Goal: Task Accomplishment & Management: Complete application form

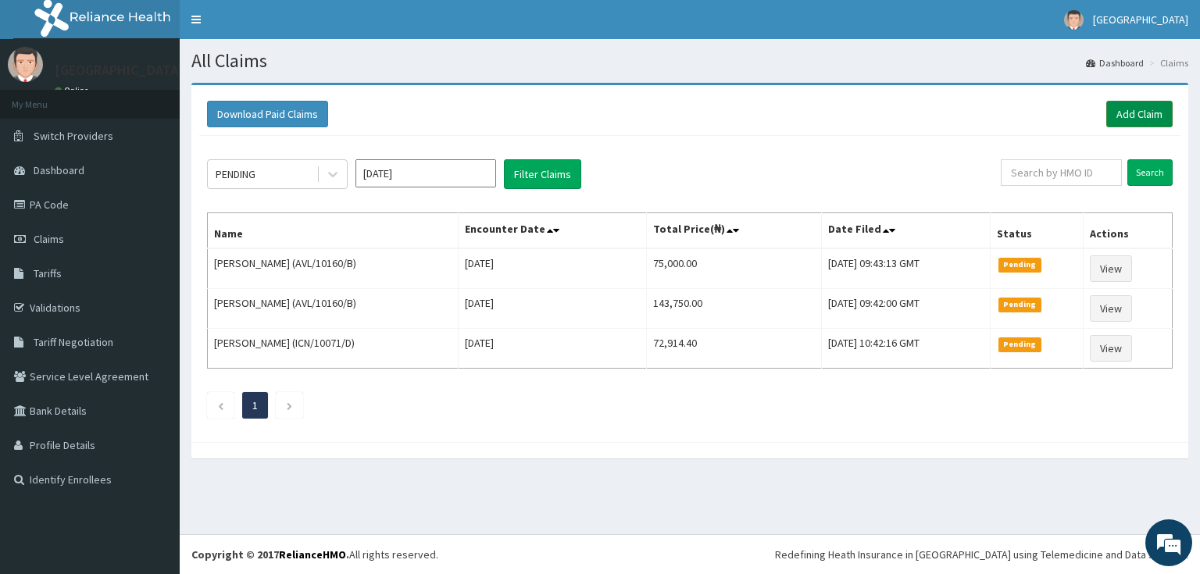
click at [1159, 109] on link "Add Claim" at bounding box center [1139, 114] width 66 height 27
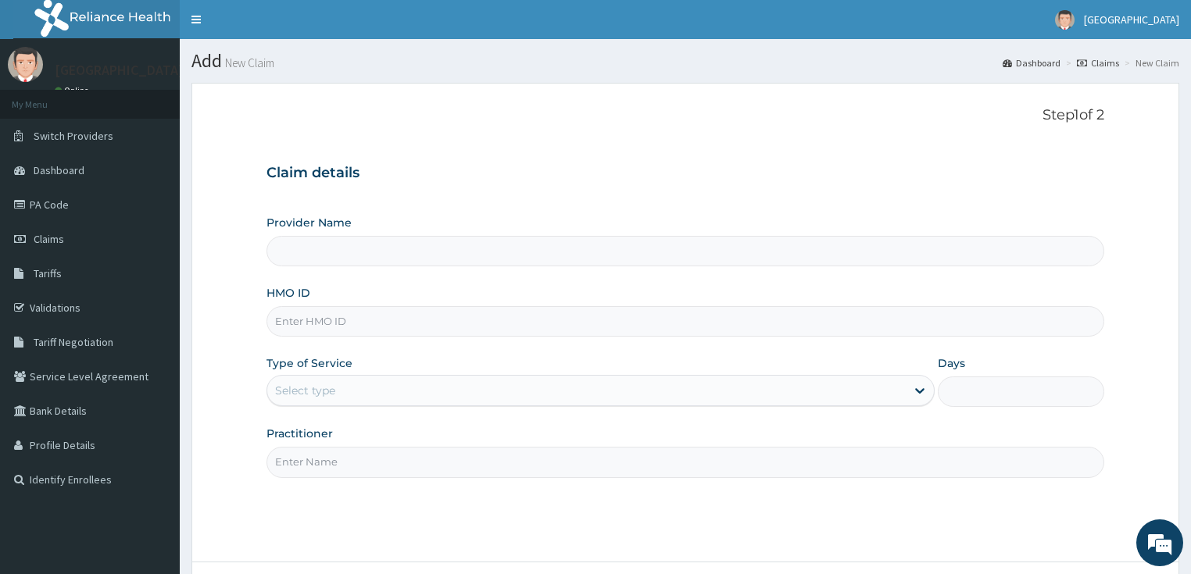
click at [353, 309] on input "HMO ID" at bounding box center [685, 321] width 838 height 30
paste input "AOJ/10030/A"
type input "AOJ/10030/A"
type input "[GEOGRAPHIC_DATA]"
type input "AOJ/10030/A"
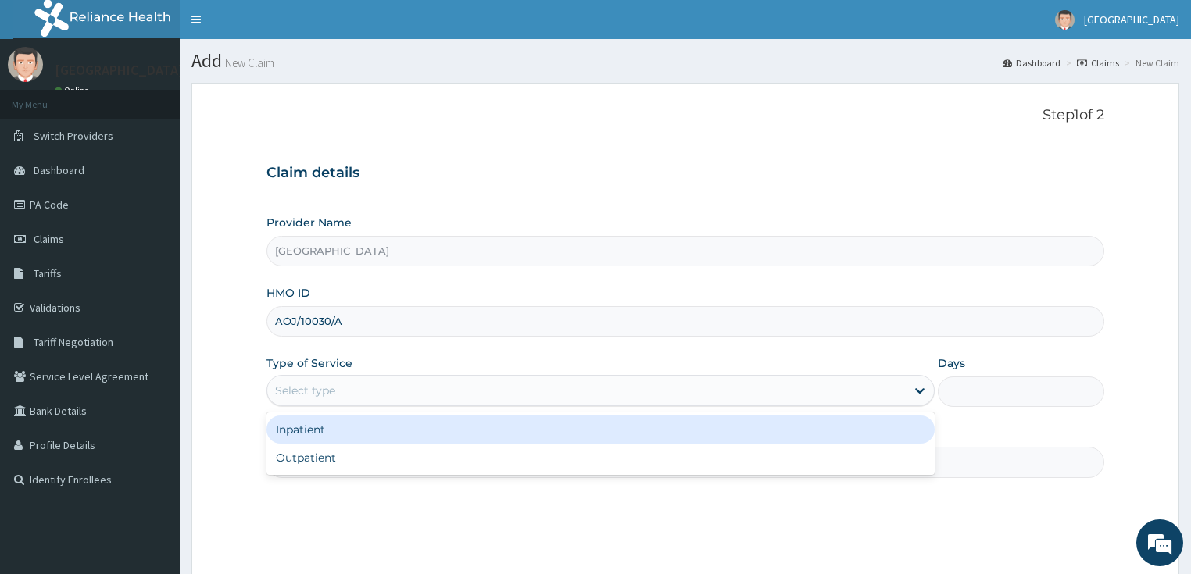
click at [310, 390] on div "Select type" at bounding box center [305, 391] width 60 height 16
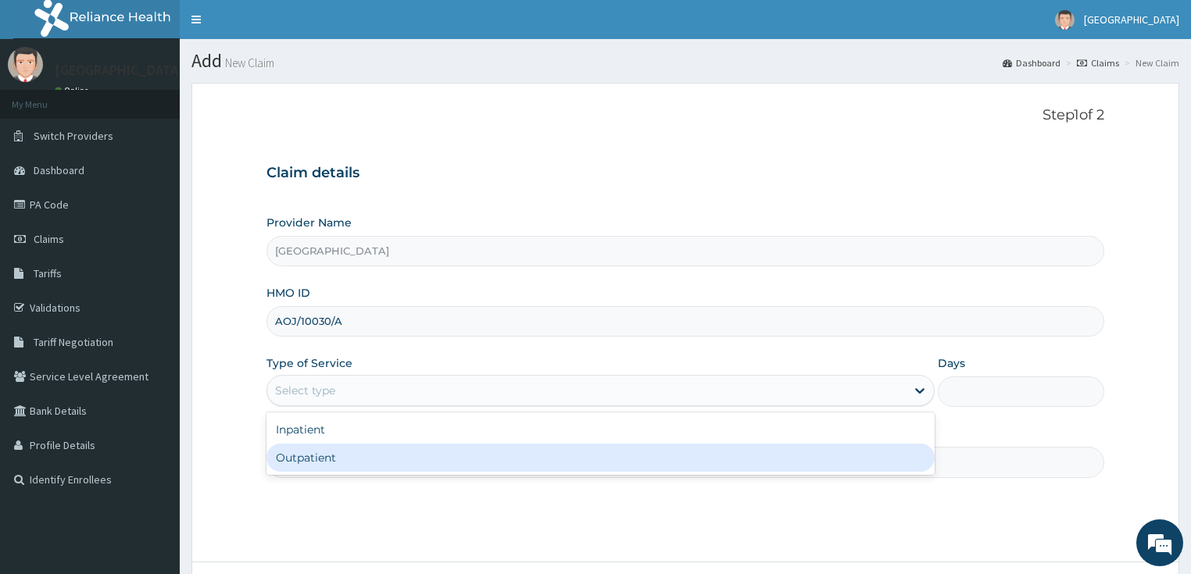
click at [311, 463] on div "Outpatient" at bounding box center [600, 458] width 668 height 28
type input "1"
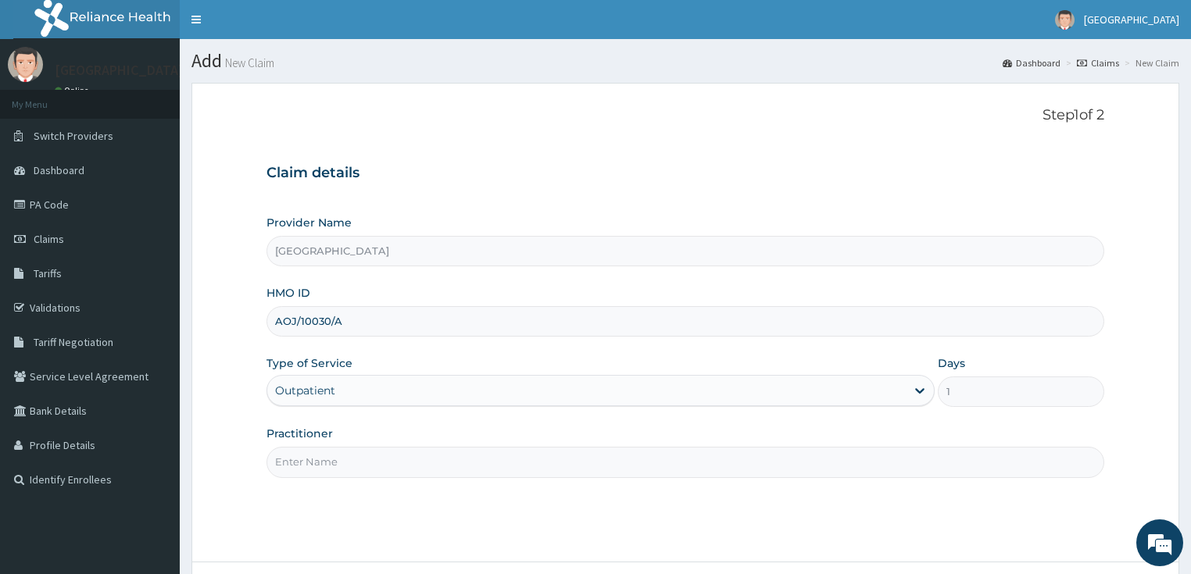
click at [366, 459] on input "Practitioner" at bounding box center [685, 462] width 838 height 30
type input "DR SHOKOYA"
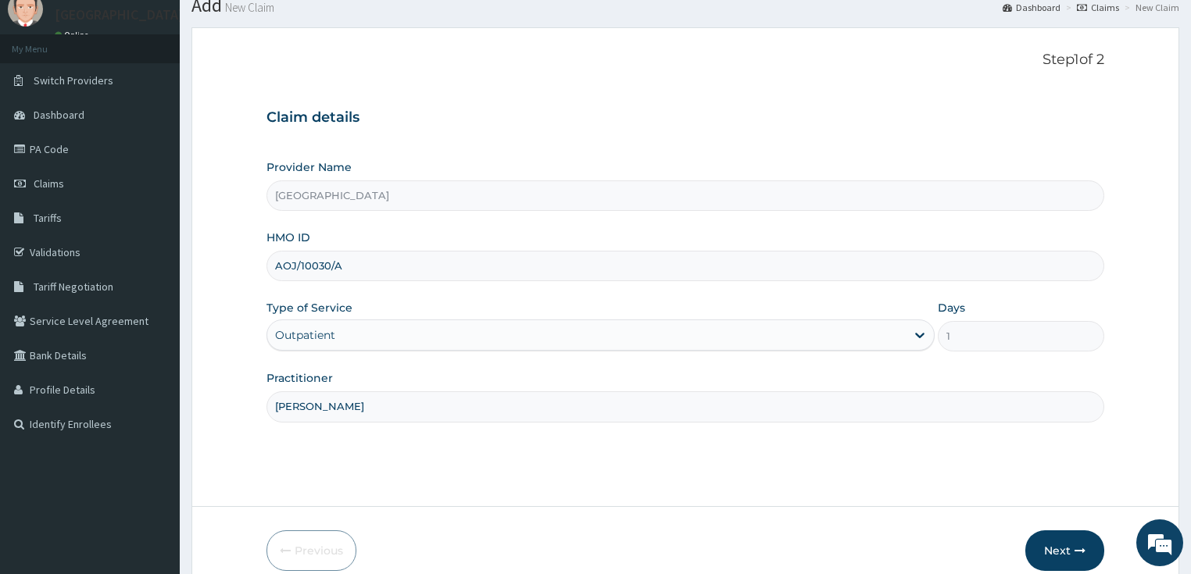
scroll to position [127, 0]
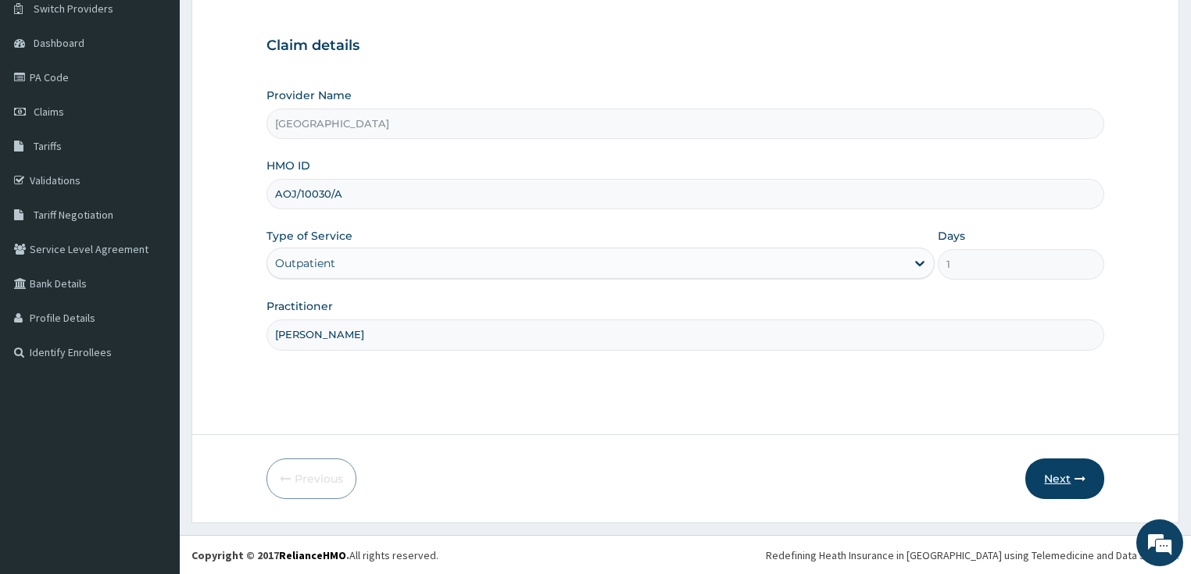
click at [1046, 467] on button "Next" at bounding box center [1064, 479] width 79 height 41
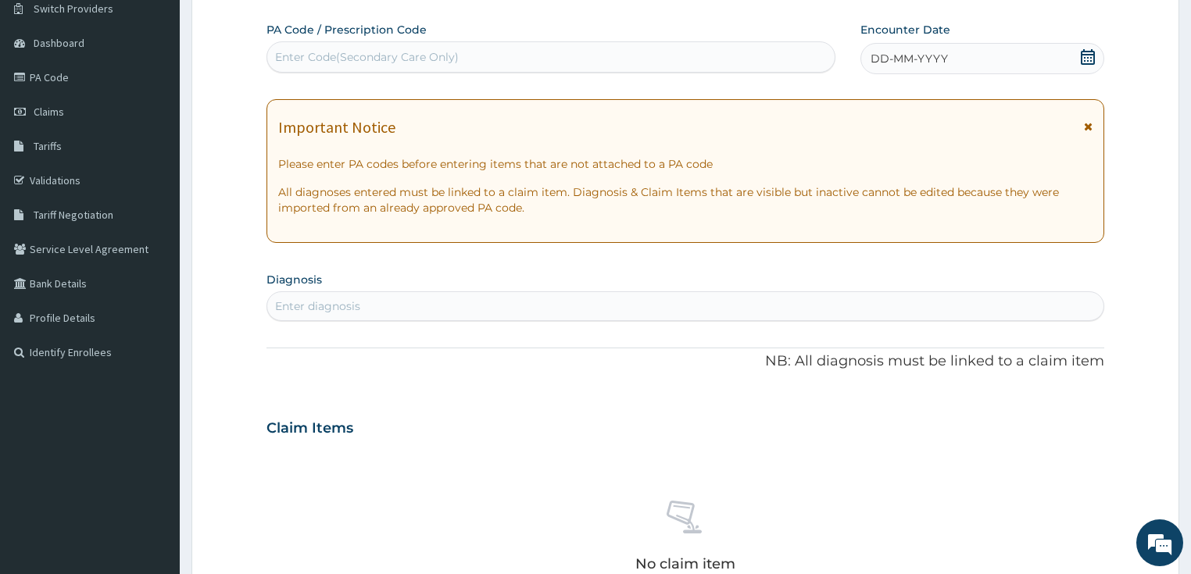
click at [1092, 52] on icon at bounding box center [1088, 57] width 14 height 16
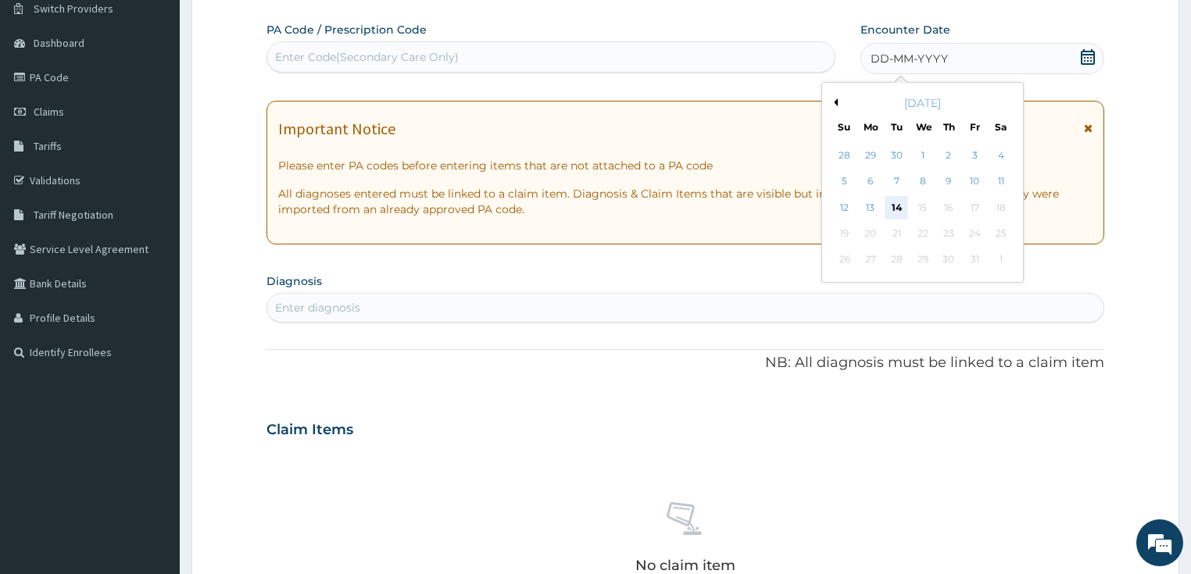
click at [897, 202] on div "14" at bounding box center [895, 207] width 23 height 23
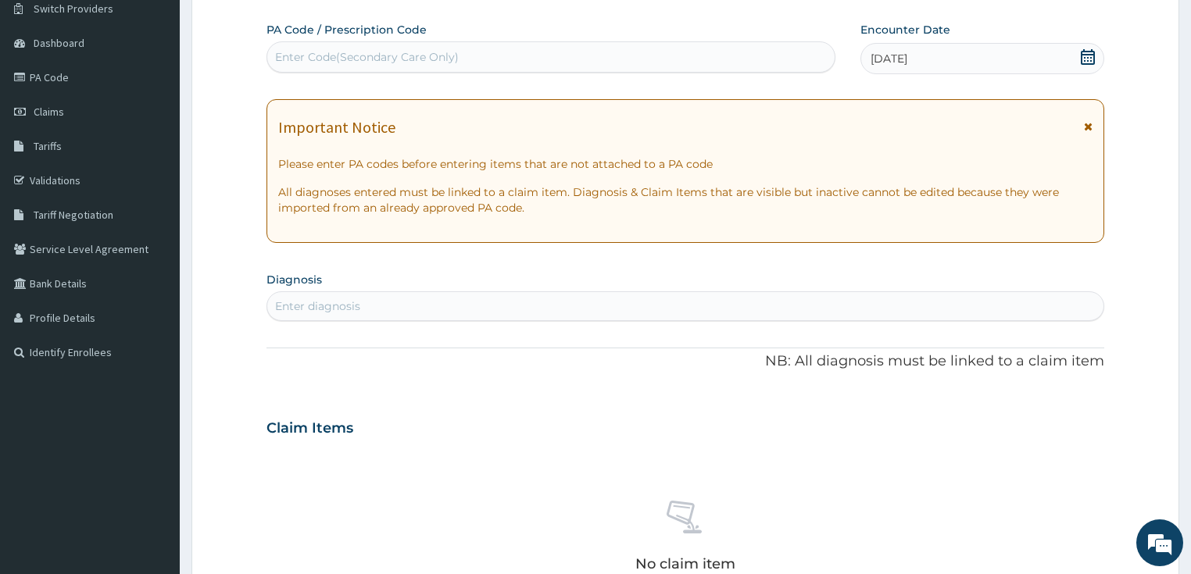
click at [298, 312] on div "Enter diagnosis" at bounding box center [317, 306] width 85 height 16
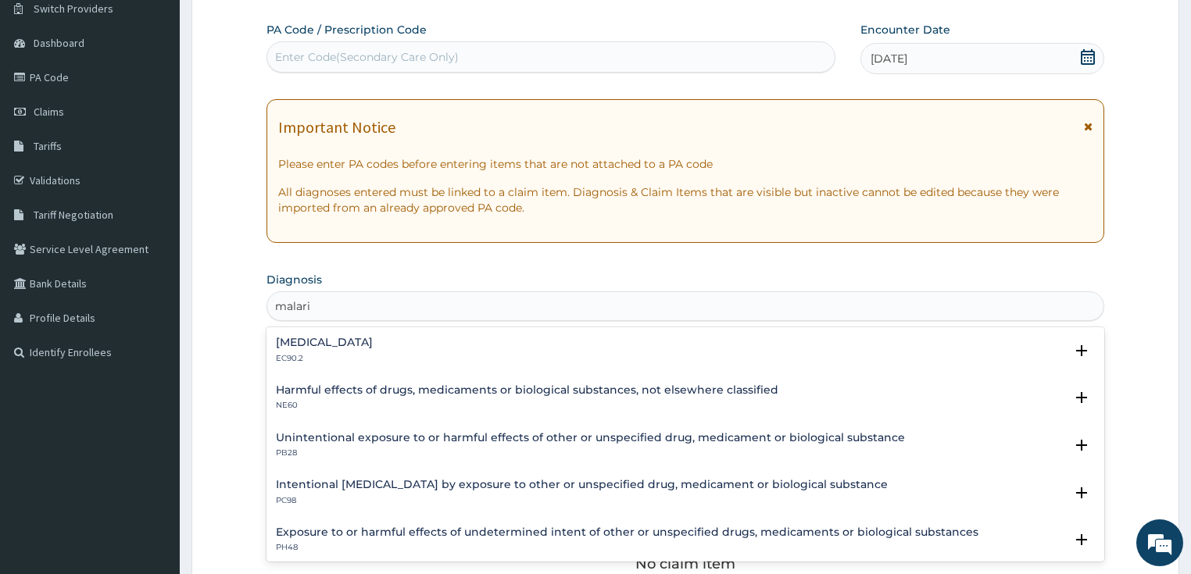
type input "malaria"
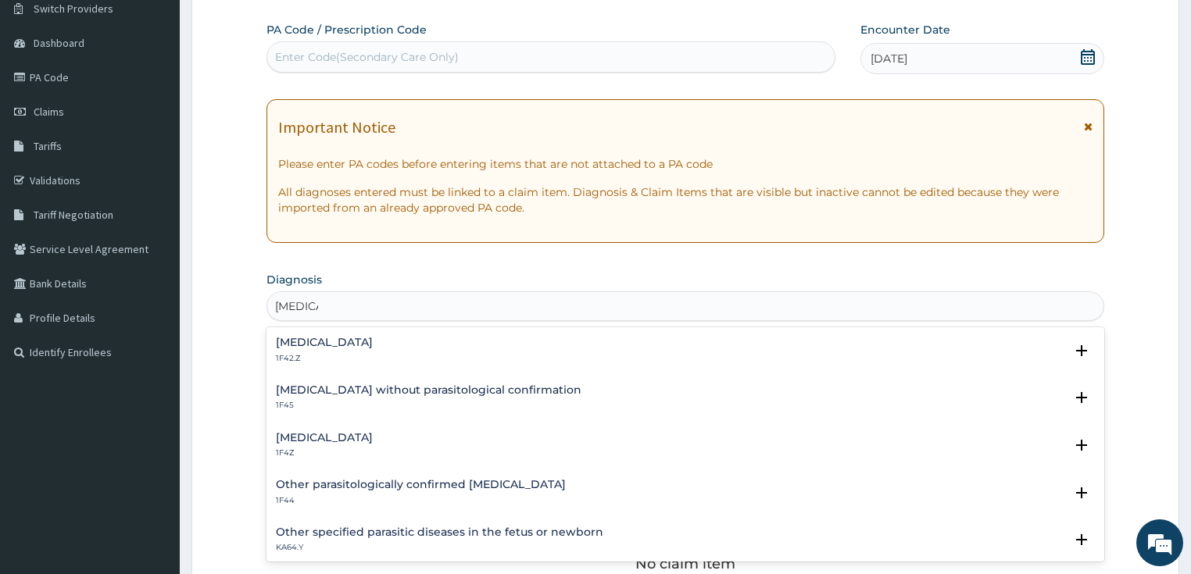
click at [340, 350] on div "Plasmodium malariae malaria without complication 1F42.Z" at bounding box center [324, 350] width 97 height 27
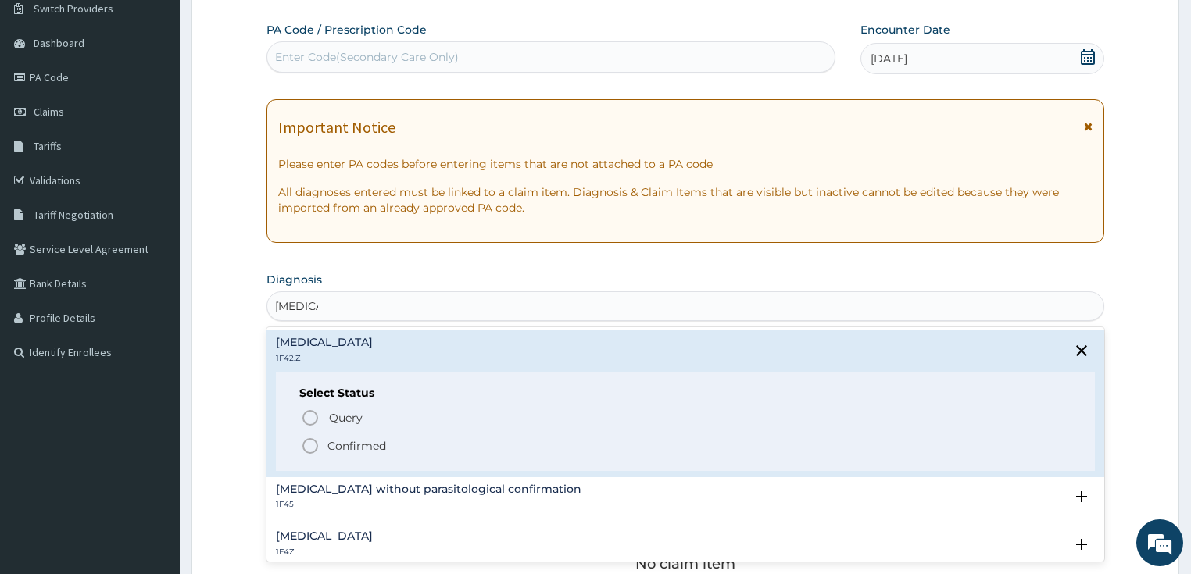
click at [316, 447] on icon "status option filled" at bounding box center [310, 446] width 19 height 19
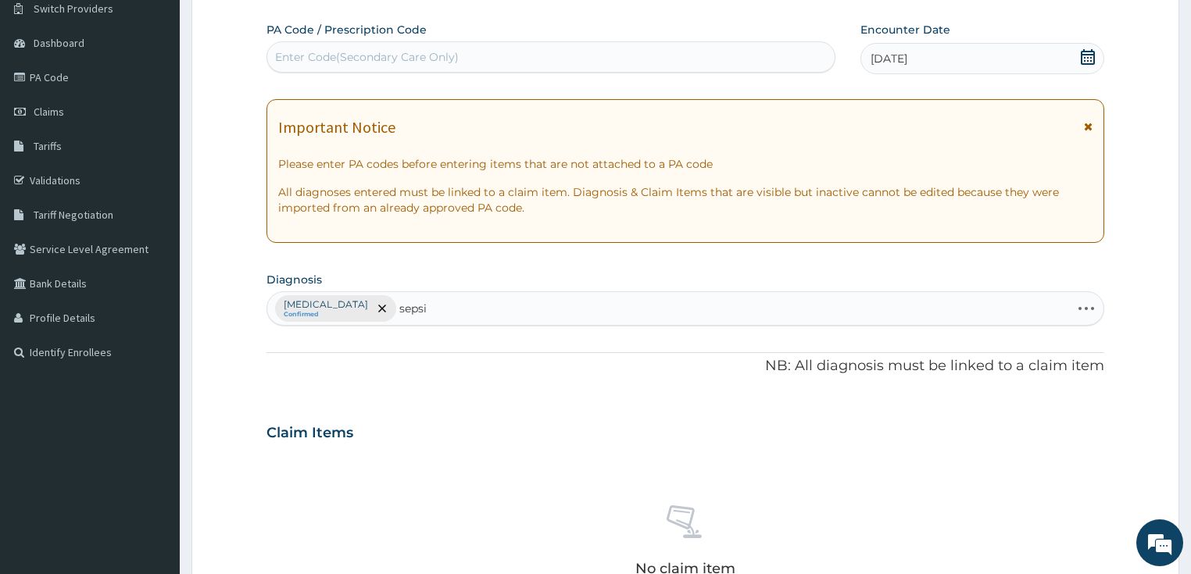
type input "sepsis"
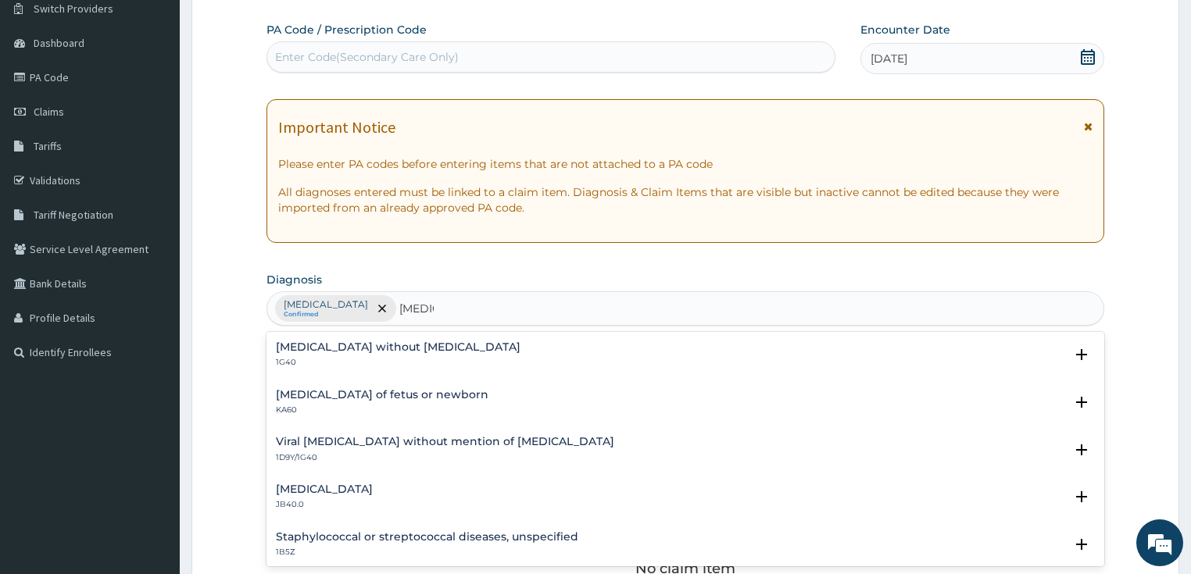
click at [366, 354] on div "Sepsis without septic shock 1G40" at bounding box center [398, 354] width 245 height 27
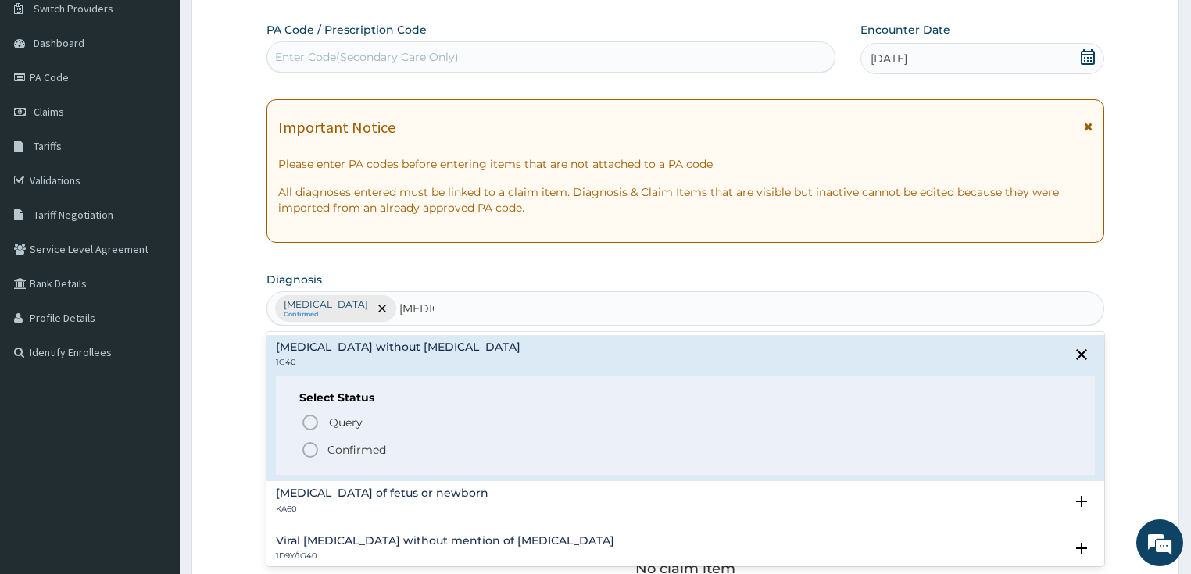
click at [341, 452] on p "Confirmed" at bounding box center [356, 450] width 59 height 16
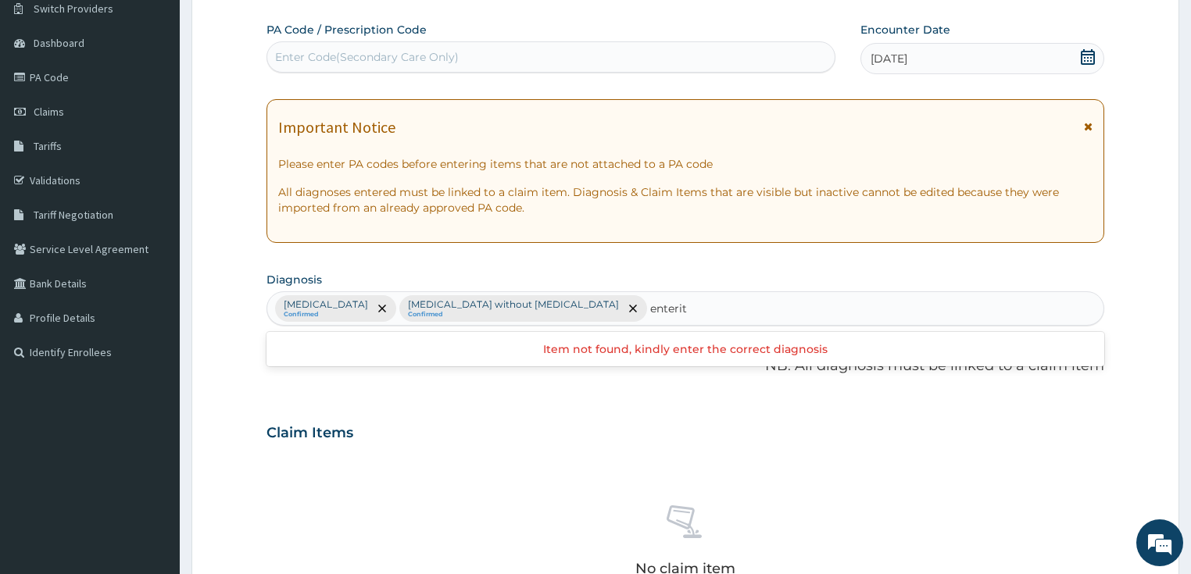
type input "enteriti"
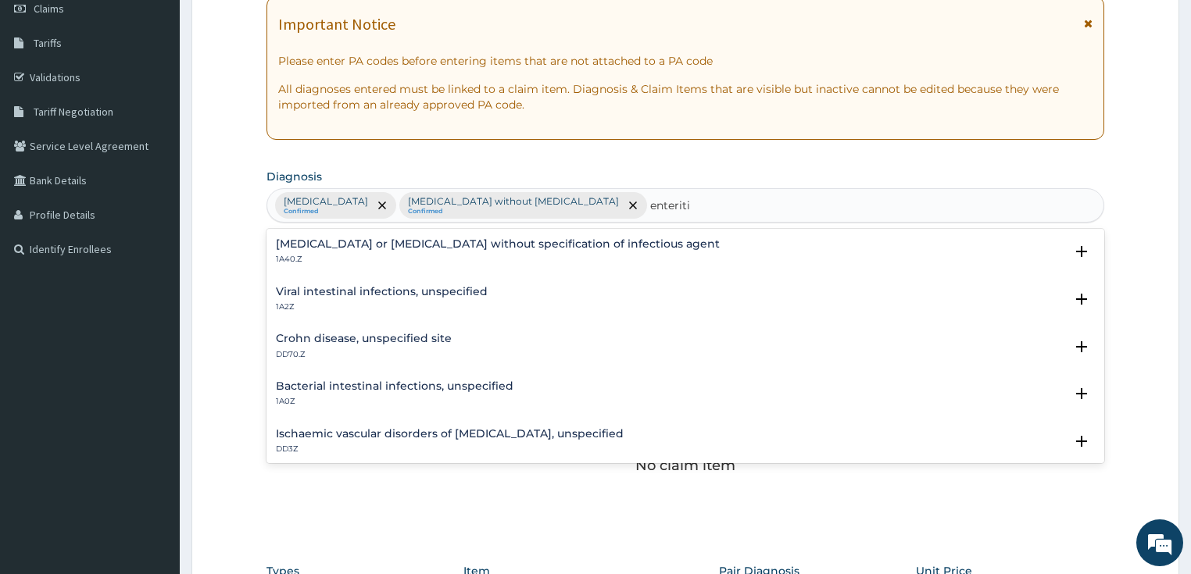
scroll to position [252, 0]
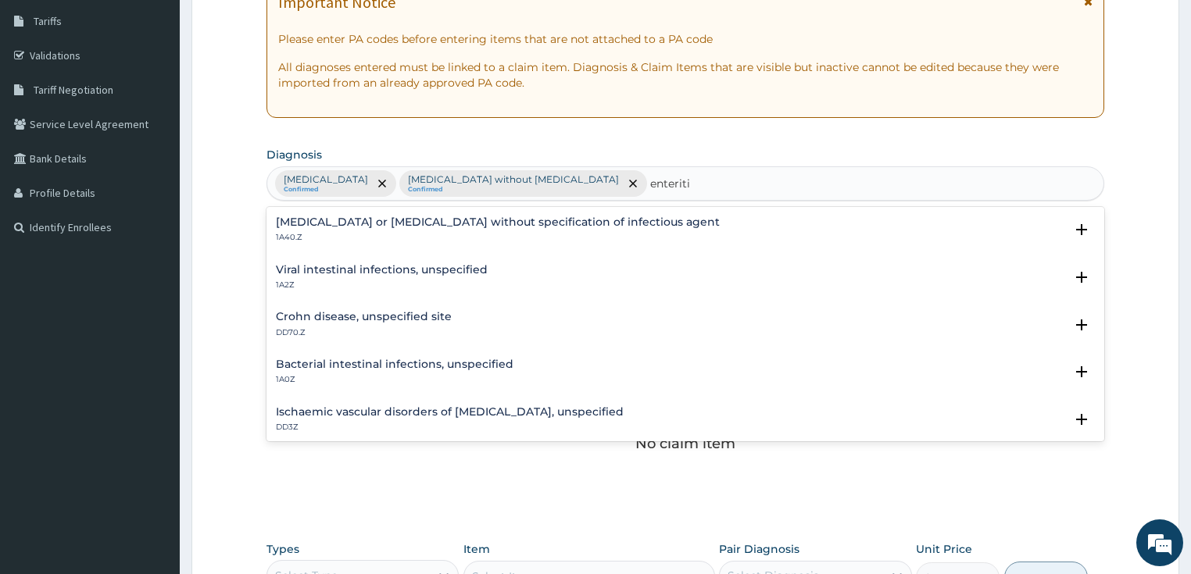
click at [360, 273] on h4 "Viral intestinal infections, unspecified" at bounding box center [382, 270] width 212 height 12
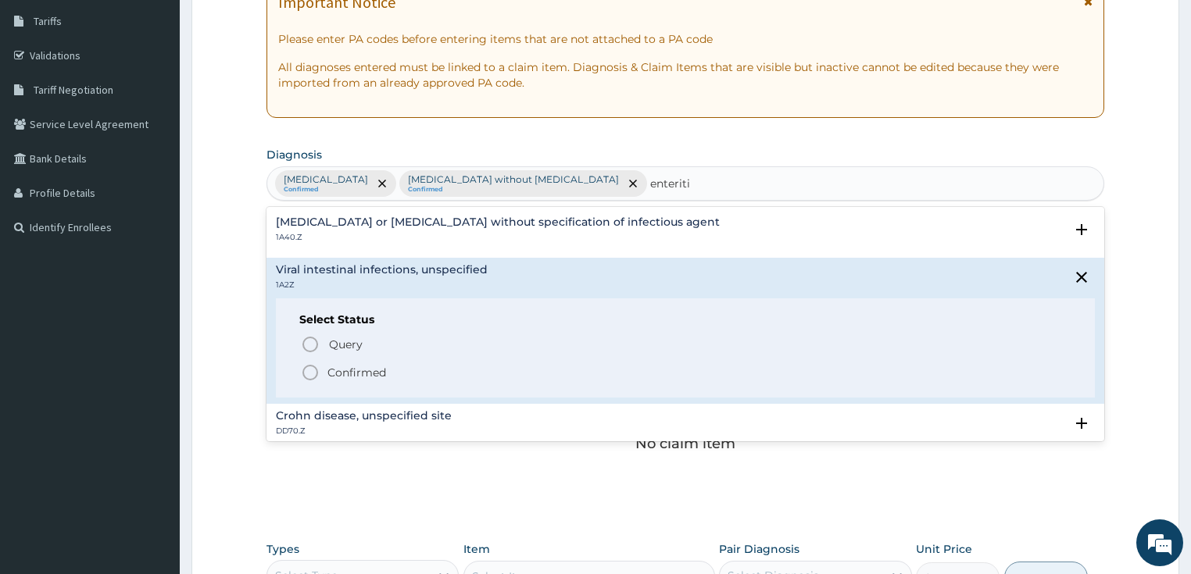
click at [347, 373] on p "Confirmed" at bounding box center [356, 373] width 59 height 16
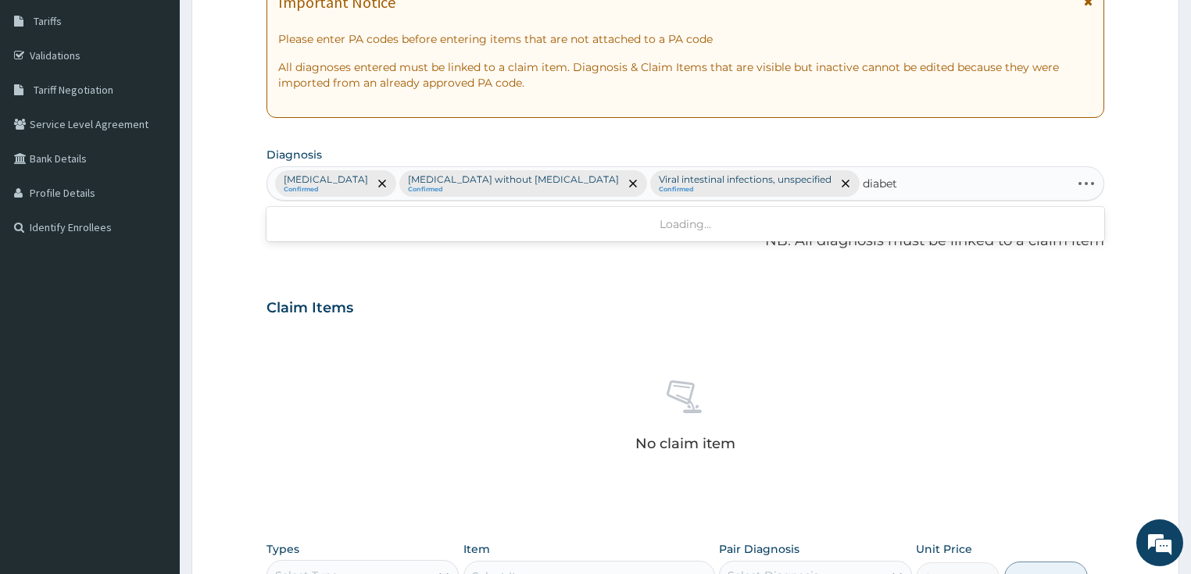
type input "diabete"
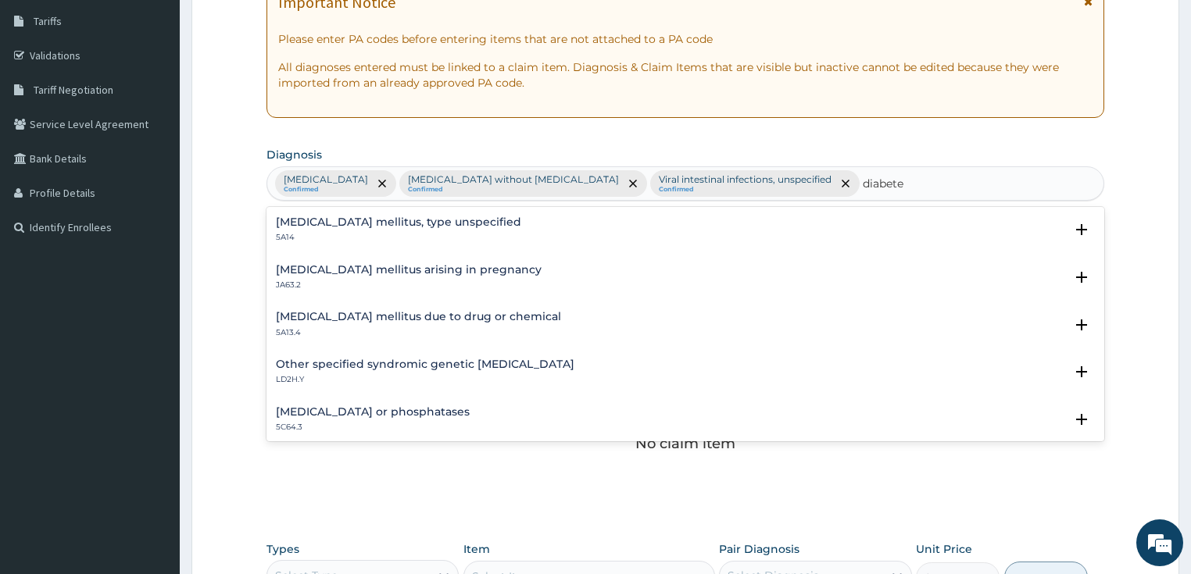
click at [376, 229] on div "Diabetes mellitus, type unspecified 5A14" at bounding box center [398, 229] width 245 height 27
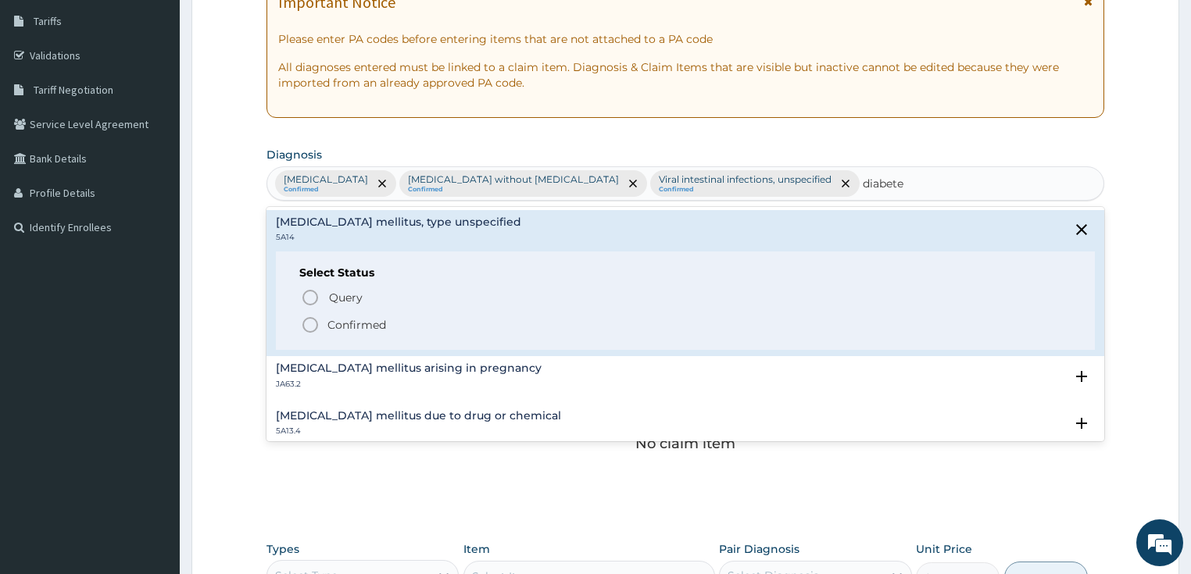
click at [341, 323] on p "Confirmed" at bounding box center [356, 325] width 59 height 16
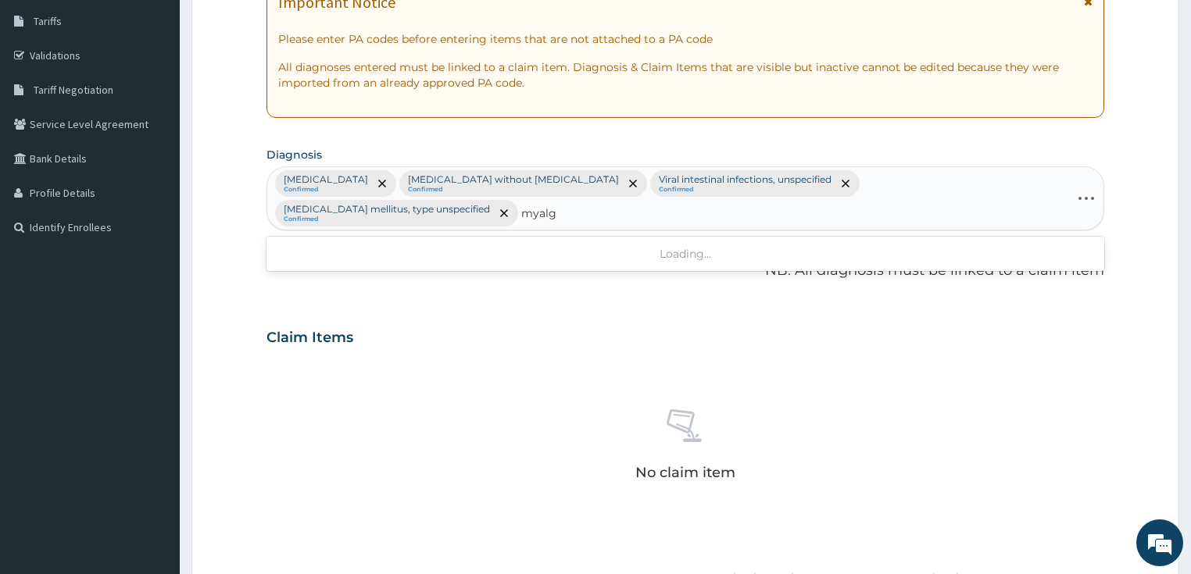
type input "myalgia"
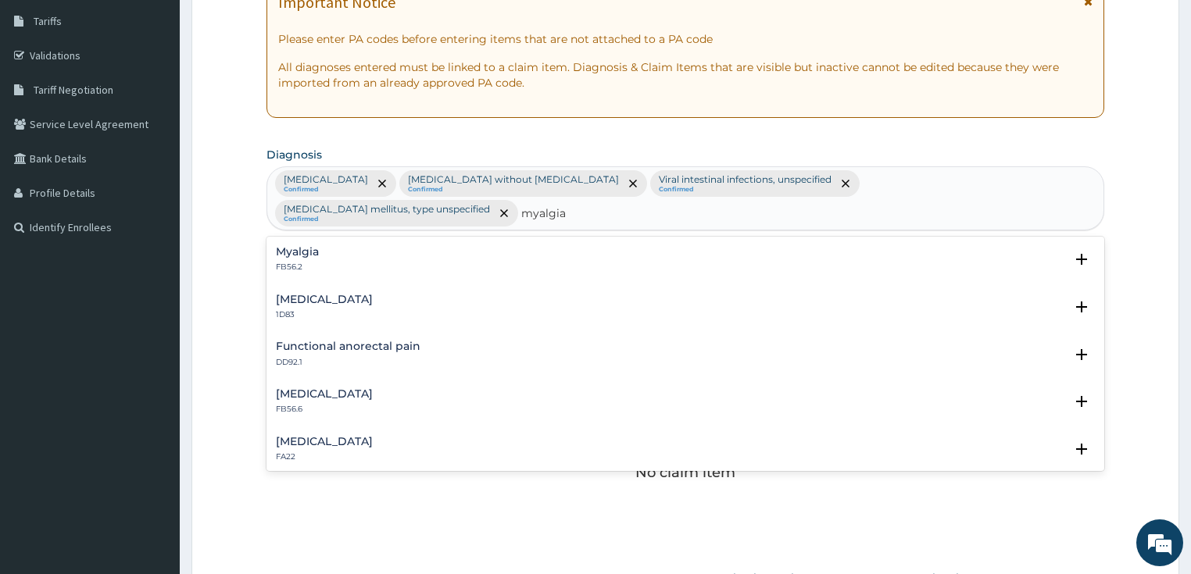
click at [283, 256] on h4 "Myalgia" at bounding box center [297, 252] width 43 height 12
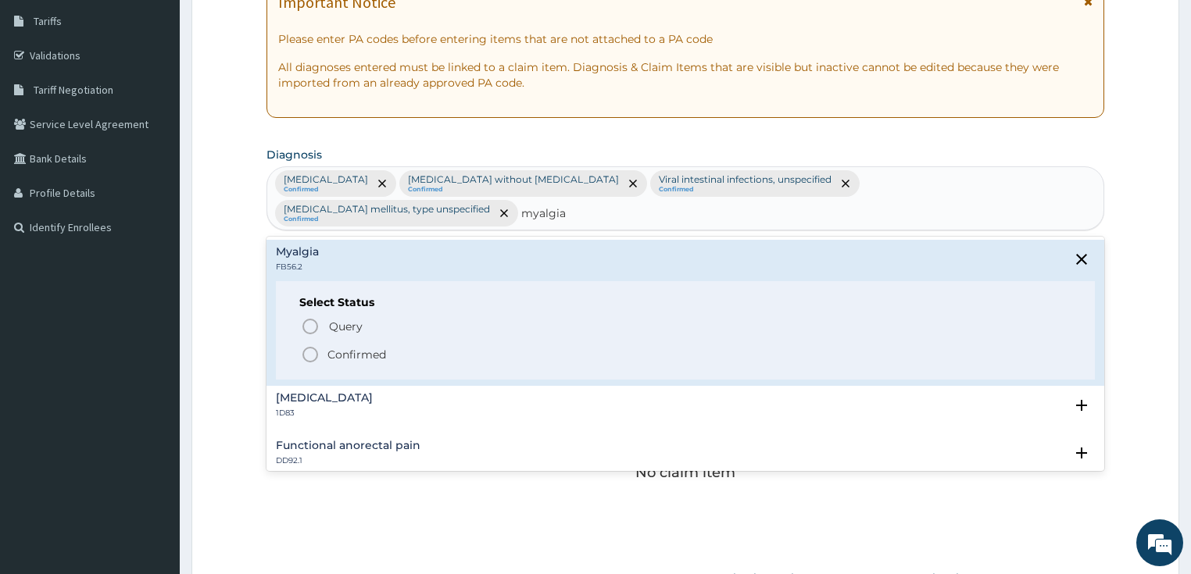
click at [303, 355] on circle "status option filled" at bounding box center [310, 355] width 14 height 14
click at [303, 355] on div "Claim Items No claim item" at bounding box center [685, 426] width 838 height 224
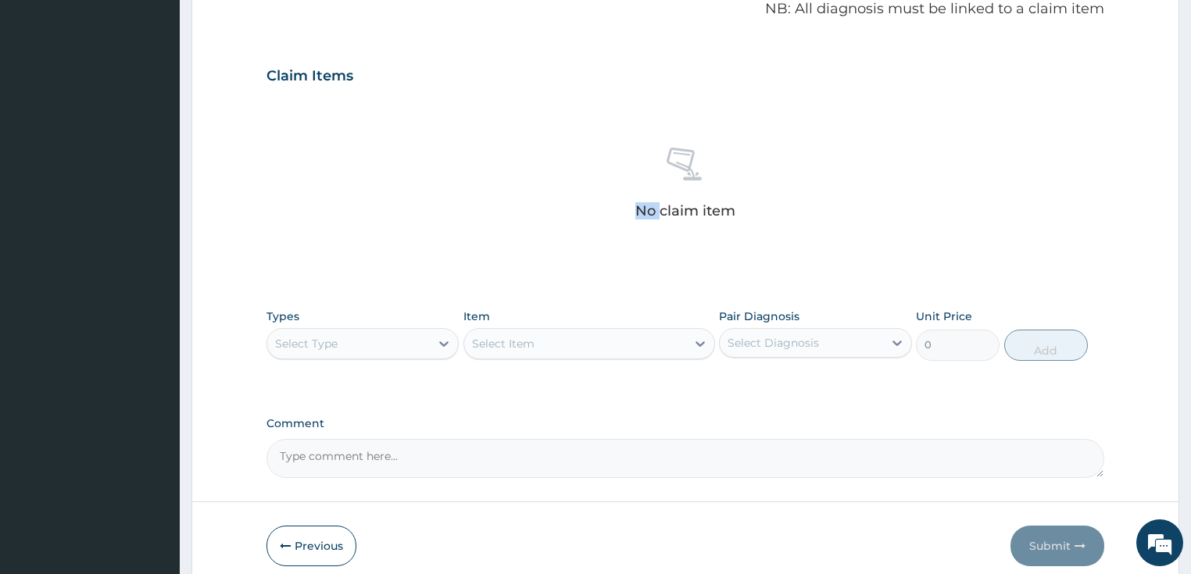
scroll to position [580, 0]
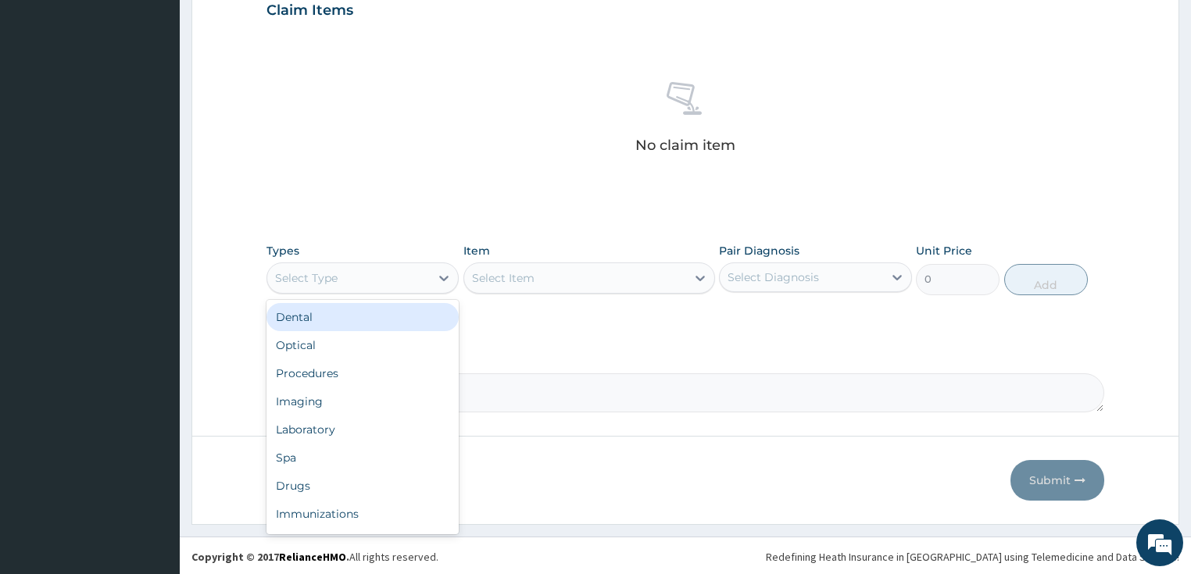
click at [301, 280] on div "Select Type" at bounding box center [306, 278] width 63 height 16
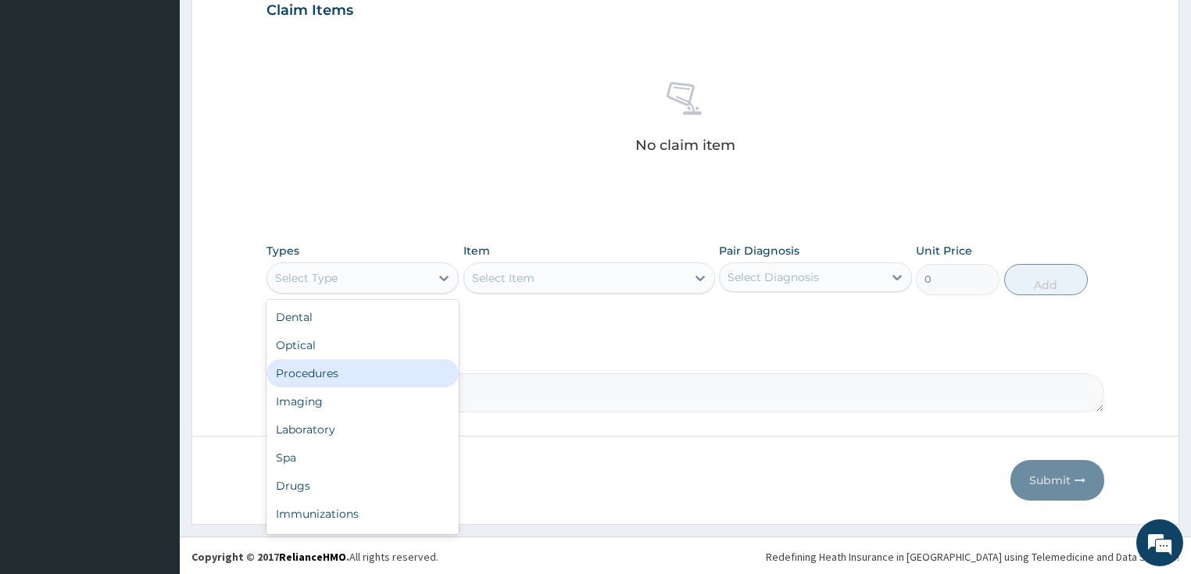
click at [301, 369] on div "Procedures" at bounding box center [362, 373] width 193 height 28
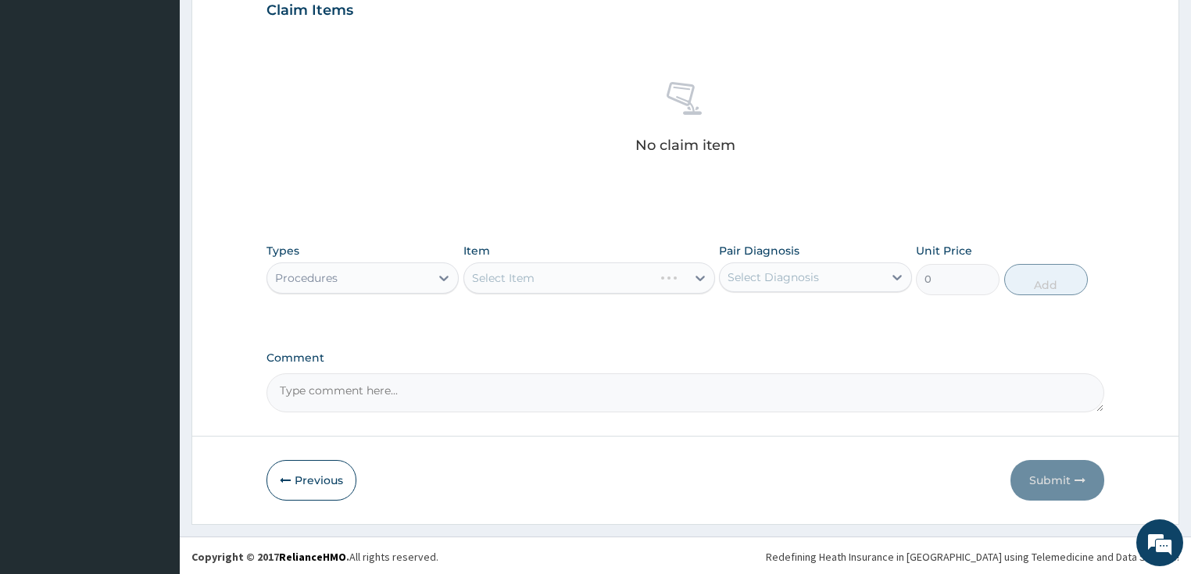
click at [520, 275] on div "Select Item" at bounding box center [589, 278] width 252 height 31
click at [505, 274] on div "Select Item" at bounding box center [503, 278] width 63 height 16
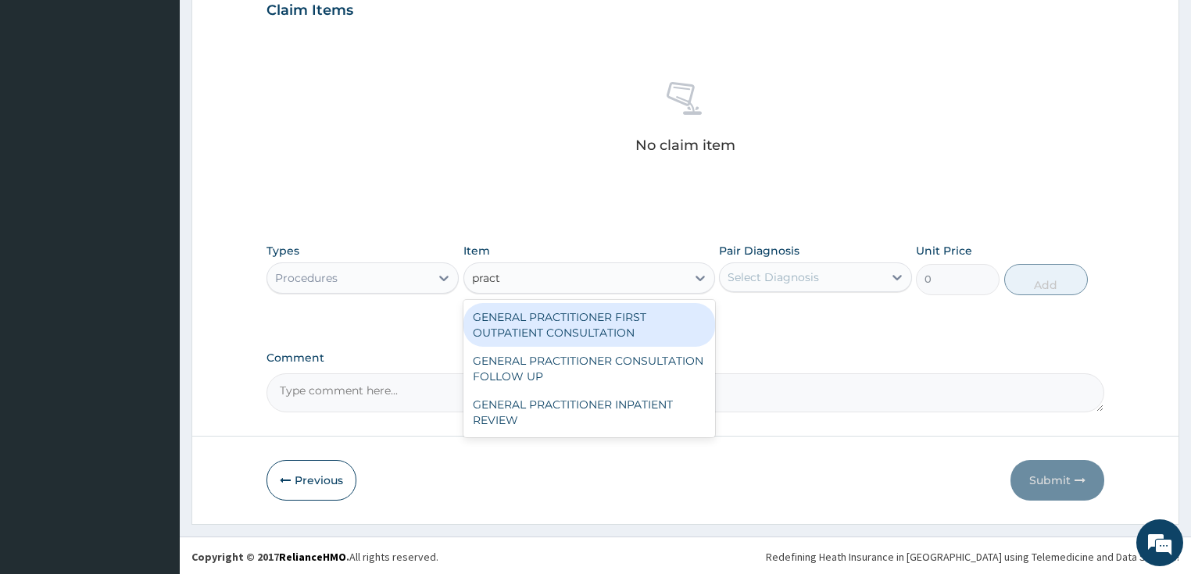
type input "practi"
click at [500, 323] on div "GENERAL PRACTITIONER FIRST OUTPATIENT CONSULTATION" at bounding box center [589, 325] width 252 height 44
type input "3750"
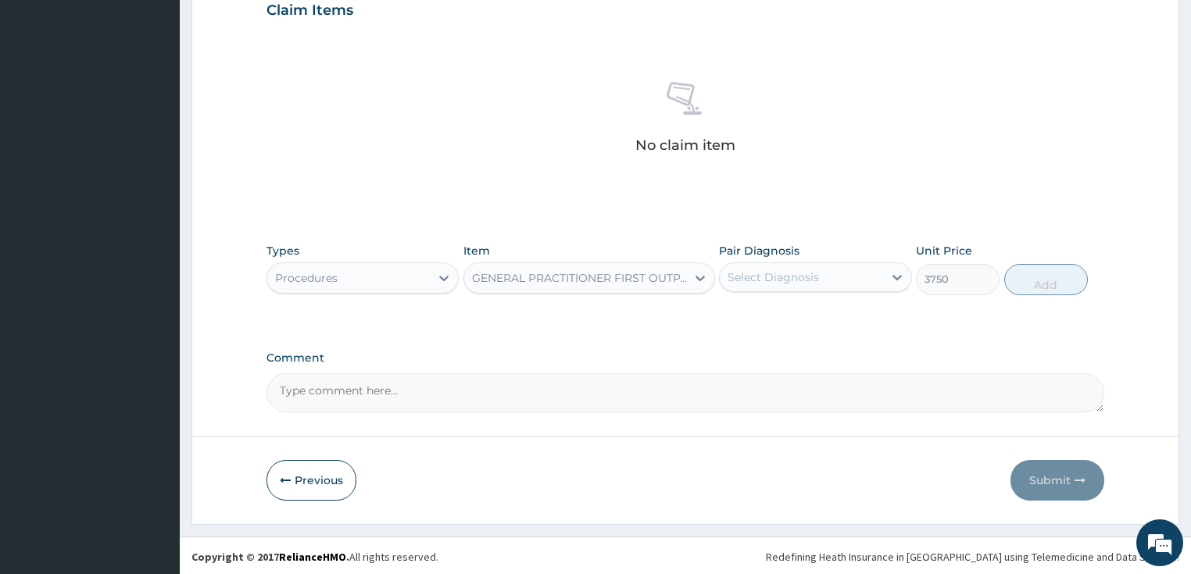
click at [813, 266] on div "Select Diagnosis" at bounding box center [801, 277] width 163 height 25
click at [814, 270] on div "Select Diagnosis" at bounding box center [772, 278] width 91 height 16
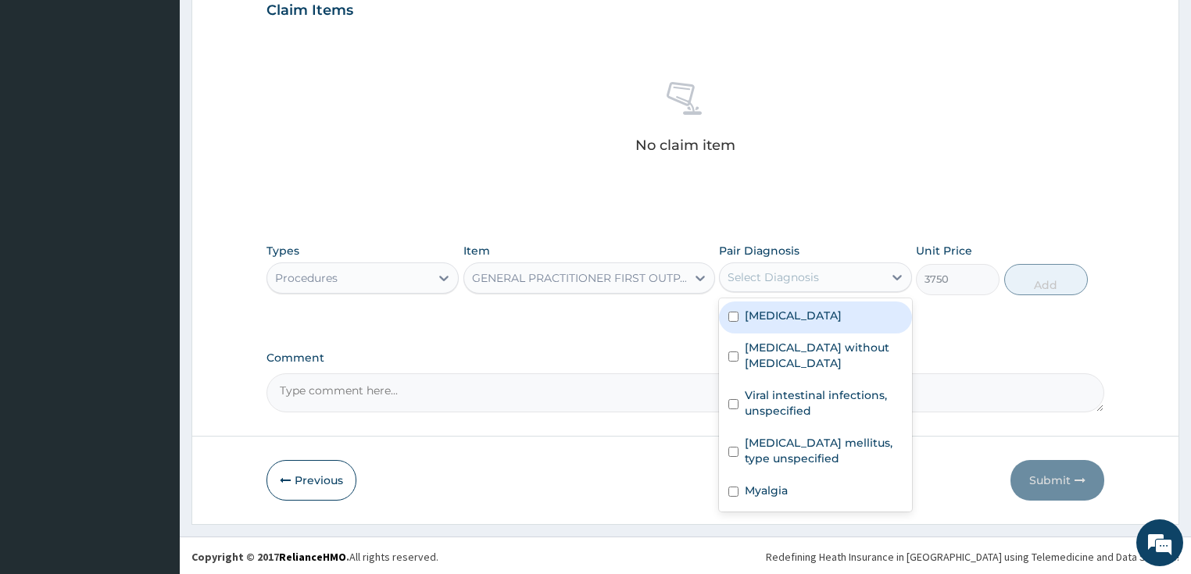
click at [791, 321] on label "Plasmodium malariae malaria without complication" at bounding box center [793, 316] width 97 height 16
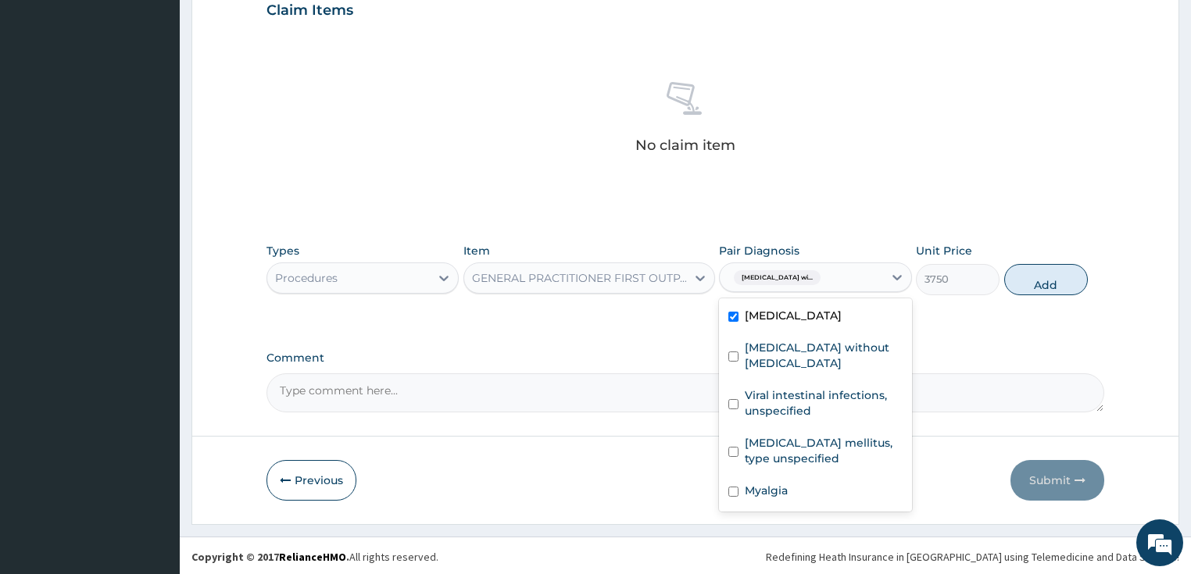
click at [786, 334] on div "Plasmodium malariae malaria without complication" at bounding box center [815, 318] width 193 height 32
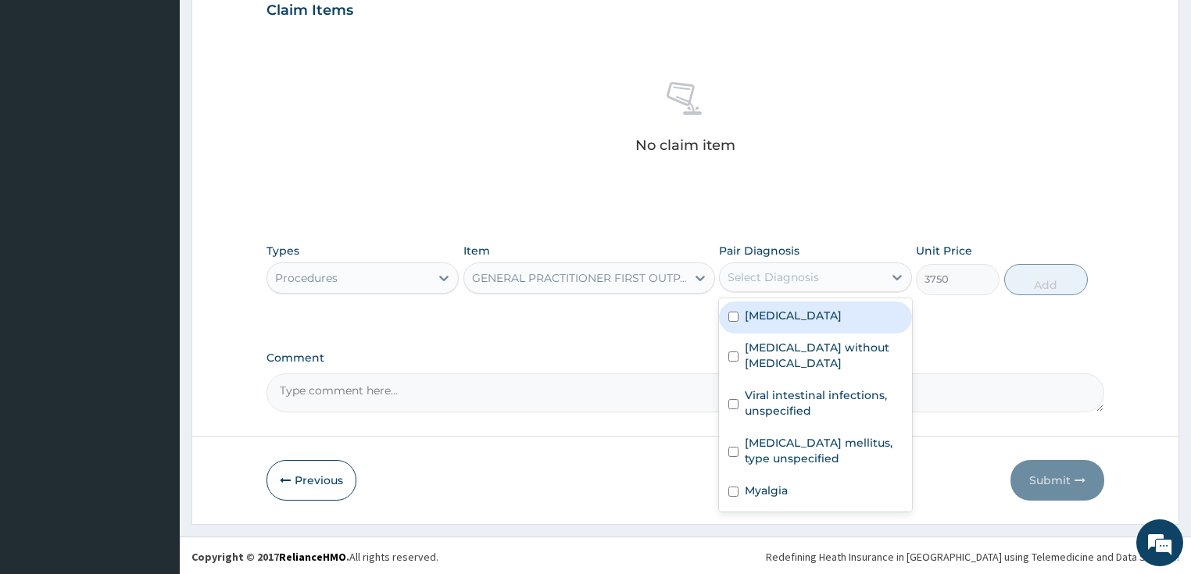
click at [806, 323] on label "Plasmodium malariae malaria without complication" at bounding box center [793, 316] width 97 height 16
checkbox input "true"
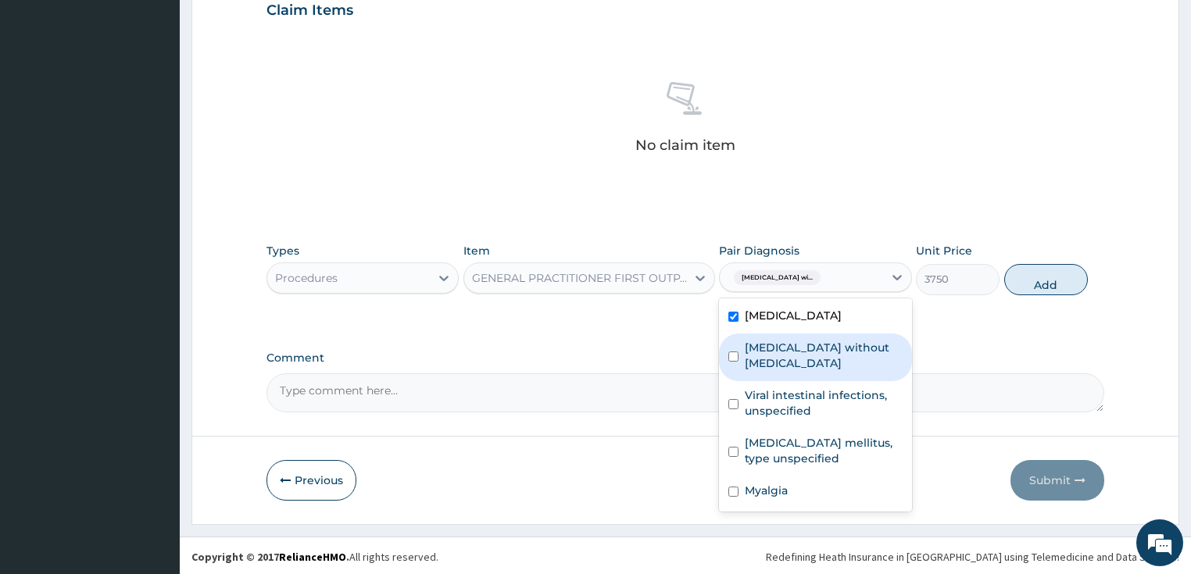
click at [794, 371] on label "Sepsis without septic shock" at bounding box center [824, 355] width 158 height 31
checkbox input "true"
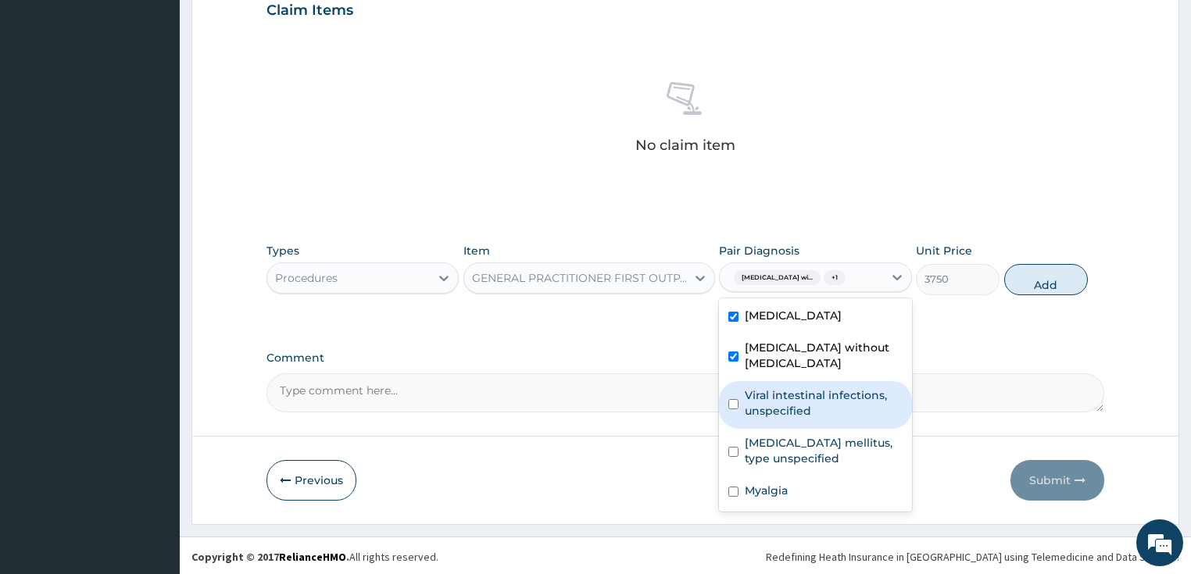
click at [784, 419] on label "Viral intestinal infections, unspecified" at bounding box center [824, 403] width 158 height 31
checkbox input "true"
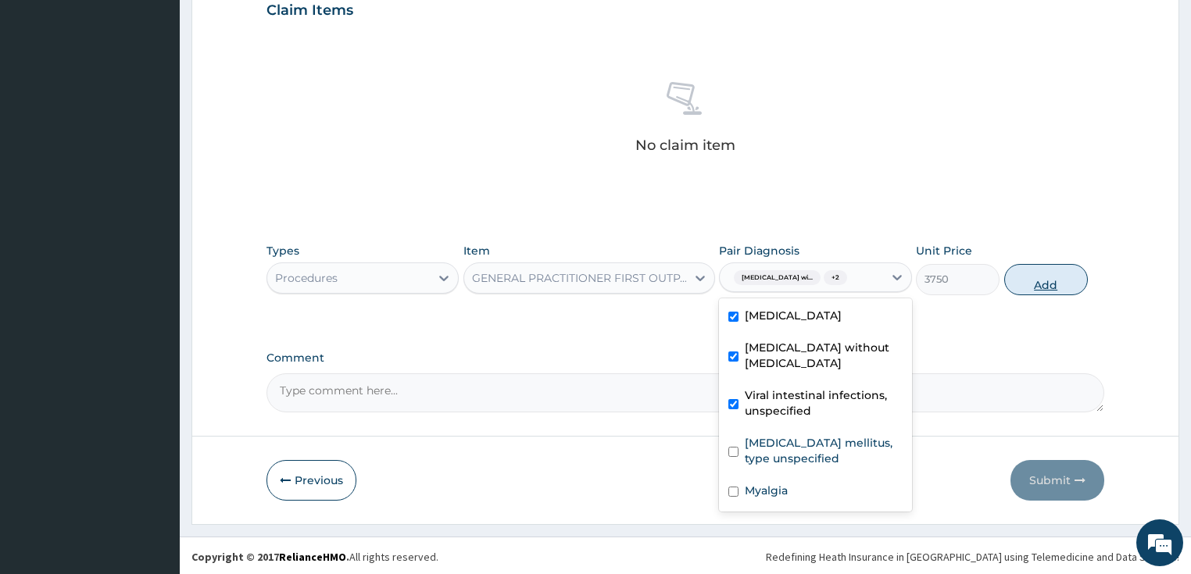
click at [1046, 284] on button "Add" at bounding box center [1046, 279] width 84 height 31
type input "0"
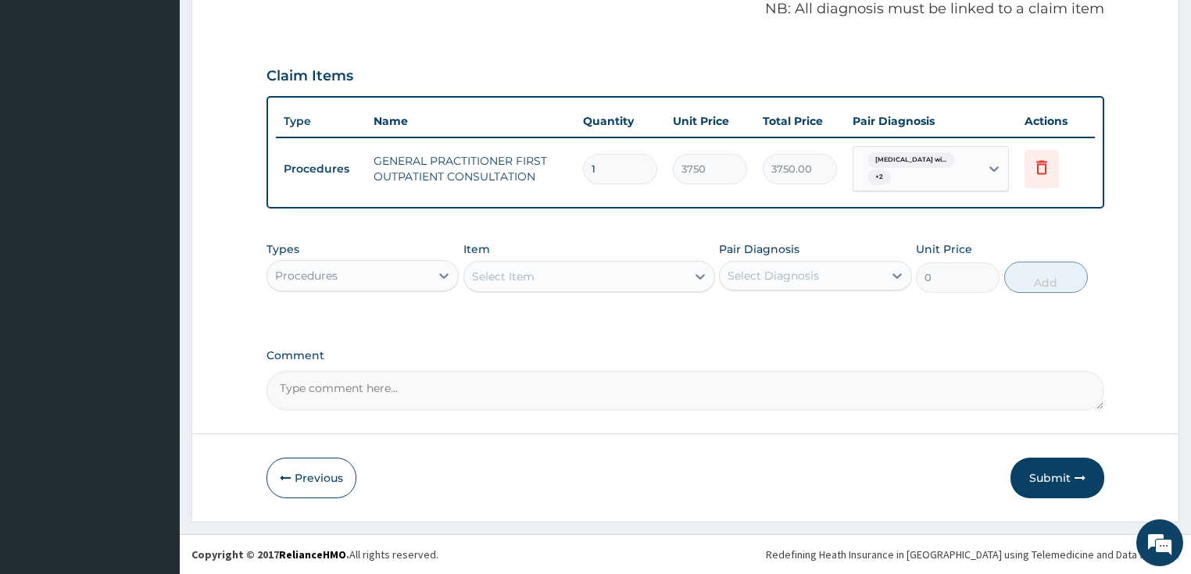
scroll to position [511, 0]
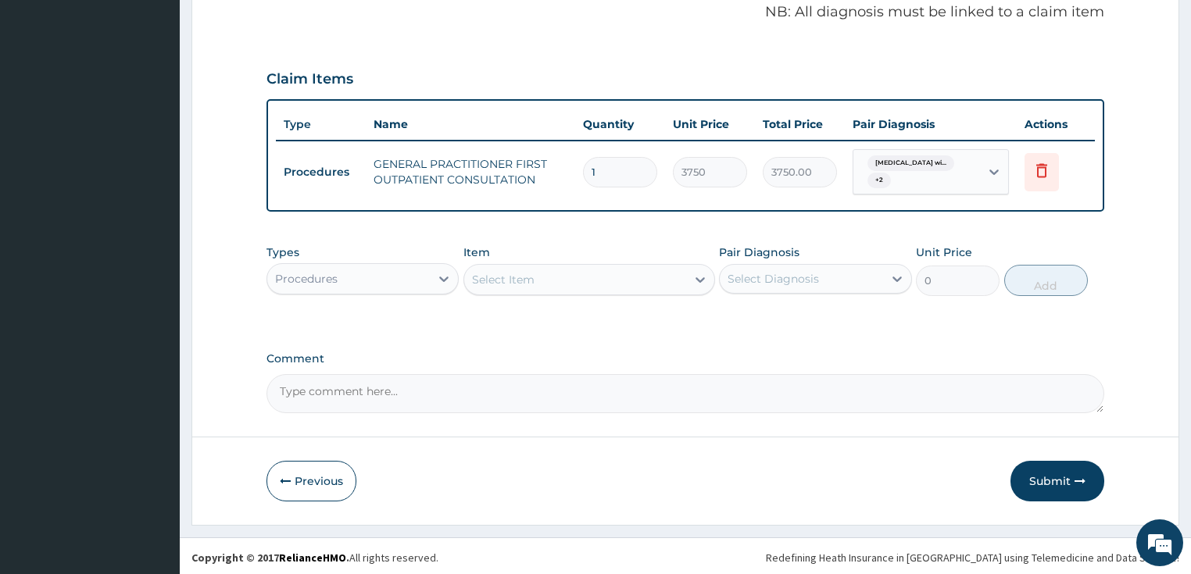
click at [316, 254] on div "Types Procedures" at bounding box center [362, 271] width 193 height 52
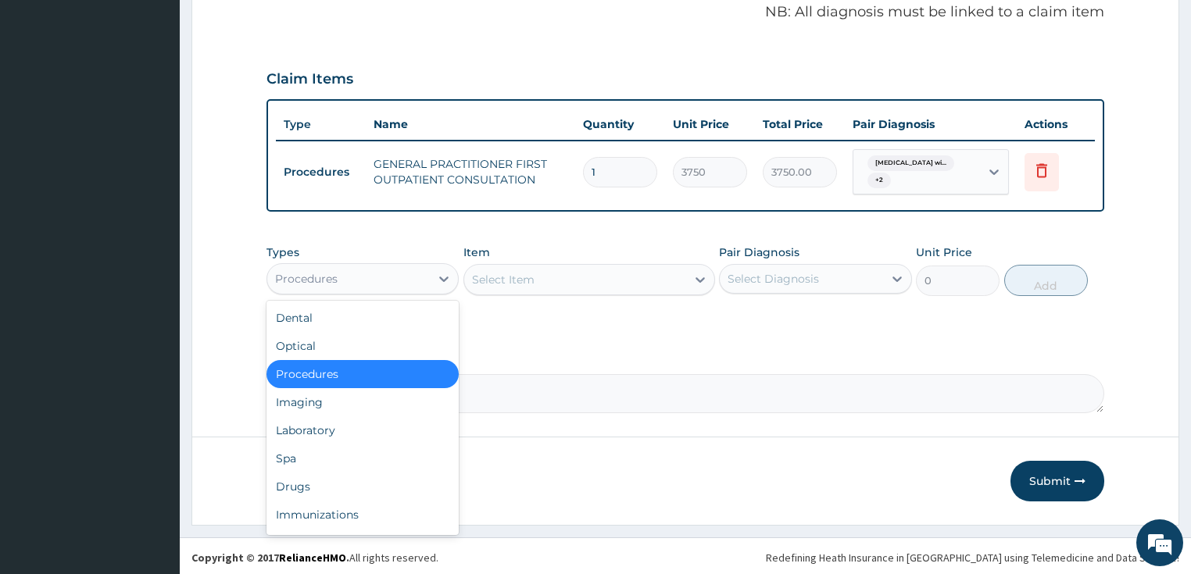
click at [315, 267] on div "Procedures" at bounding box center [348, 278] width 163 height 25
click at [378, 434] on div "Laboratory" at bounding box center [362, 430] width 193 height 28
click at [378, 437] on div at bounding box center [685, 437] width 986 height 1
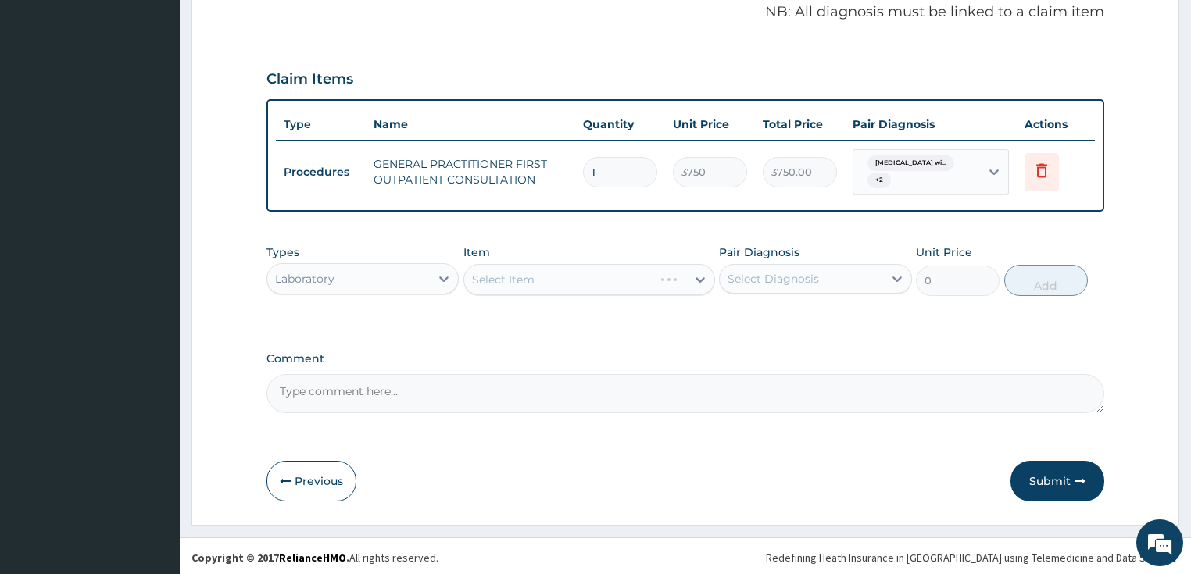
click at [554, 276] on div "Select Item" at bounding box center [589, 279] width 252 height 31
click at [554, 276] on div "Select Item" at bounding box center [575, 279] width 222 height 25
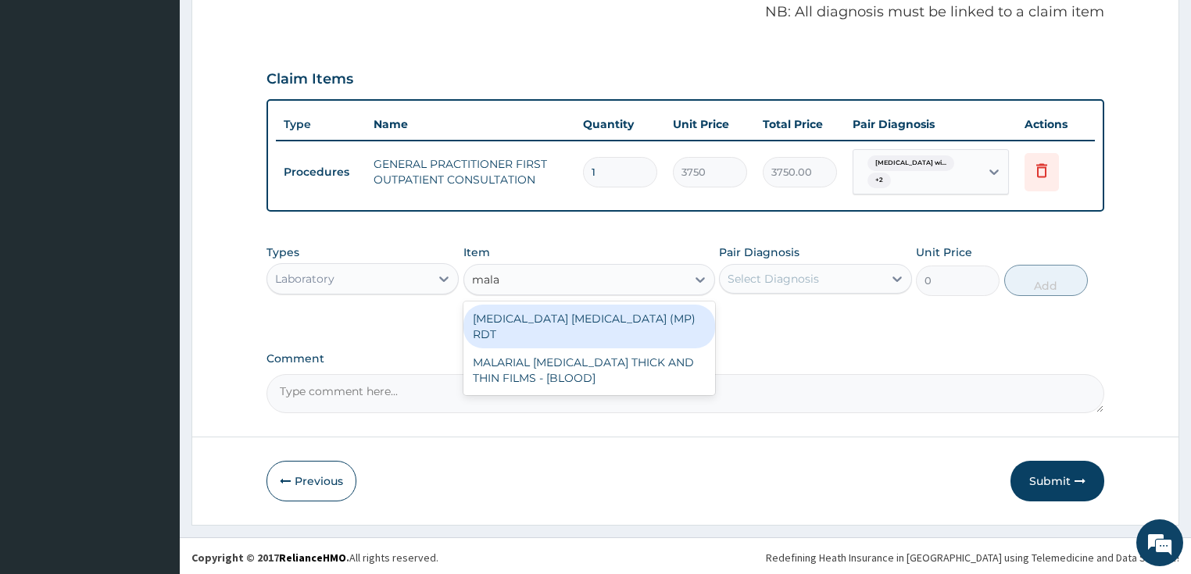
type input "malar"
click at [547, 309] on div "MALARIA PARASITE (MP) RDT" at bounding box center [589, 327] width 252 height 44
type input "2000"
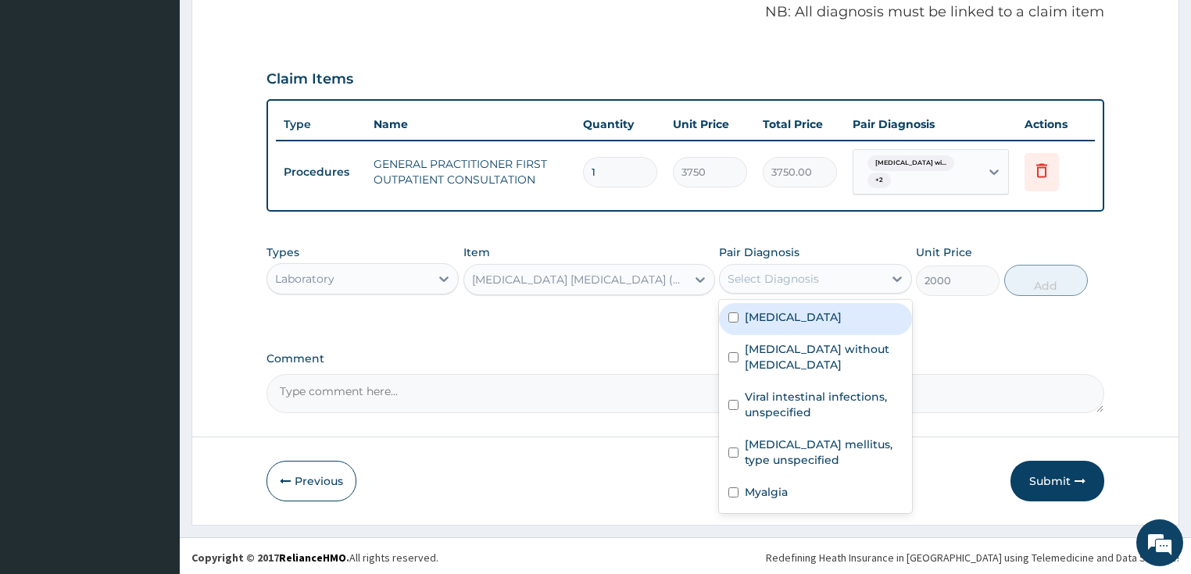
click at [808, 280] on div "Select Diagnosis" at bounding box center [772, 279] width 91 height 16
click at [787, 325] on label "Plasmodium malariae malaria without complication" at bounding box center [793, 317] width 97 height 16
checkbox input "true"
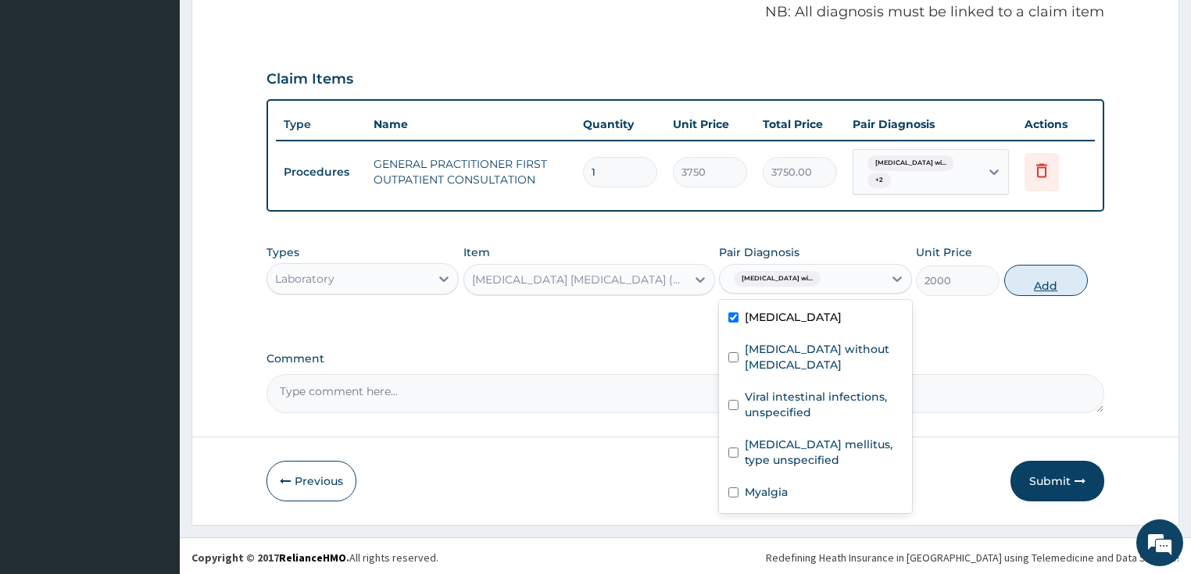
click at [1074, 274] on button "Add" at bounding box center [1046, 280] width 84 height 31
type input "0"
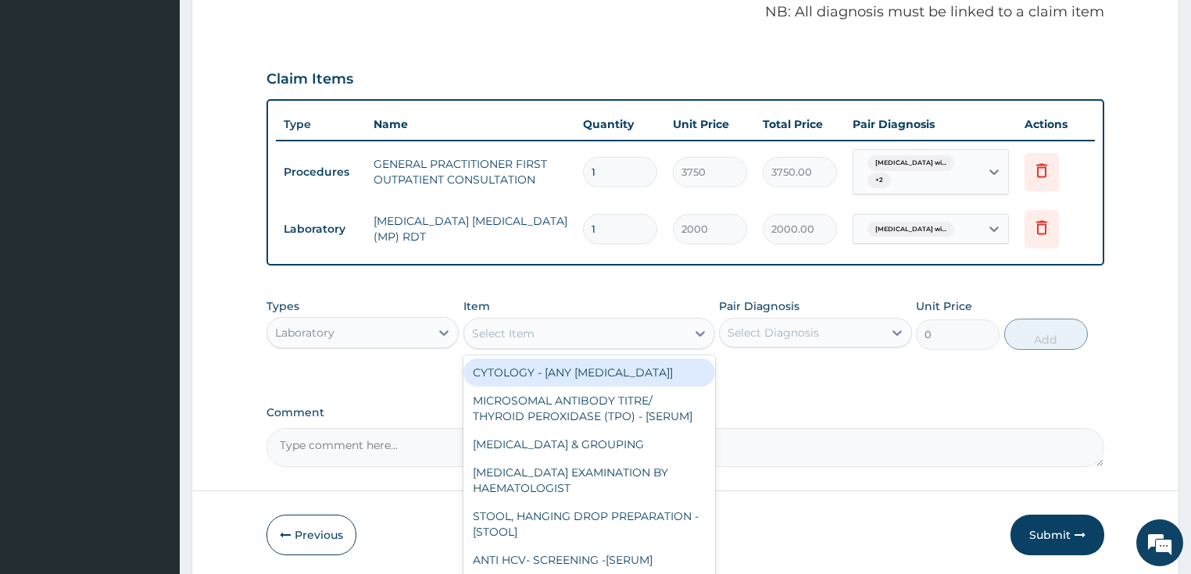
click at [566, 321] on div "Select Item" at bounding box center [575, 333] width 222 height 25
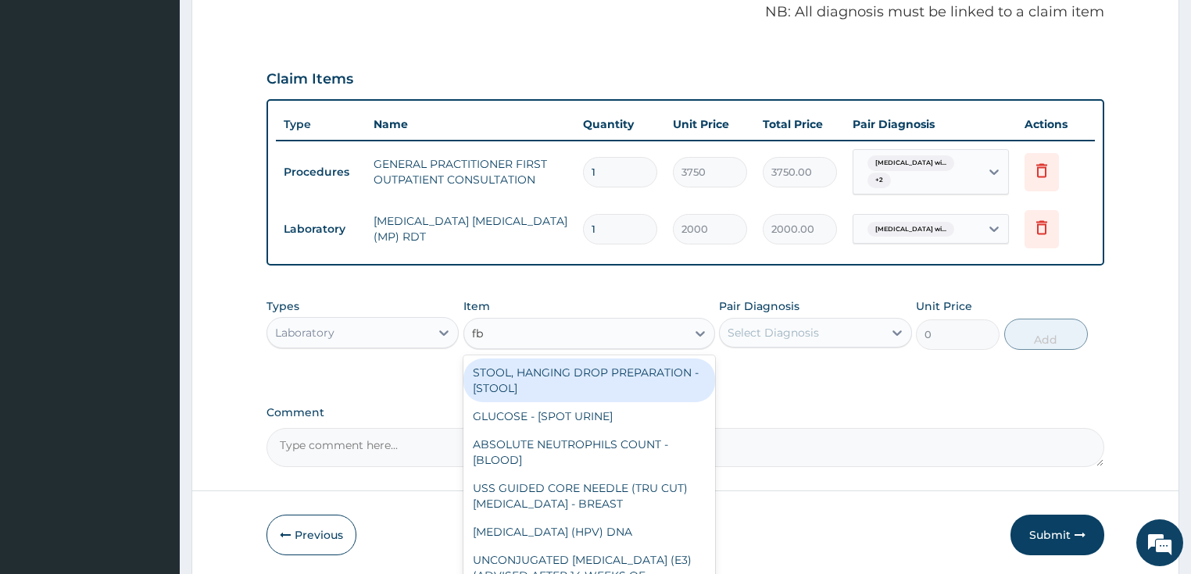
type input "fbc"
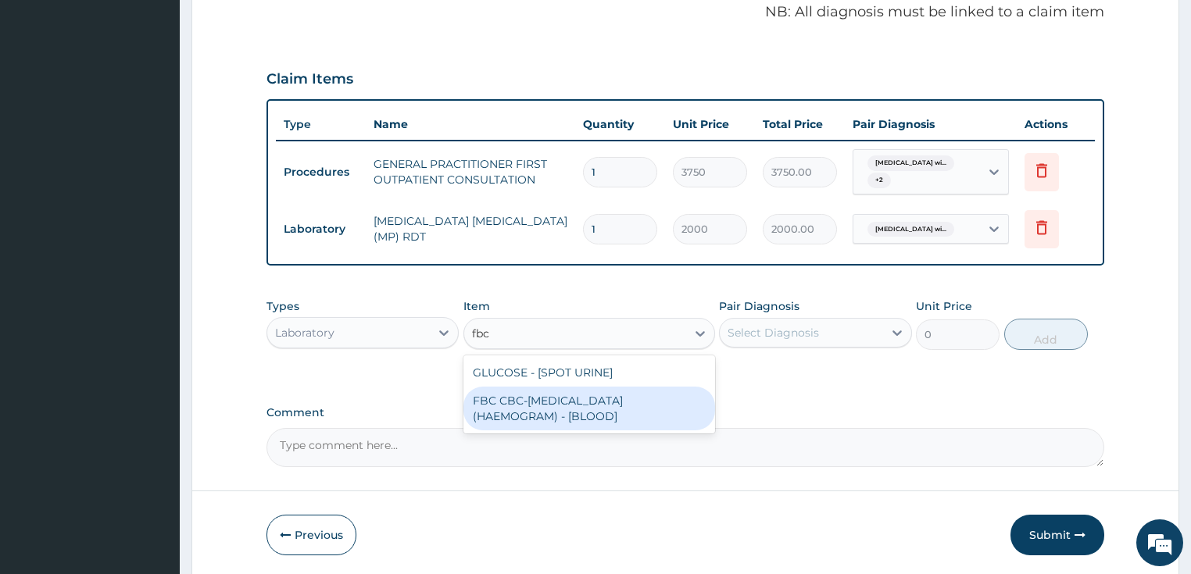
click at [538, 395] on div "FBC CBC-COMPLETE BLOOD COUNT (HAEMOGRAM) - [BLOOD]" at bounding box center [589, 409] width 252 height 44
type input "5000"
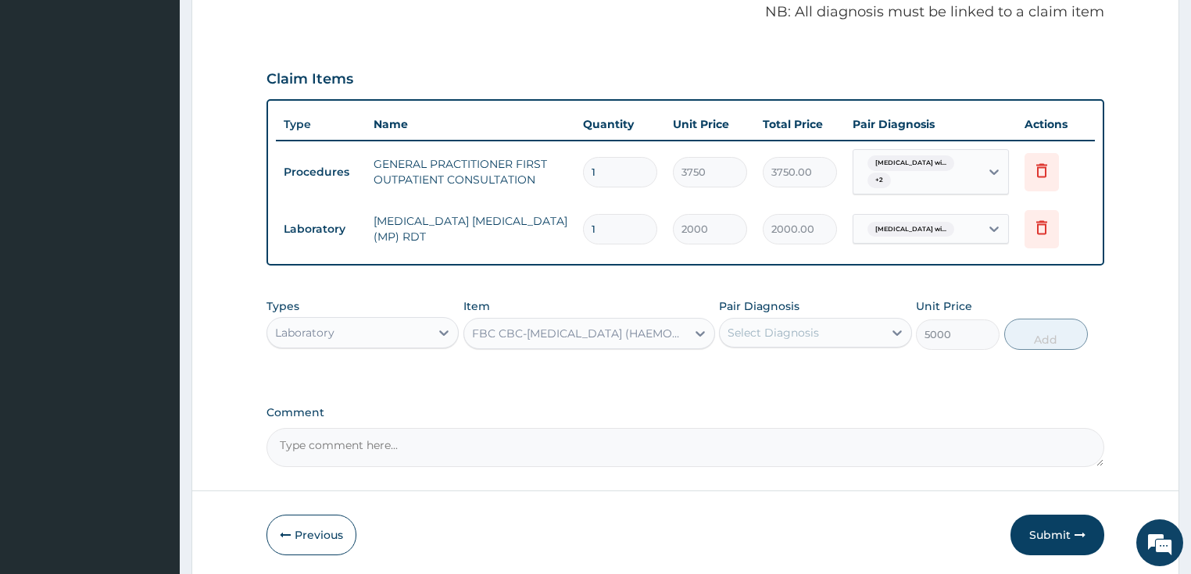
click at [875, 313] on div "Pair Diagnosis Select Diagnosis" at bounding box center [815, 324] width 193 height 52
click at [844, 334] on div "Select Diagnosis" at bounding box center [801, 332] width 163 height 25
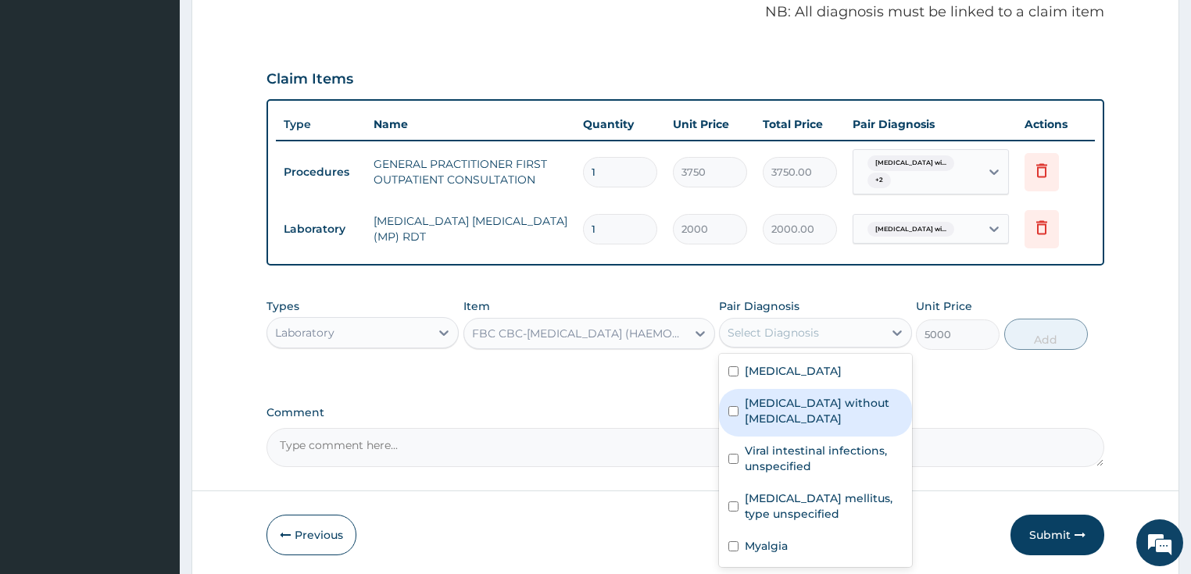
click at [786, 427] on label "Sepsis without septic shock" at bounding box center [824, 410] width 158 height 31
checkbox input "true"
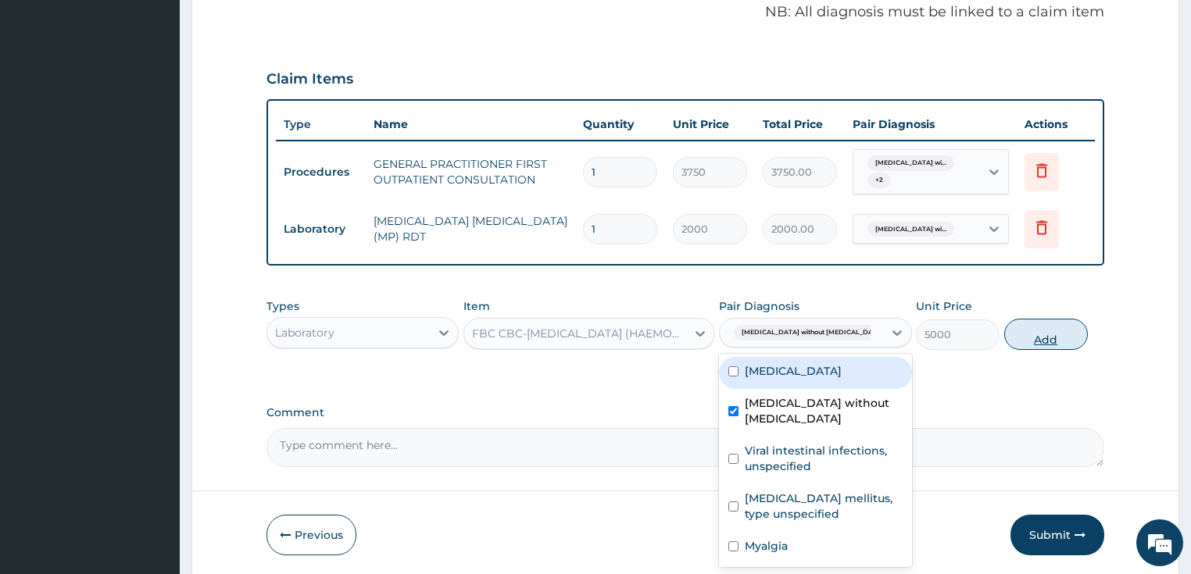
click at [1027, 331] on button "Add" at bounding box center [1046, 334] width 84 height 31
type input "0"
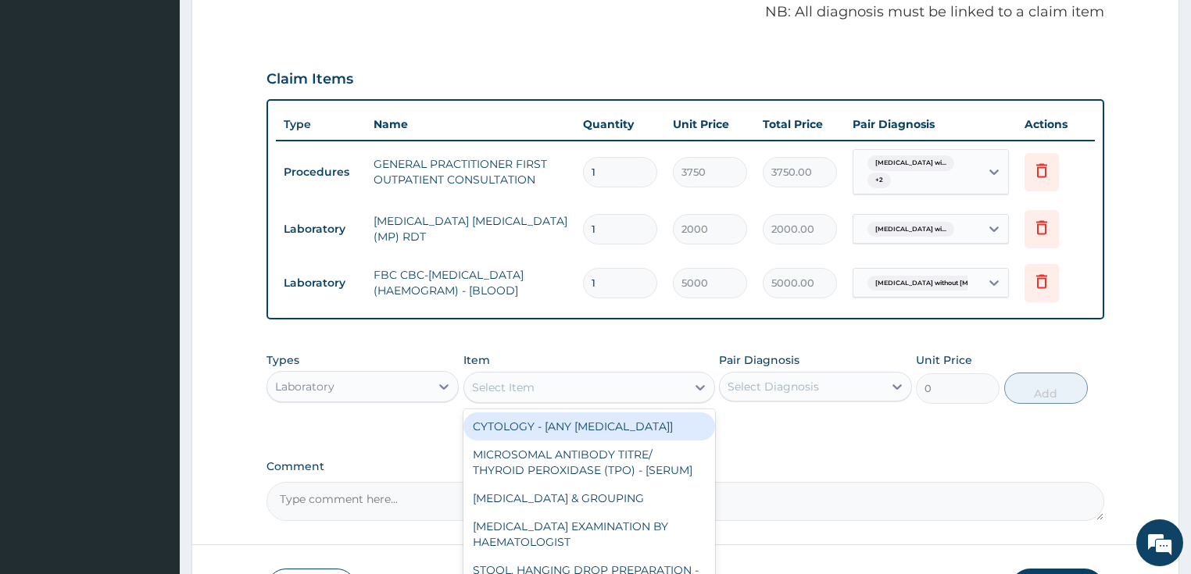
click at [613, 375] on div "Select Item" at bounding box center [575, 387] width 222 height 25
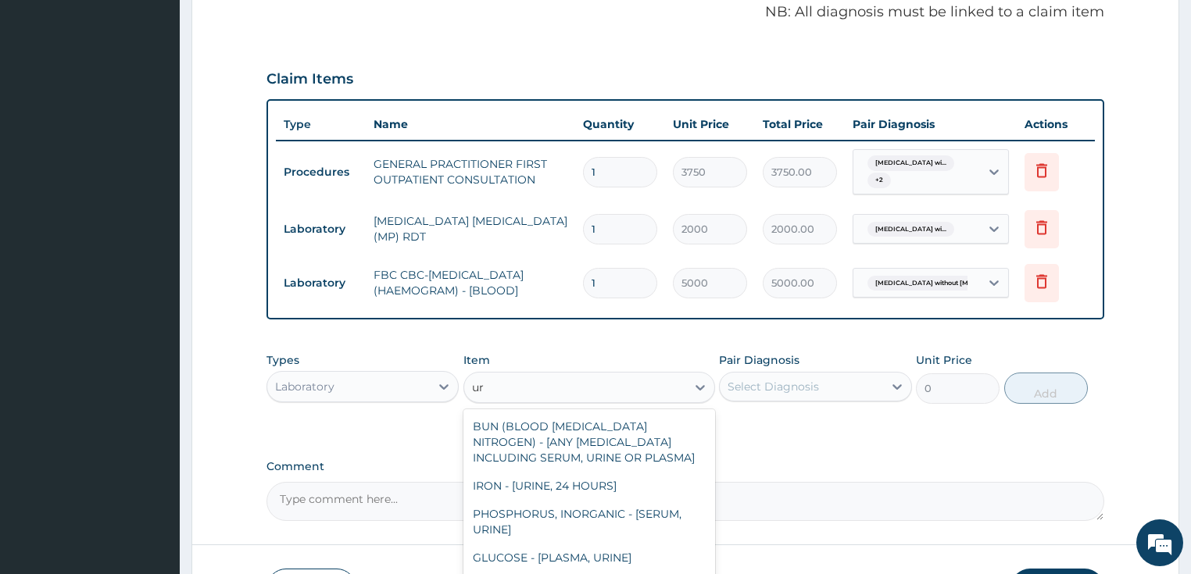
type input "u"
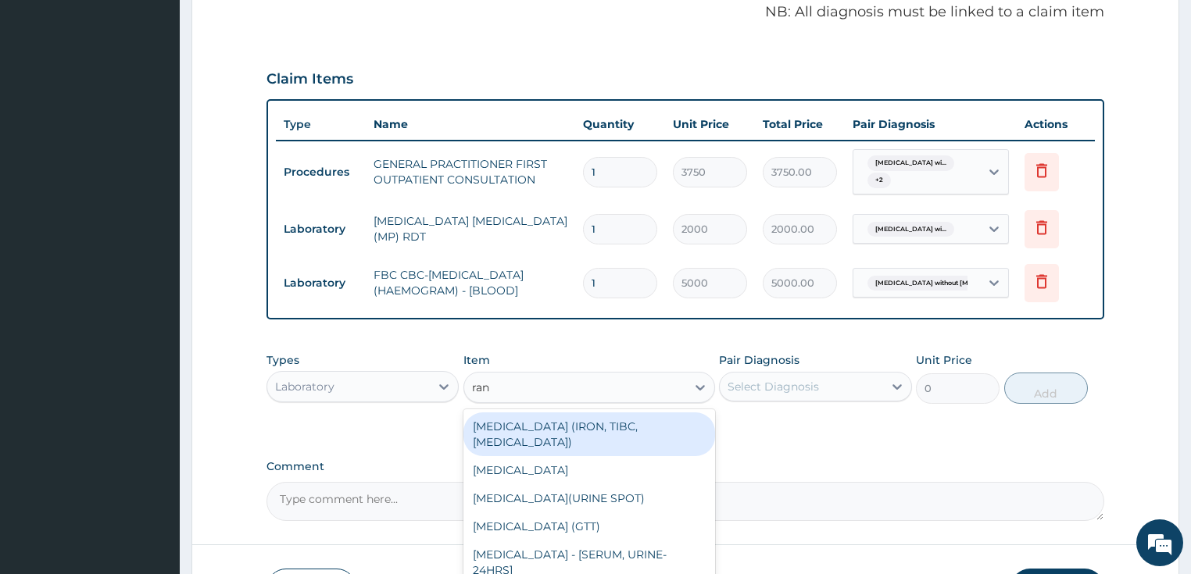
type input "rand"
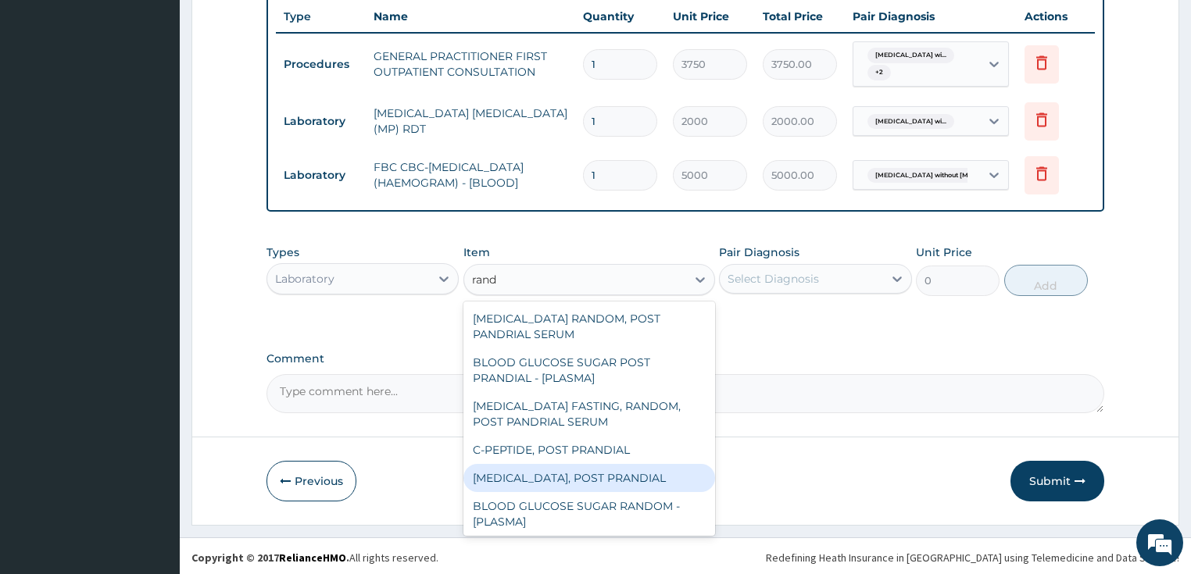
scroll to position [3, 0]
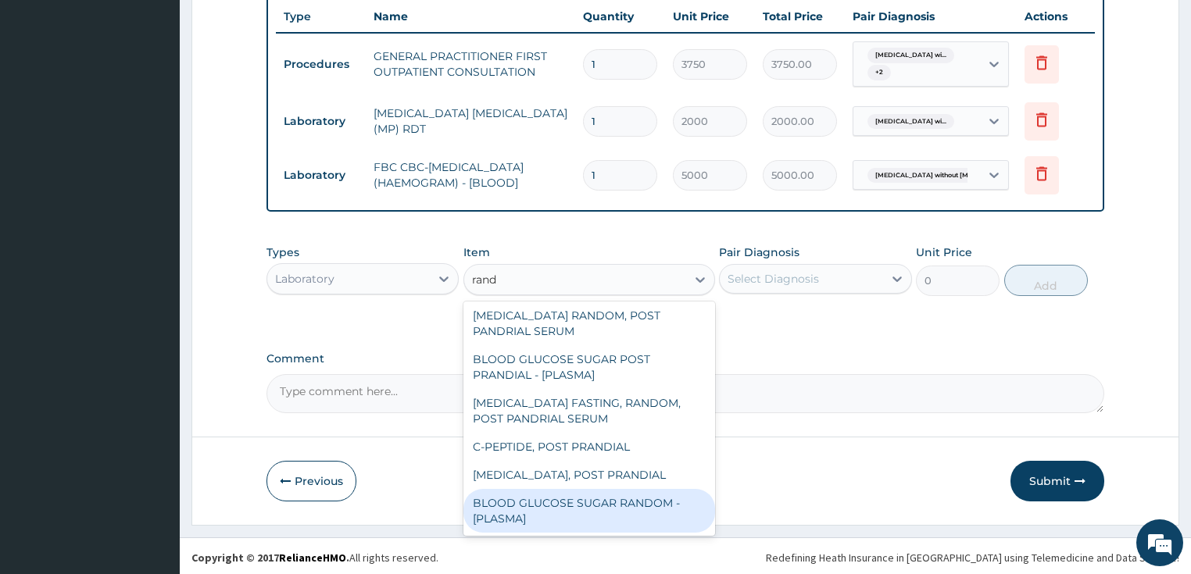
click at [584, 507] on div "BLOOD GLUCOSE SUGAR RANDOM - [PLASMA]" at bounding box center [589, 511] width 252 height 44
type input "1875"
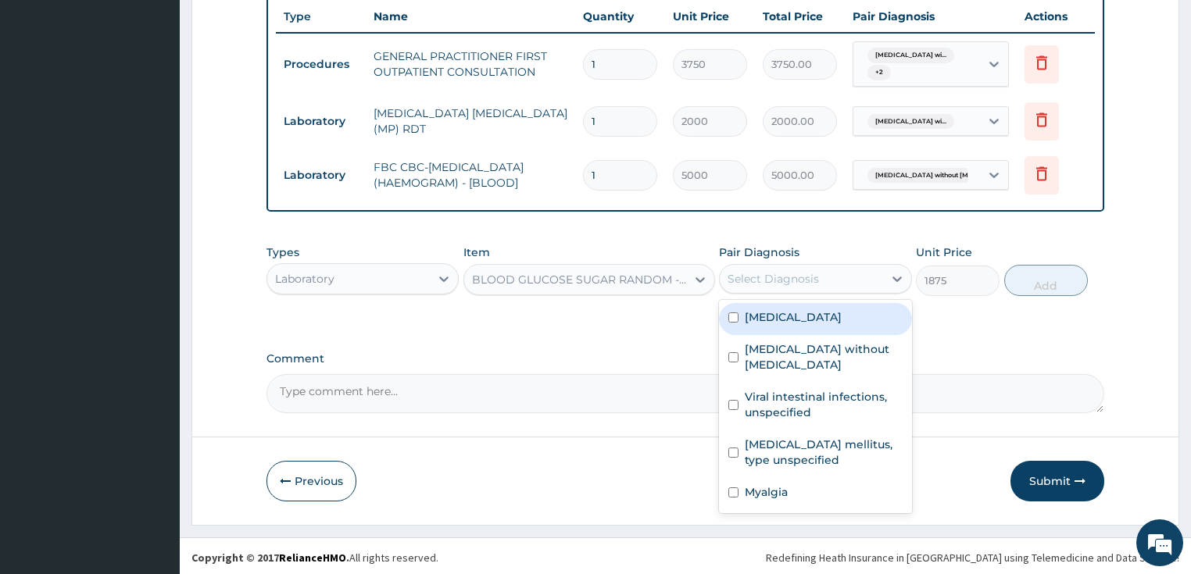
click at [803, 275] on div "Select Diagnosis" at bounding box center [772, 279] width 91 height 16
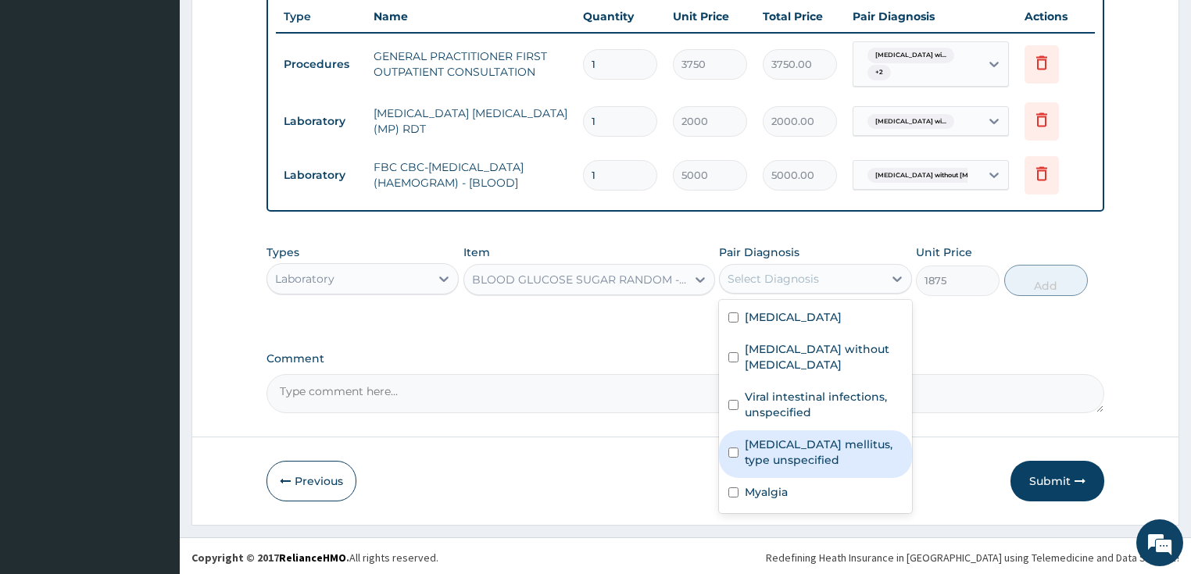
click at [778, 460] on label "Diabetes mellitus, type unspecified" at bounding box center [824, 452] width 158 height 31
checkbox input "true"
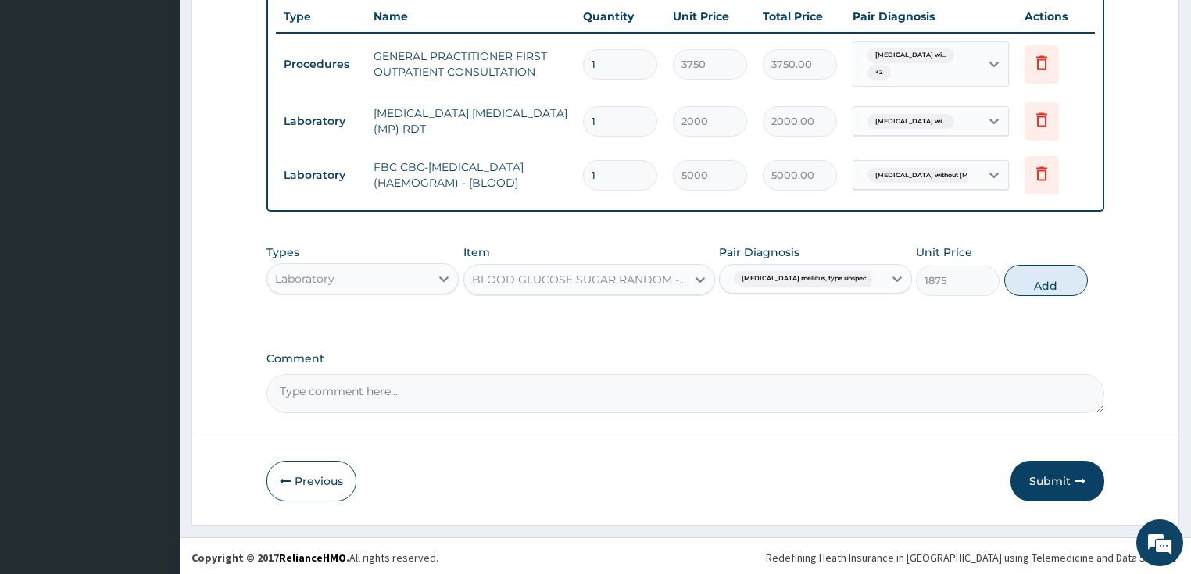
click at [1040, 288] on button "Add" at bounding box center [1046, 280] width 84 height 31
type input "0"
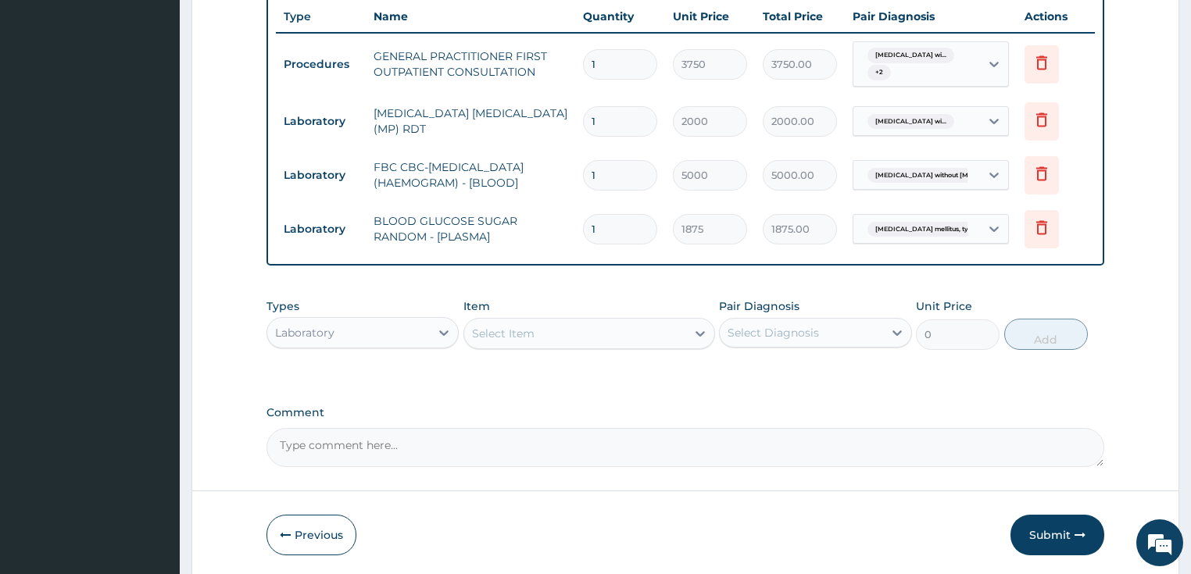
click at [333, 334] on div "Laboratory" at bounding box center [304, 333] width 59 height 16
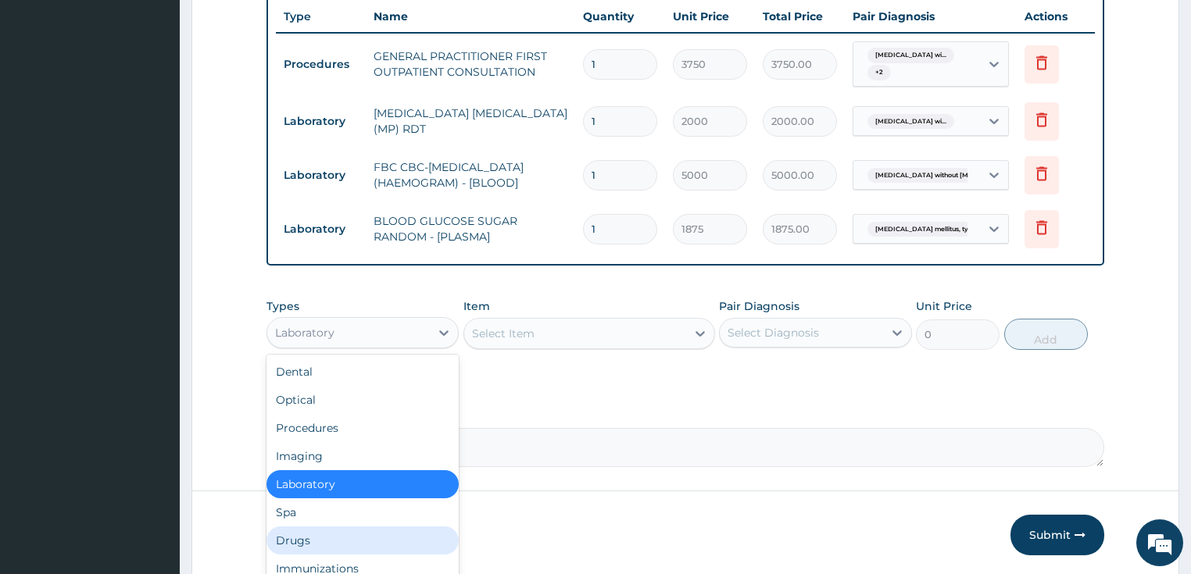
click at [333, 531] on div "Drugs" at bounding box center [362, 541] width 193 height 28
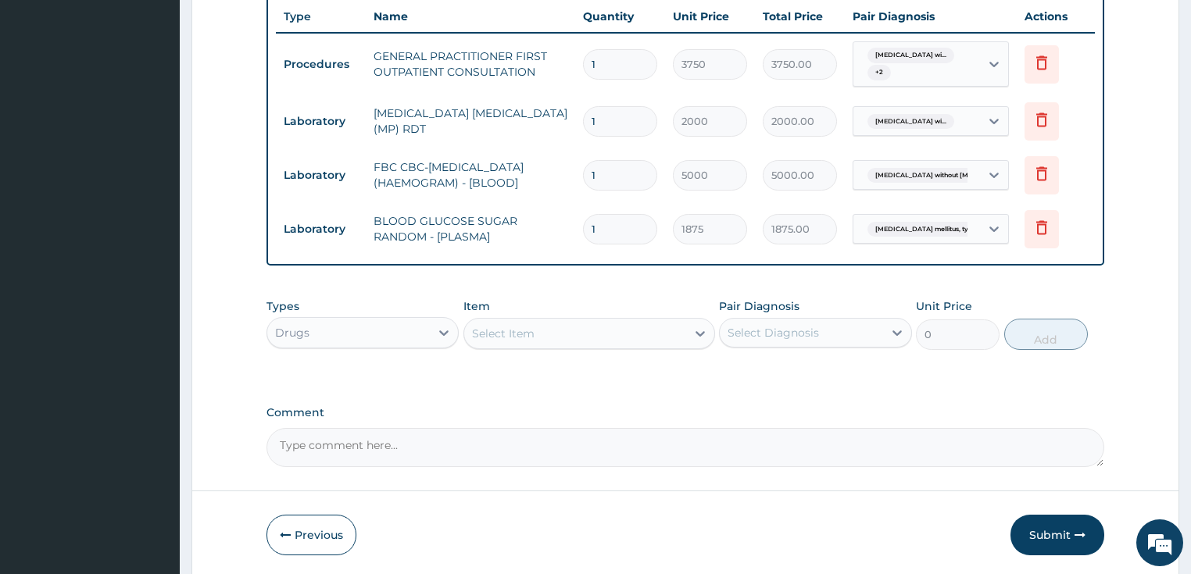
click at [501, 328] on div "Select Item" at bounding box center [503, 334] width 63 height 16
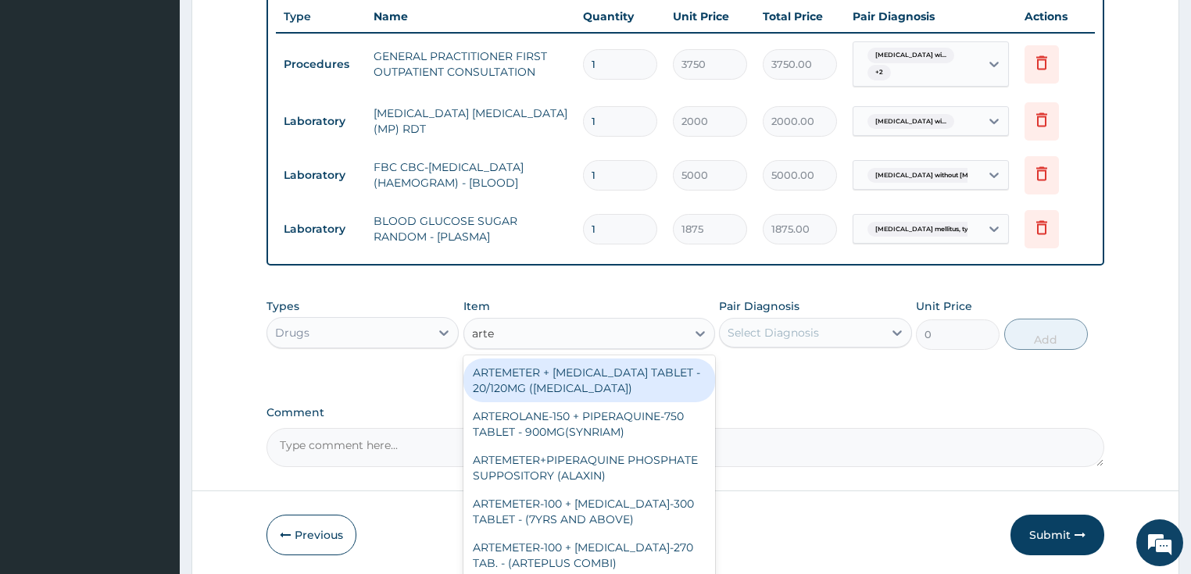
type input "artem"
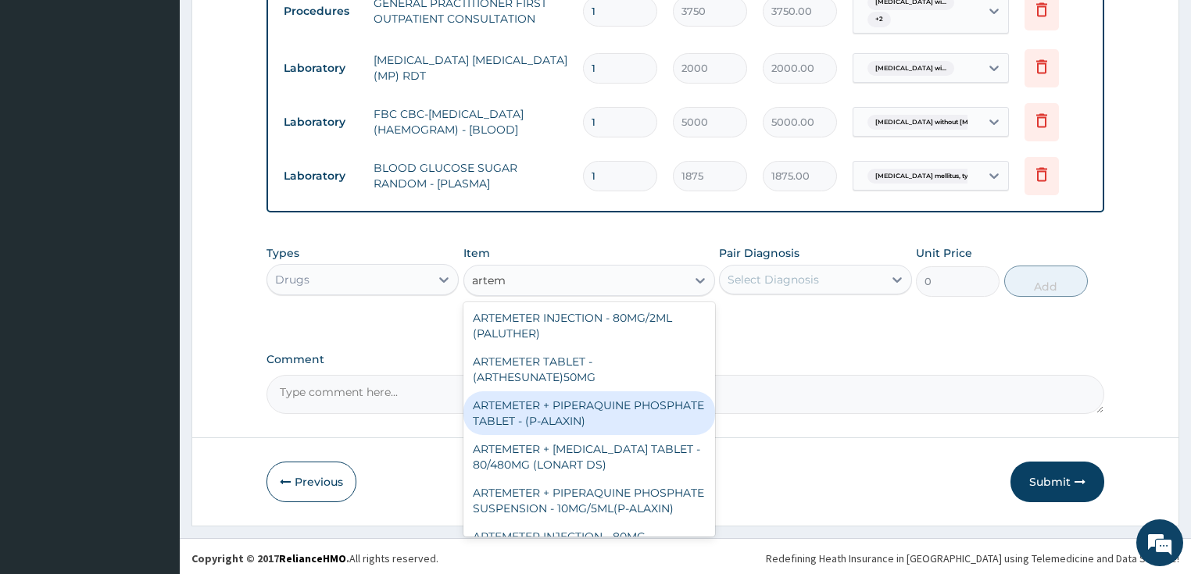
scroll to position [375, 0]
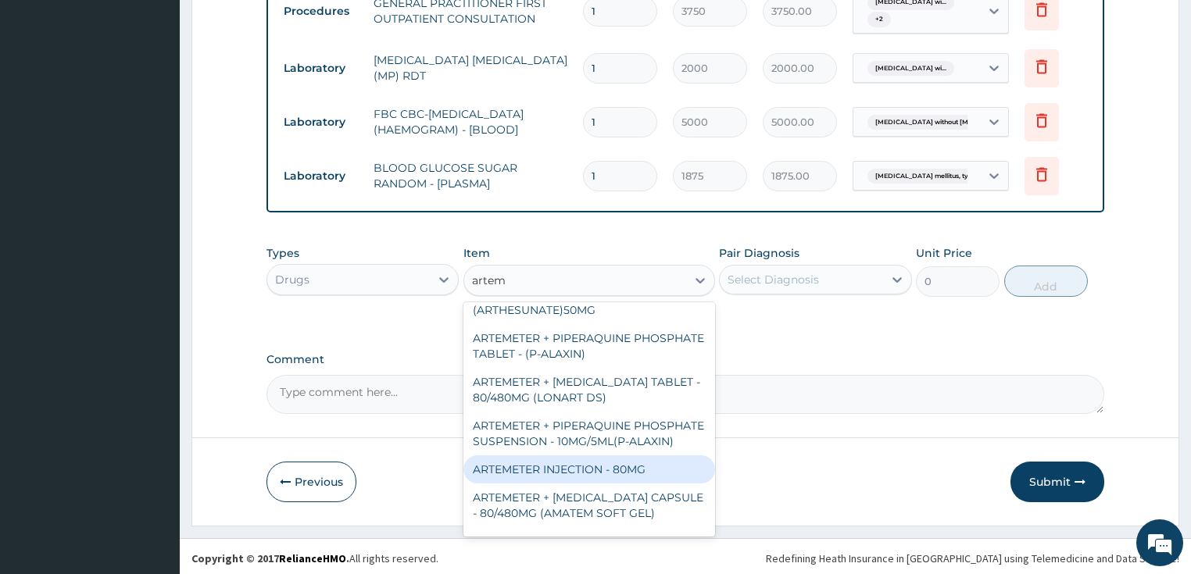
click at [612, 474] on div "ARTEMETER INJECTION - 80MG" at bounding box center [589, 470] width 252 height 28
type input "475.99999999999994"
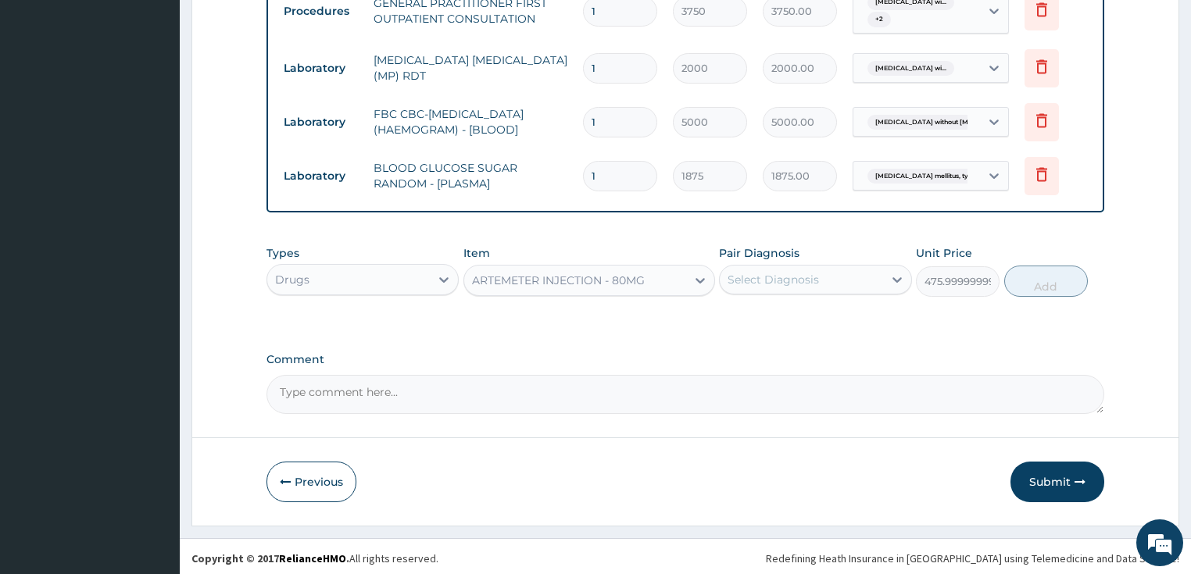
click at [813, 283] on div "Select Diagnosis" at bounding box center [772, 280] width 91 height 16
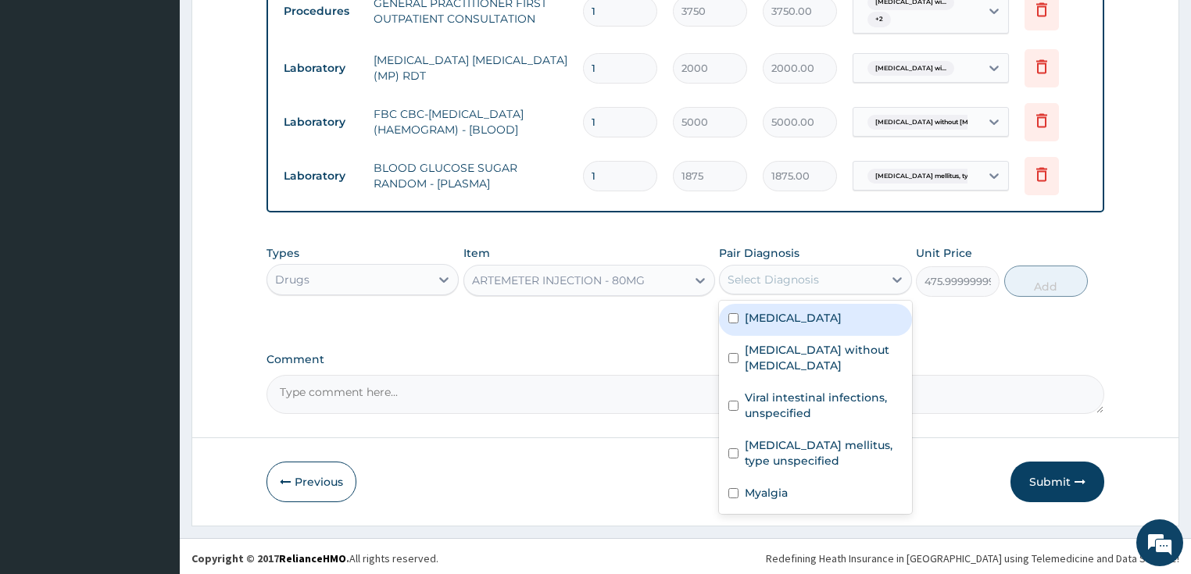
click at [791, 326] on label "Plasmodium malariae malaria without complication" at bounding box center [793, 318] width 97 height 16
checkbox input "true"
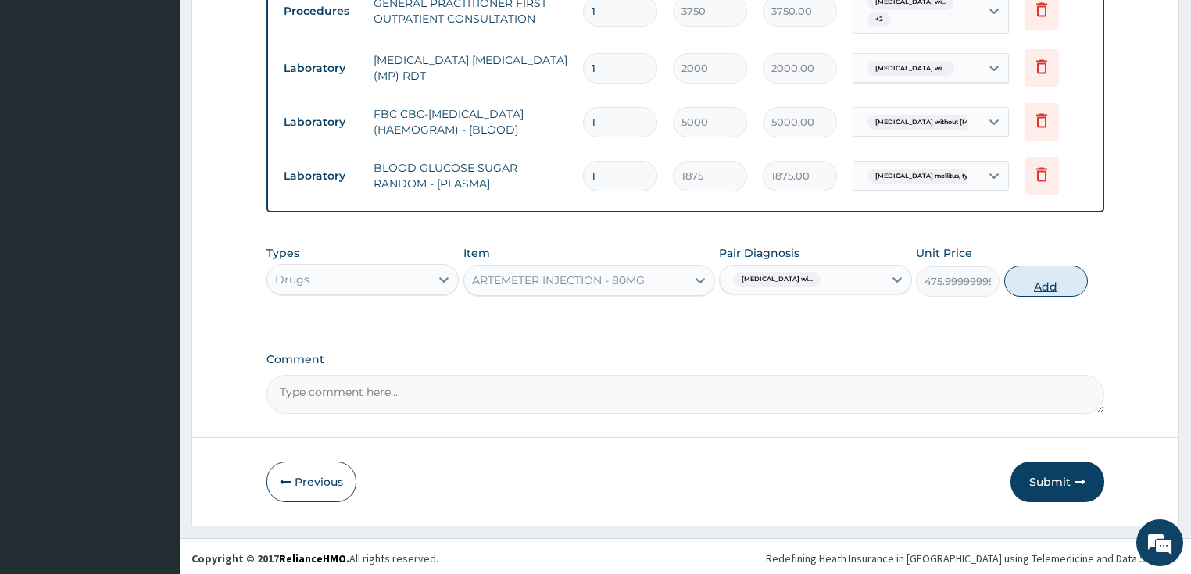
click at [1072, 276] on button "Add" at bounding box center [1046, 281] width 84 height 31
type input "0"
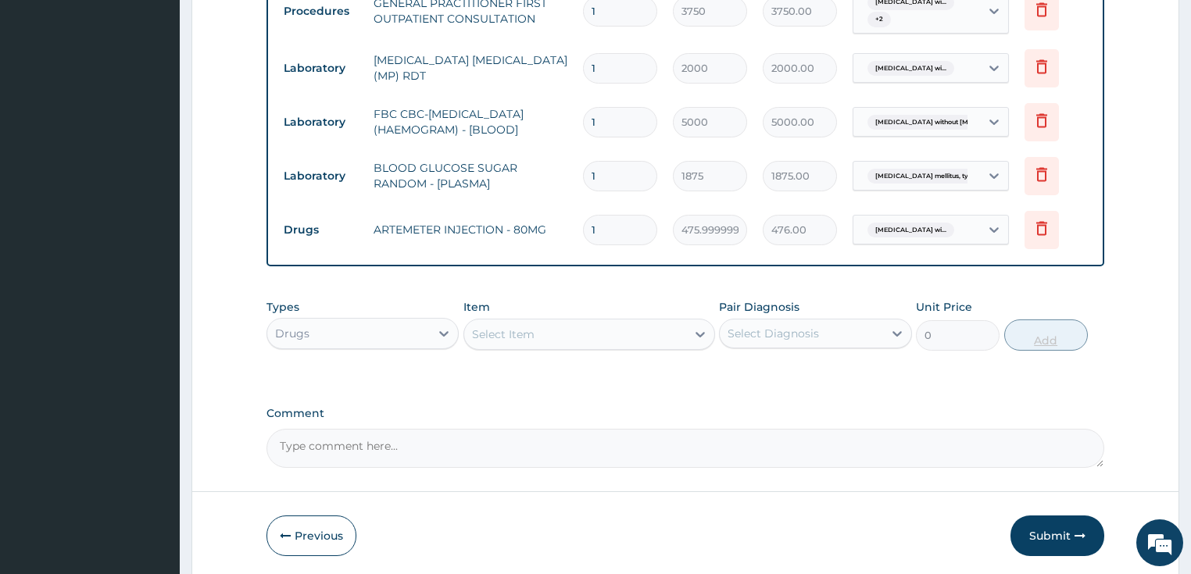
type input "0.00"
type input "6"
type input "2856.00"
type input "6"
click at [524, 338] on div "Select Item" at bounding box center [503, 335] width 63 height 16
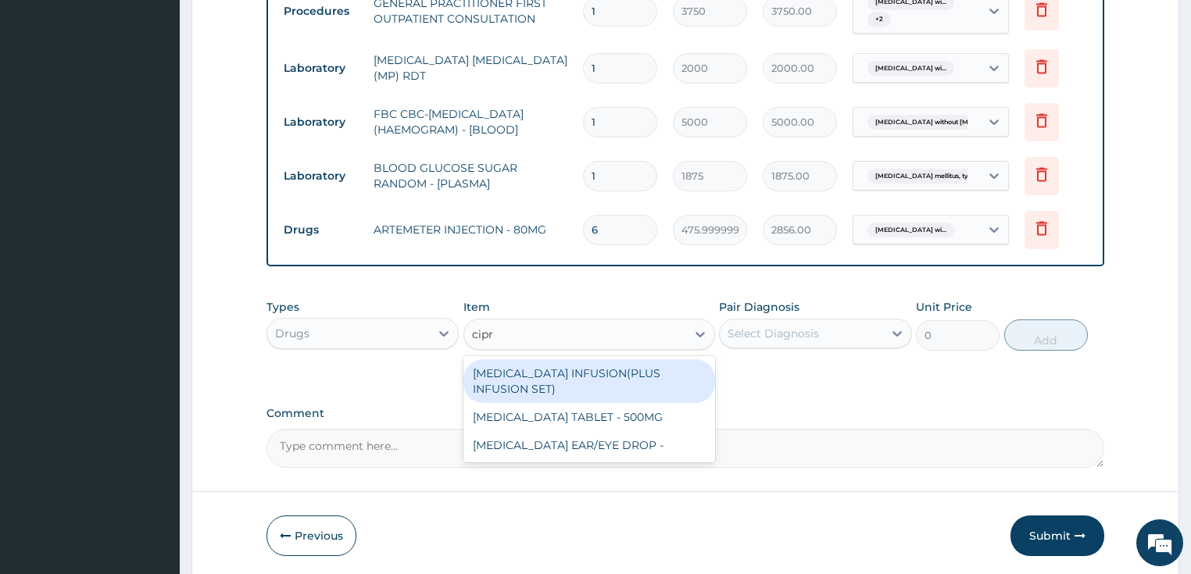
type input "cipro"
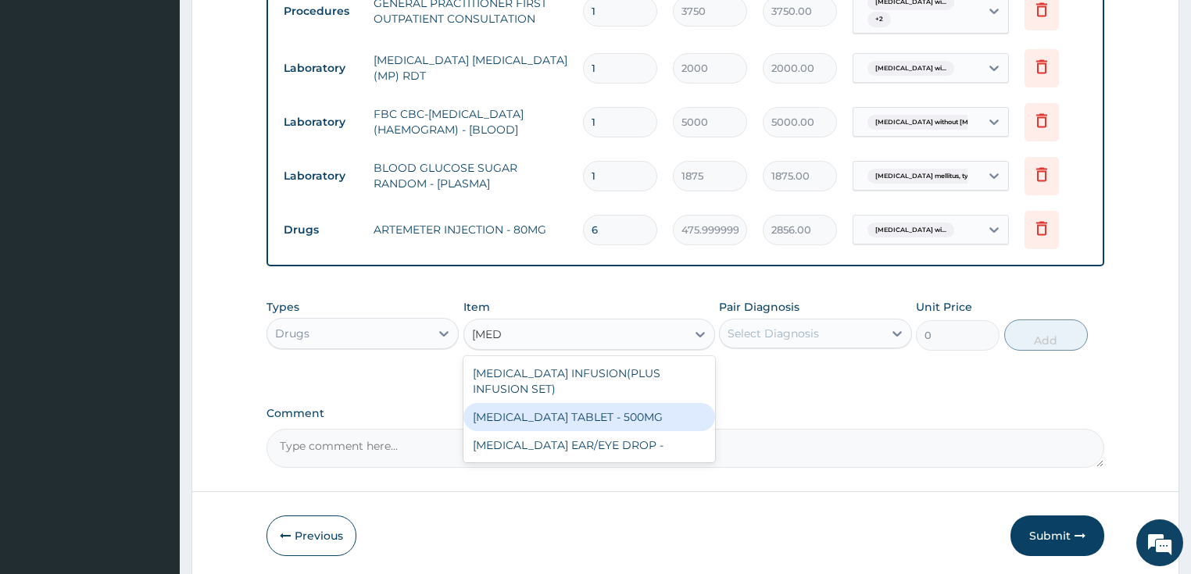
click at [534, 425] on div "CIPROFLOXACIN TABLET - 500MG" at bounding box center [589, 417] width 252 height 28
type input "196"
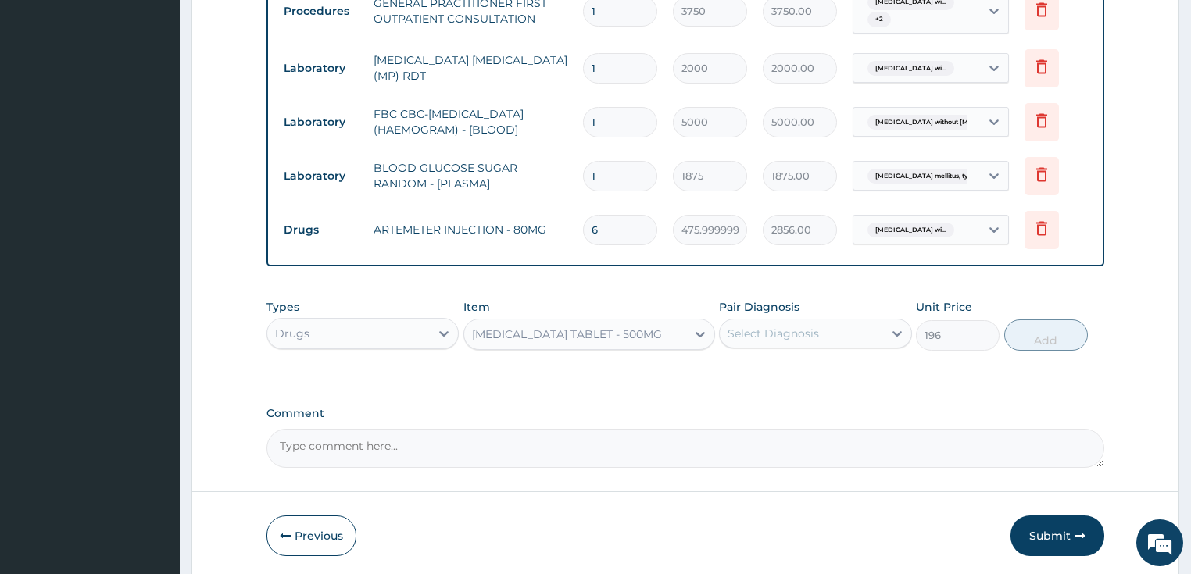
click at [873, 331] on div "Select Diagnosis" at bounding box center [801, 333] width 163 height 25
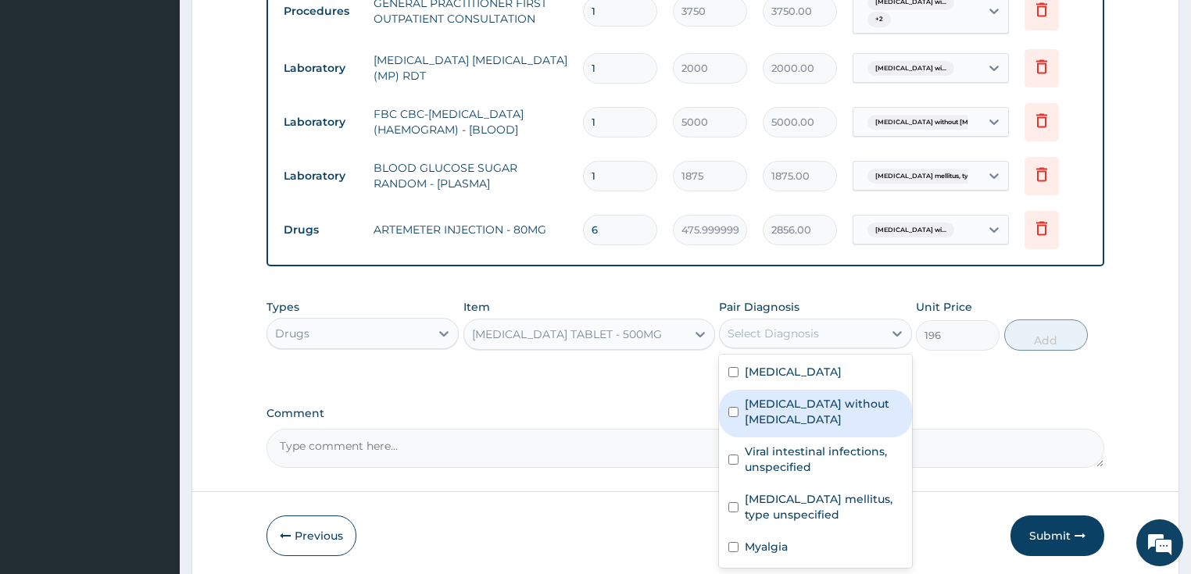
drag, startPoint x: 809, startPoint y: 441, endPoint x: 836, endPoint y: 422, distance: 32.5
click at [809, 438] on div "Sepsis without septic shock" at bounding box center [815, 414] width 193 height 48
checkbox input "true"
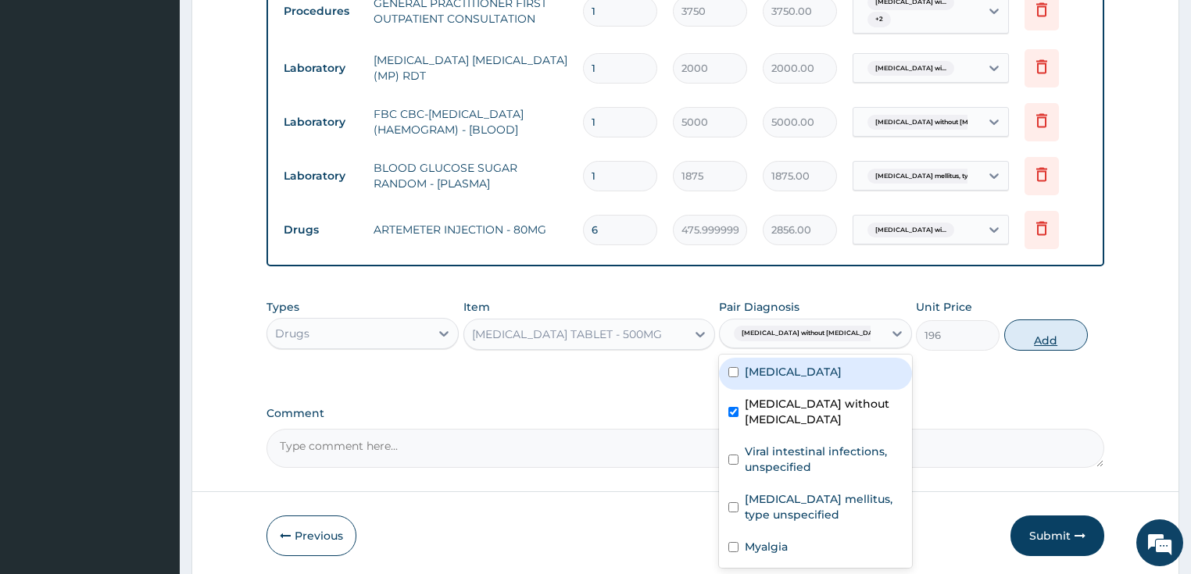
click at [1046, 332] on button "Add" at bounding box center [1046, 335] width 84 height 31
type input "0"
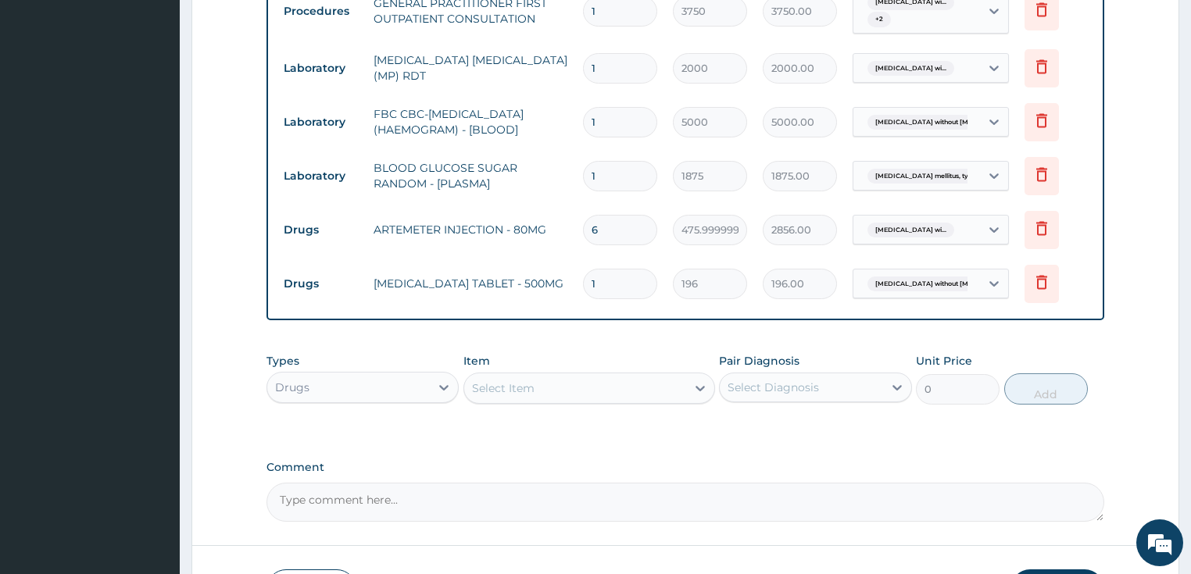
type input "10"
type input "1960.00"
type input "10"
click at [538, 390] on div "Select Item" at bounding box center [575, 388] width 222 height 25
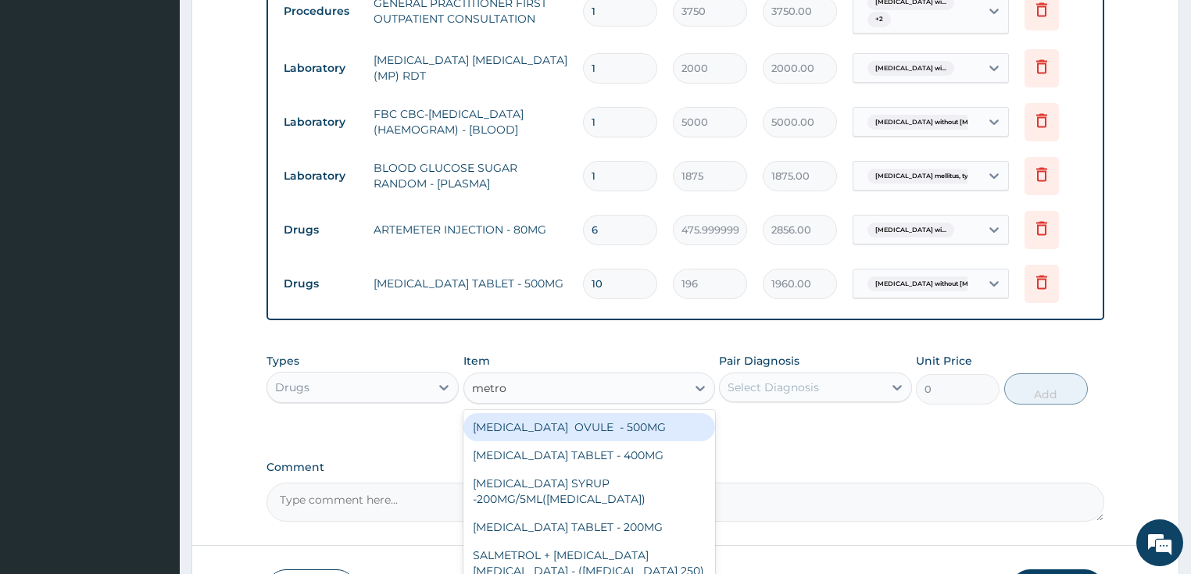
type input "metron"
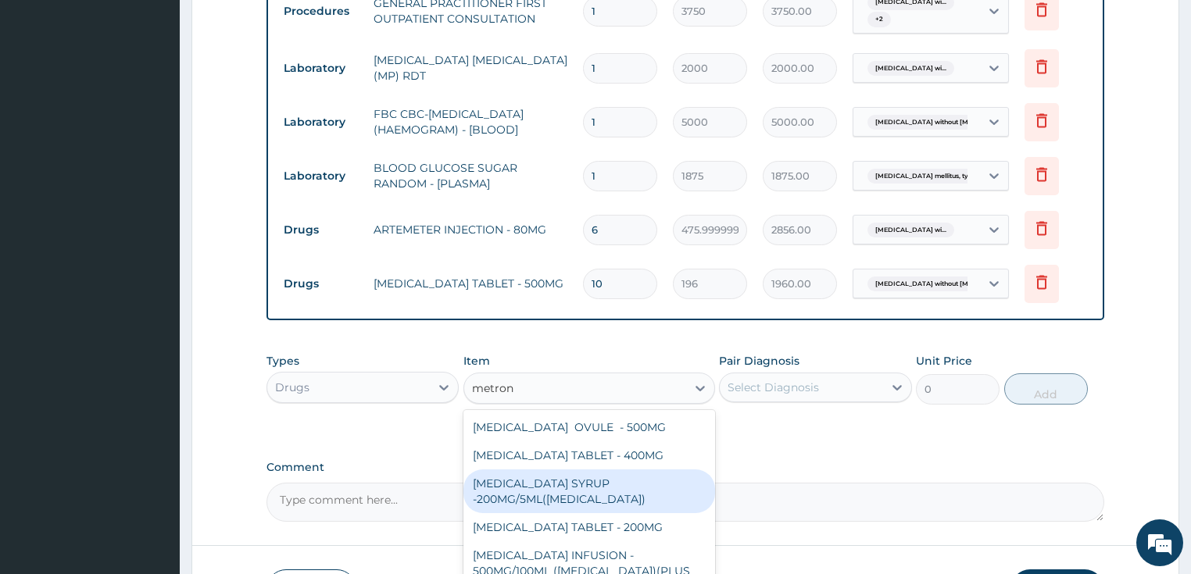
click at [584, 470] on div "METRONIDAZOLE SYRUP -200MG/5ML(FLAGYL)" at bounding box center [589, 492] width 252 height 44
type input "672"
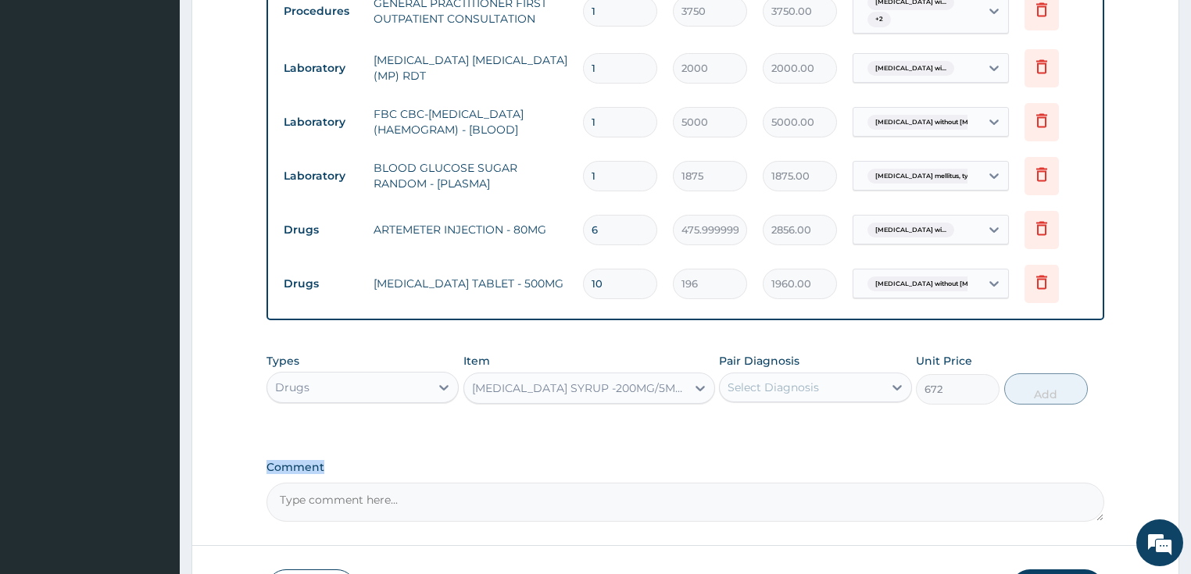
click at [584, 467] on label "Comment" at bounding box center [685, 467] width 838 height 13
click at [584, 483] on textarea "Comment" at bounding box center [685, 502] width 838 height 39
click at [596, 381] on div "METRONIDAZOLE SYRUP -200MG/5ML(FLAGYL)" at bounding box center [580, 389] width 216 height 16
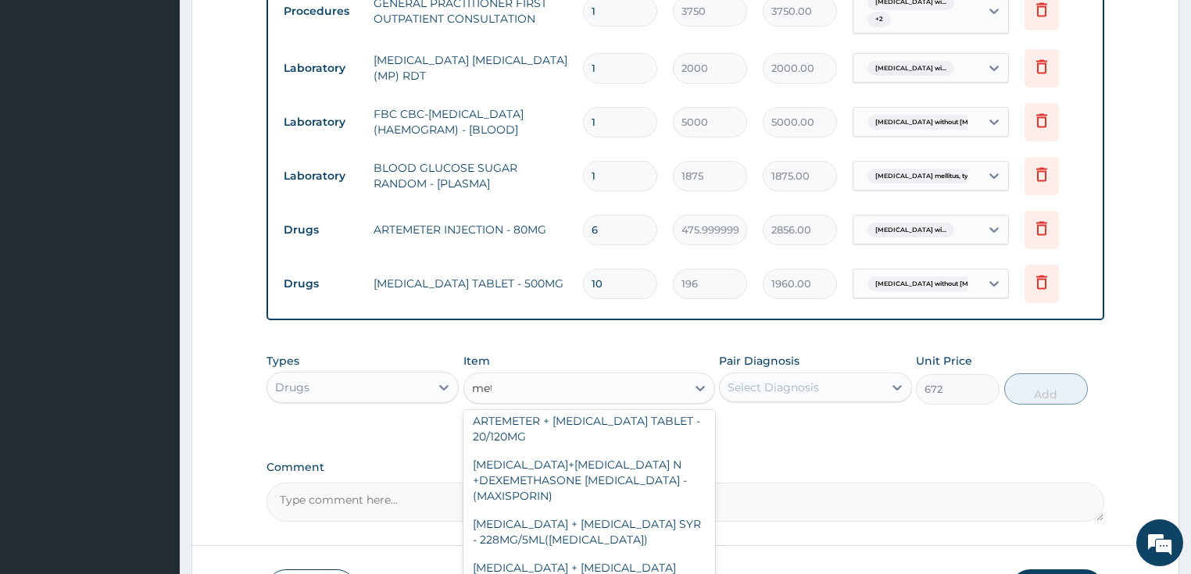
scroll to position [2121, 0]
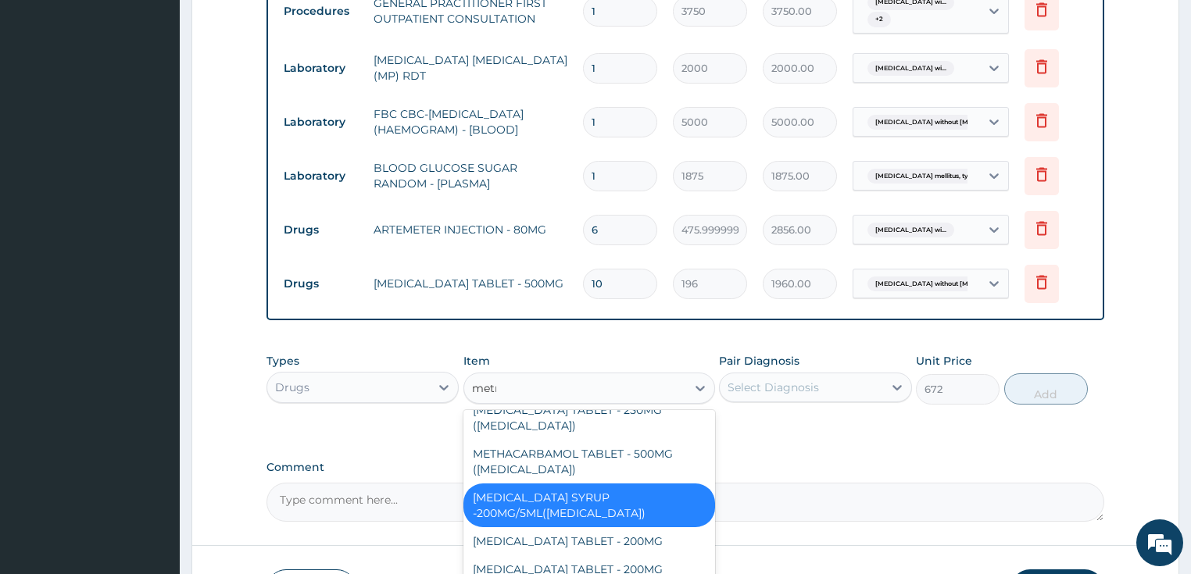
type input "metro"
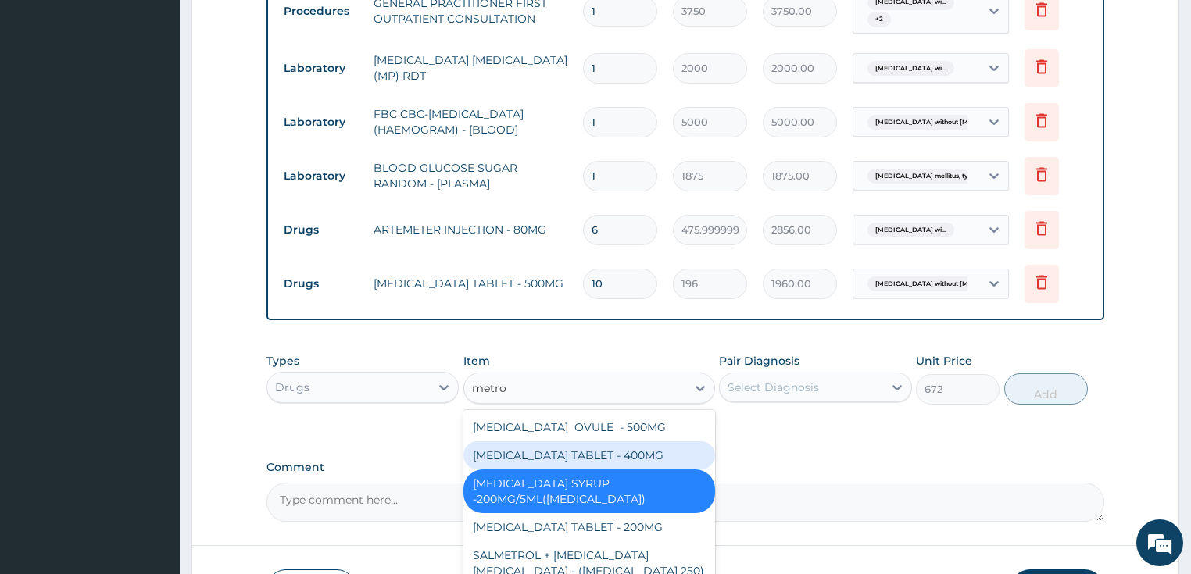
click at [593, 444] on div "METRONIDAZOLE TABLET - 400MG" at bounding box center [589, 455] width 252 height 28
type input "84"
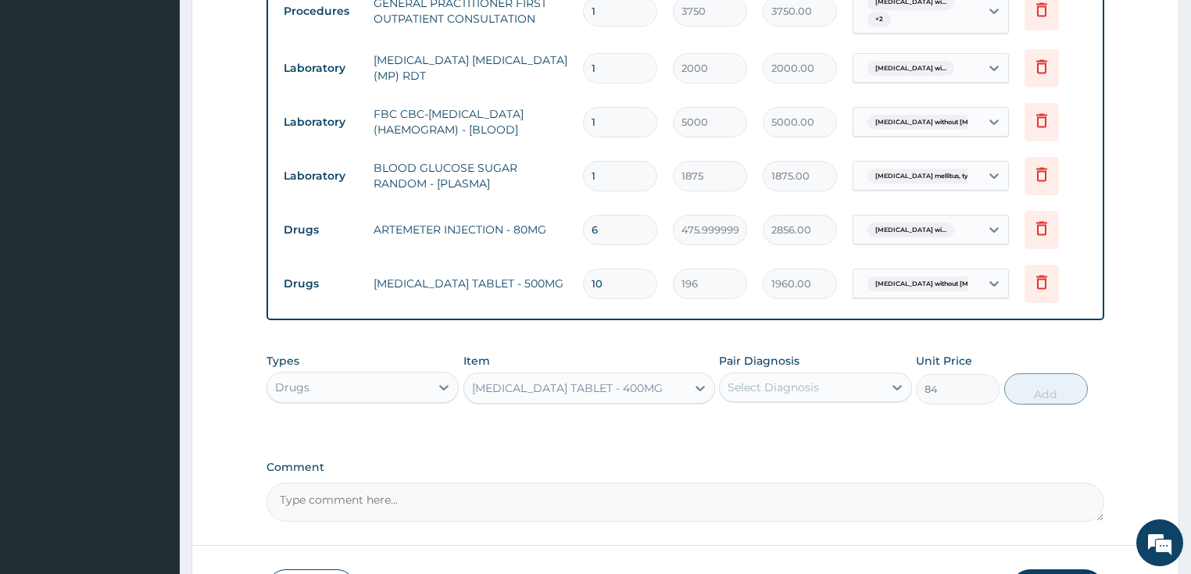
click at [775, 385] on div "Select Diagnosis" at bounding box center [772, 388] width 91 height 16
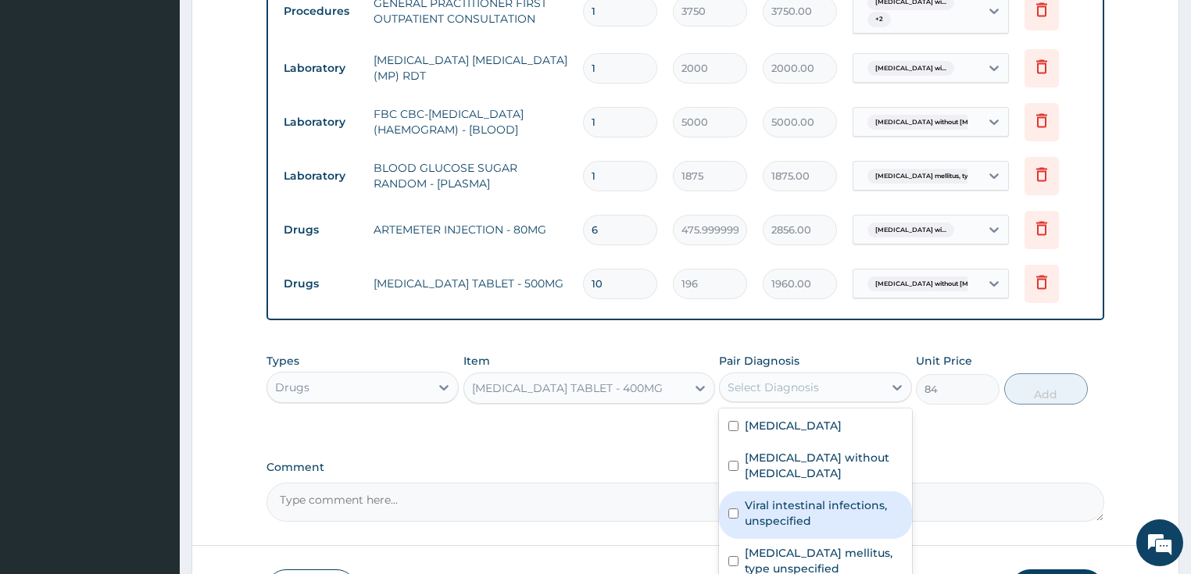
click at [778, 524] on label "Viral intestinal infections, unspecified" at bounding box center [824, 513] width 158 height 31
checkbox input "true"
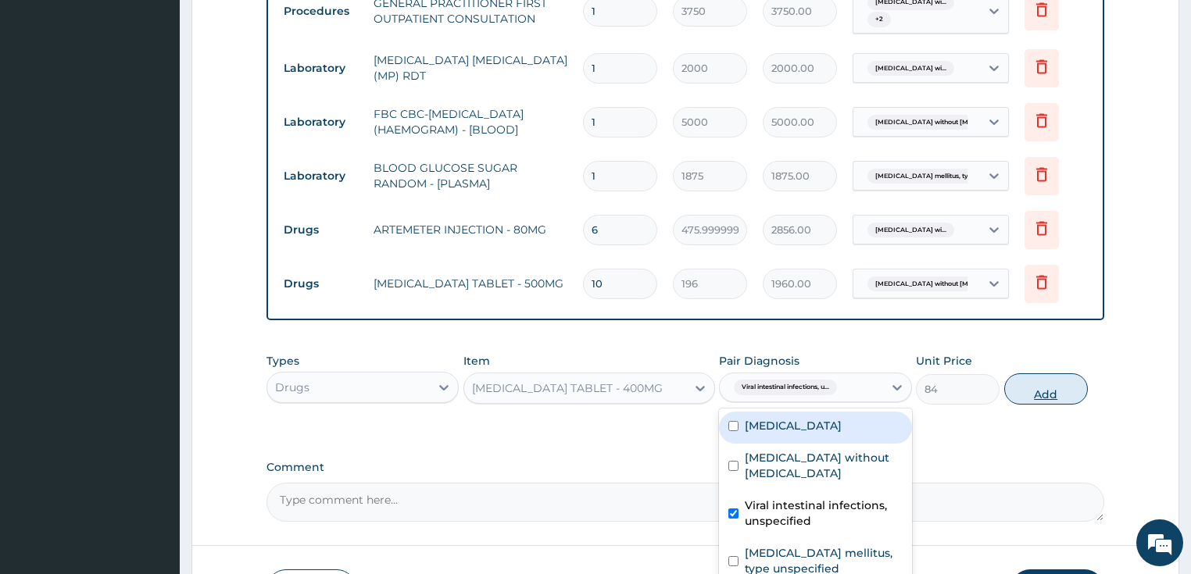
click at [1071, 384] on button "Add" at bounding box center [1046, 388] width 84 height 31
type input "0"
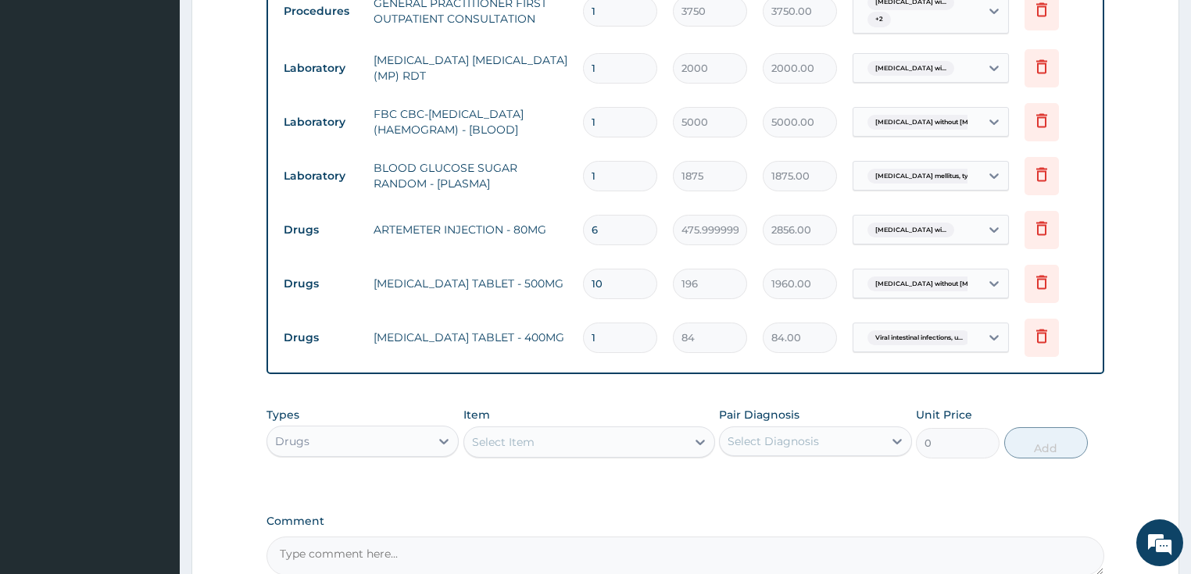
type input "15"
type input "1260.00"
type input "15"
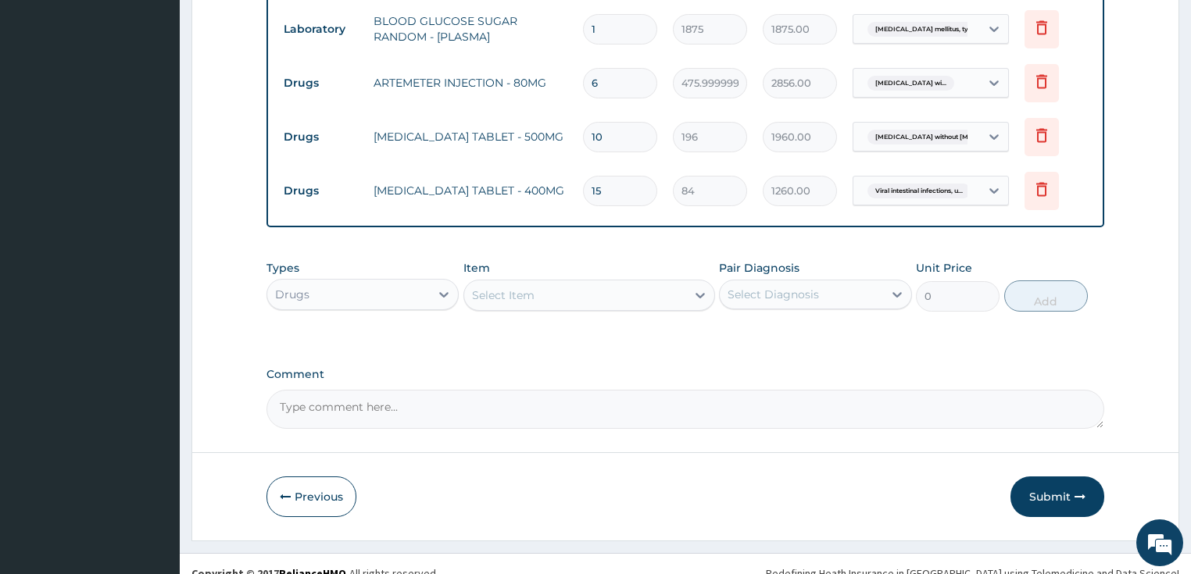
scroll to position [834, 0]
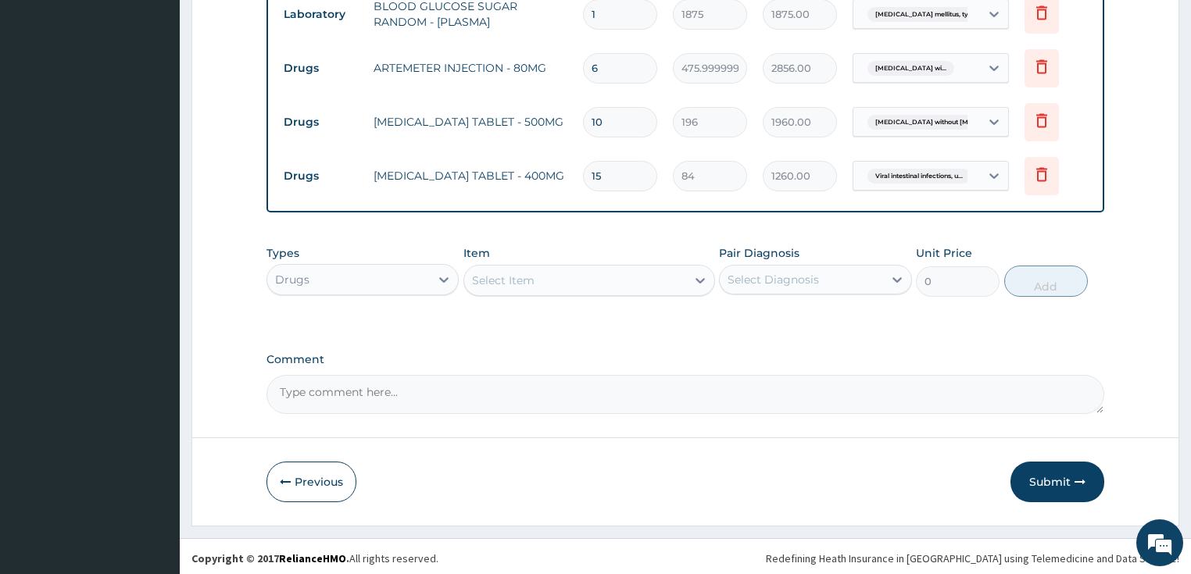
click at [499, 268] on div "Select Item" at bounding box center [575, 280] width 222 height 25
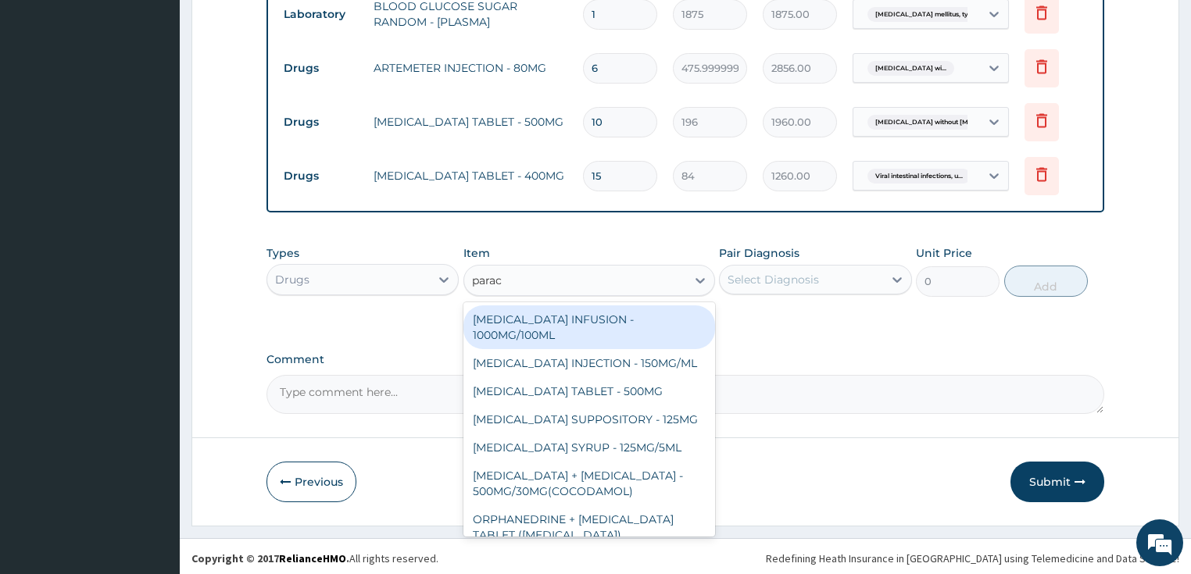
type input "parace"
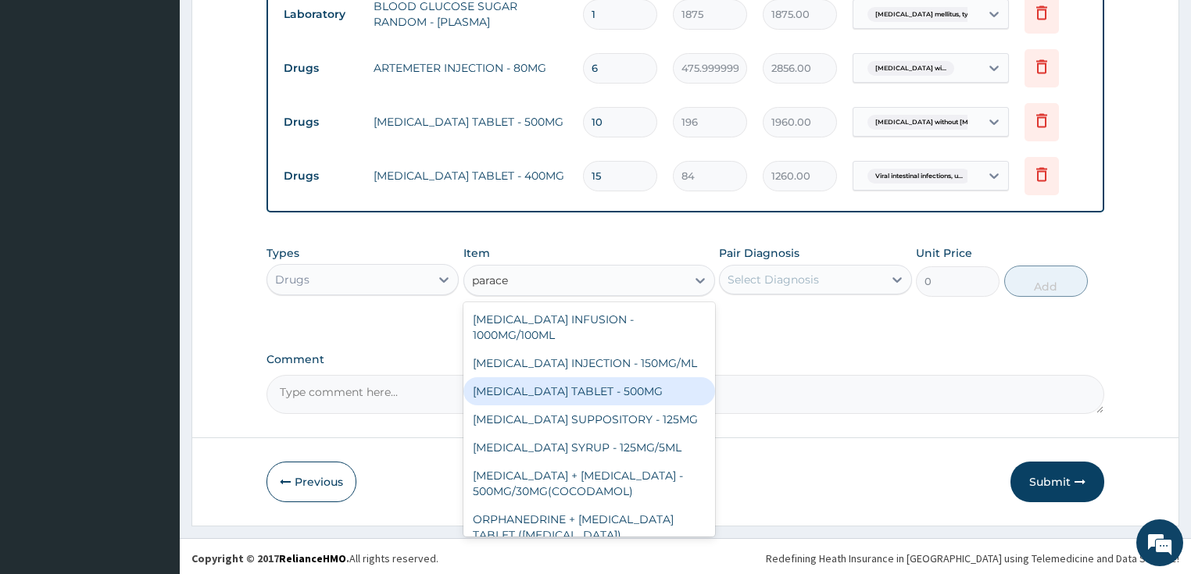
click at [538, 386] on div "PARACETAMOL TABLET - 500MG" at bounding box center [589, 391] width 252 height 28
type input "33.599999999999994"
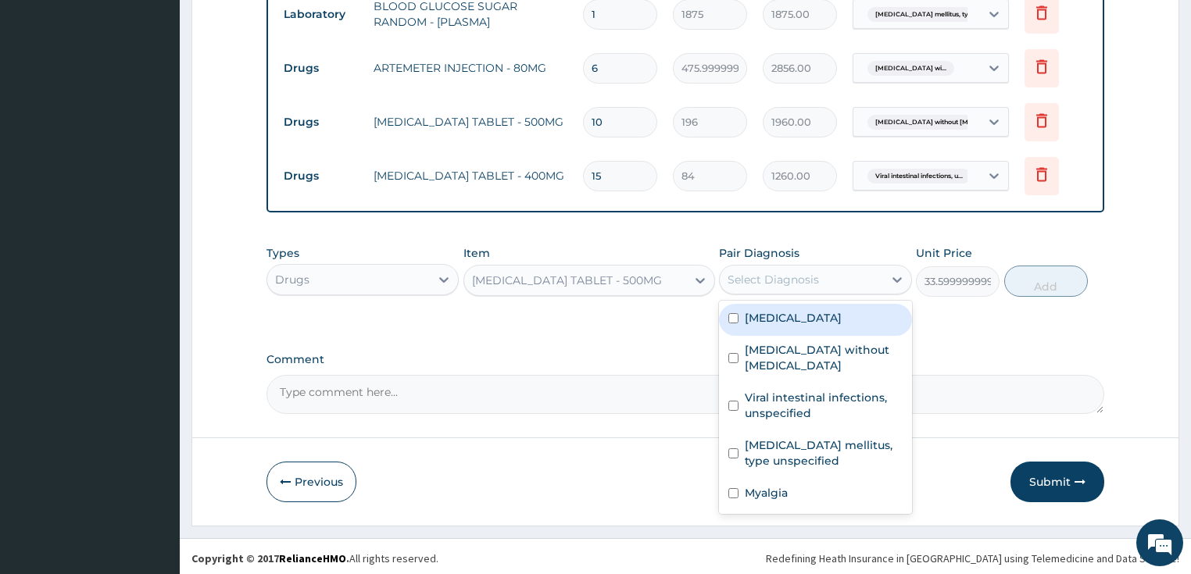
click at [769, 272] on div "Select Diagnosis" at bounding box center [772, 280] width 91 height 16
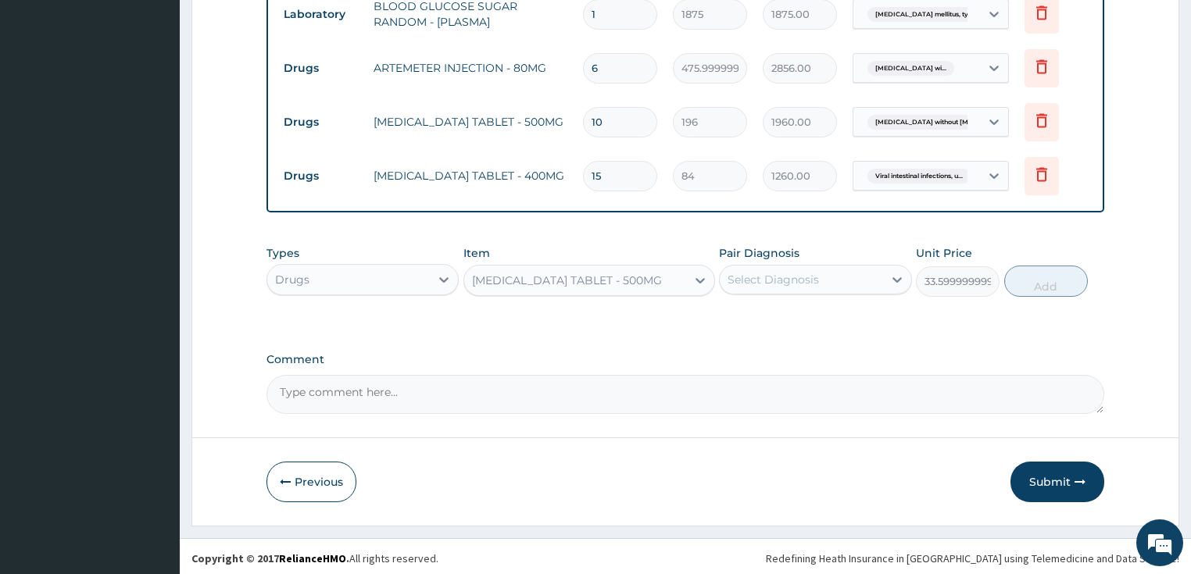
click at [778, 272] on div "Select Diagnosis" at bounding box center [772, 280] width 91 height 16
click at [802, 284] on div "Select Diagnosis" at bounding box center [801, 279] width 163 height 25
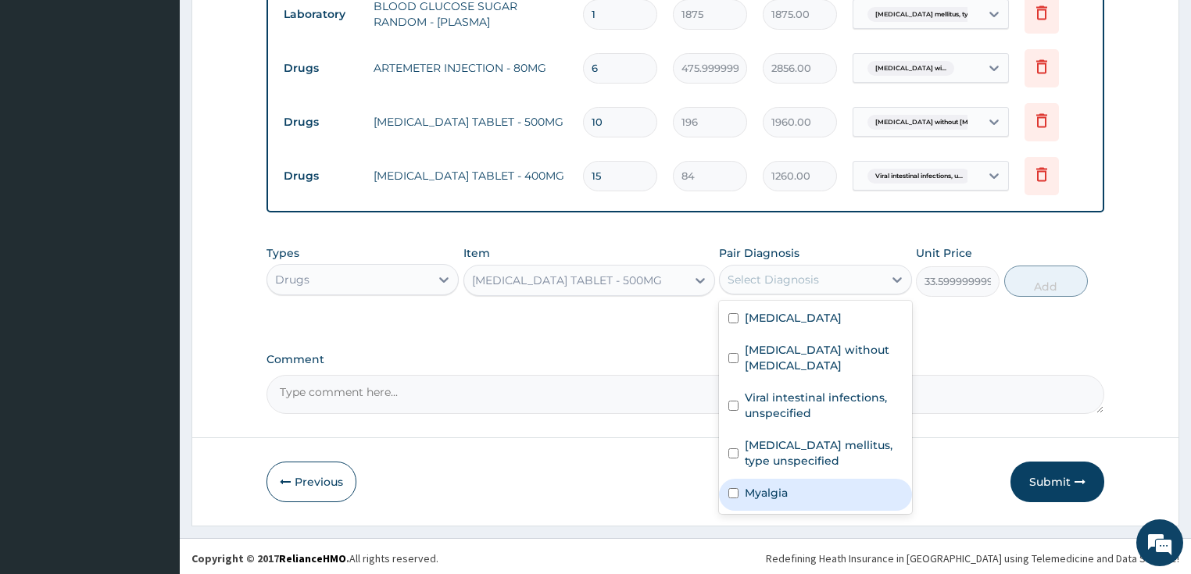
click at [785, 498] on label "Myalgia" at bounding box center [766, 493] width 43 height 16
checkbox input "true"
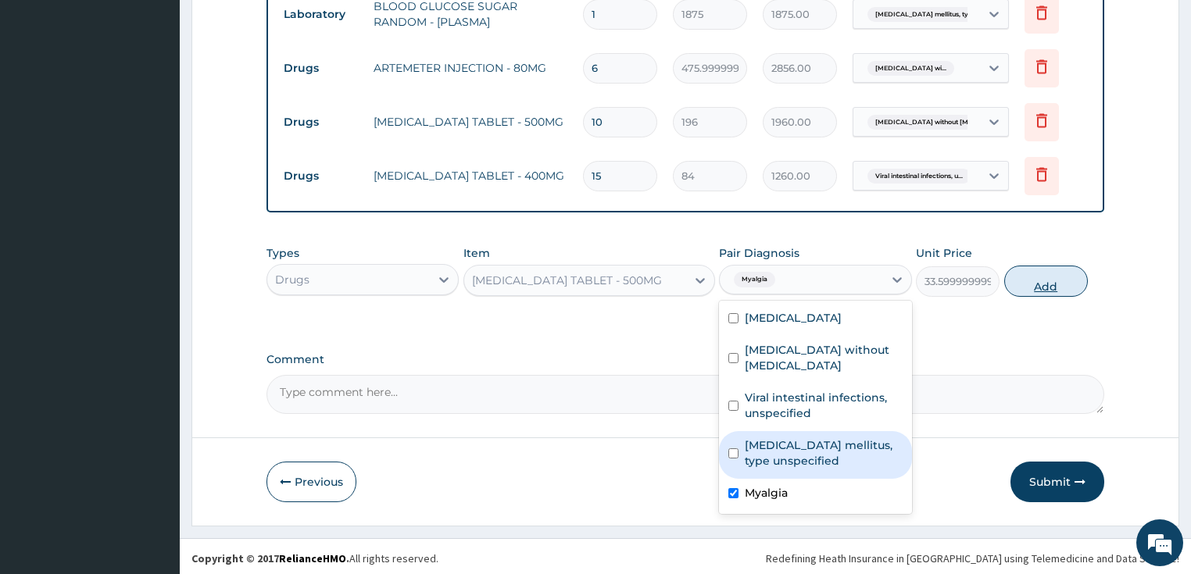
click at [1043, 269] on button "Add" at bounding box center [1046, 281] width 84 height 31
drag, startPoint x: 1043, startPoint y: 269, endPoint x: 1053, endPoint y: 259, distance: 13.8
type input "0"
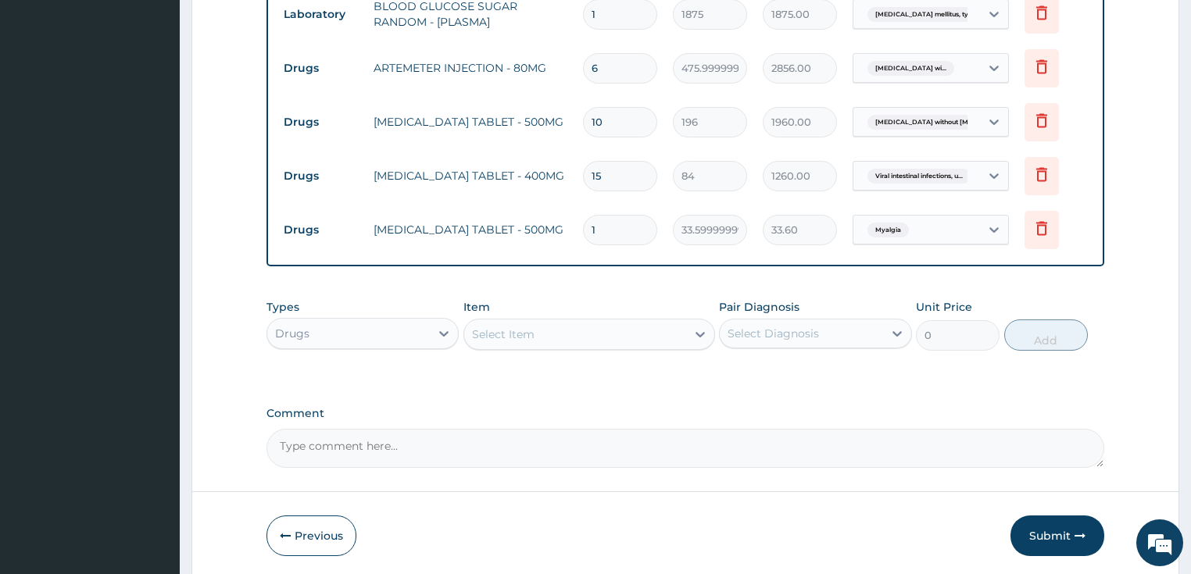
click at [614, 236] on input "1" at bounding box center [620, 230] width 74 height 30
type input "18"
type input "604.80"
type input "18"
click at [522, 333] on div "Select Item" at bounding box center [503, 335] width 63 height 16
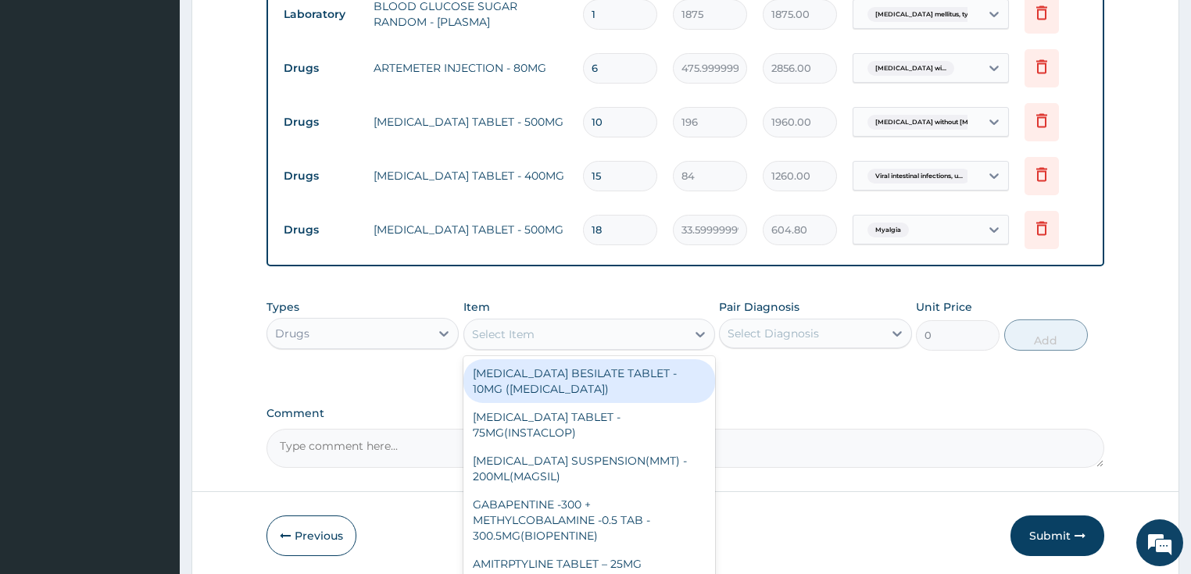
type input "p"
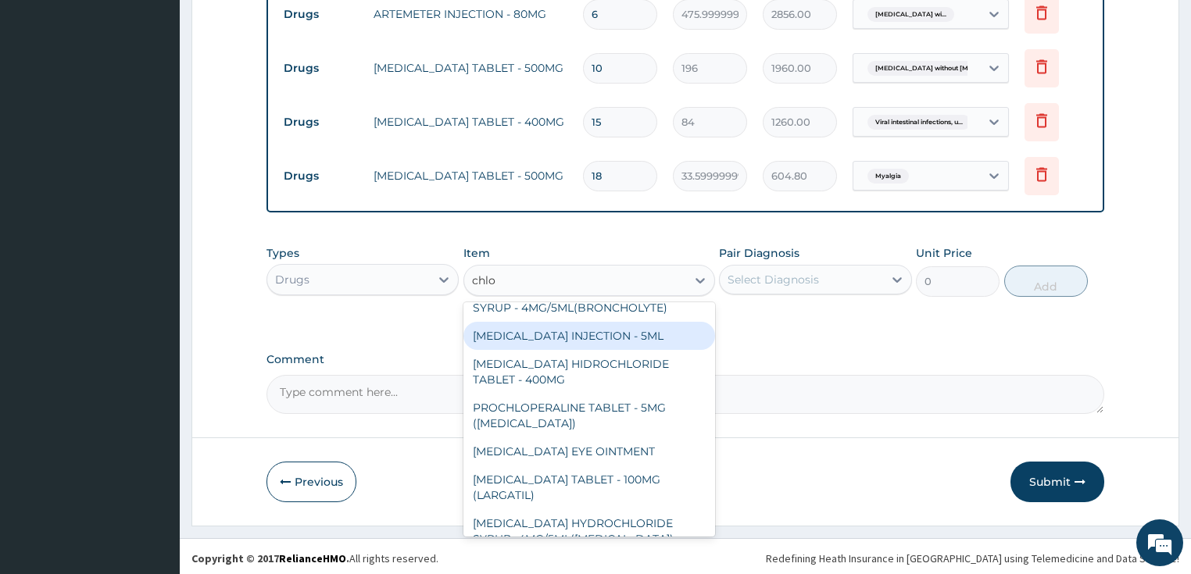
scroll to position [1313, 0]
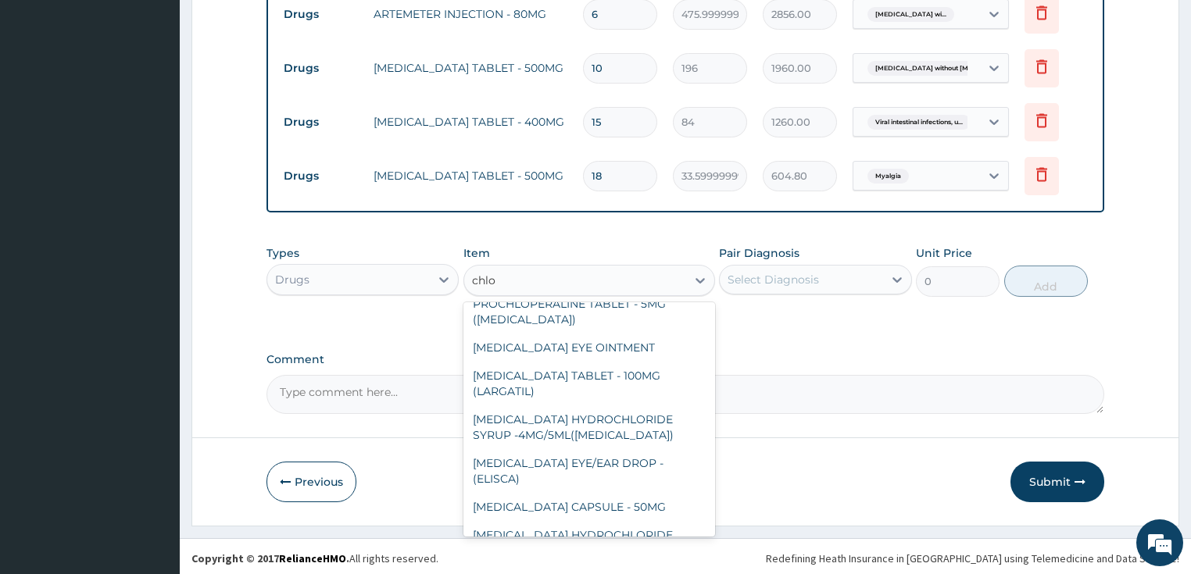
click at [484, 277] on input "chlo" at bounding box center [484, 281] width 25 height 16
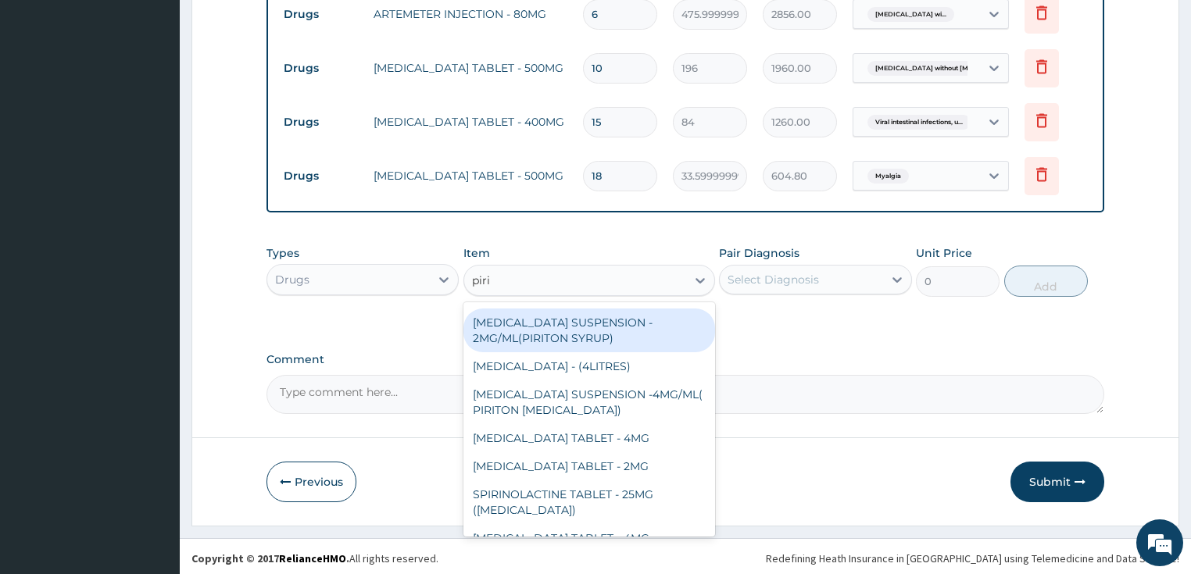
scroll to position [0, 0]
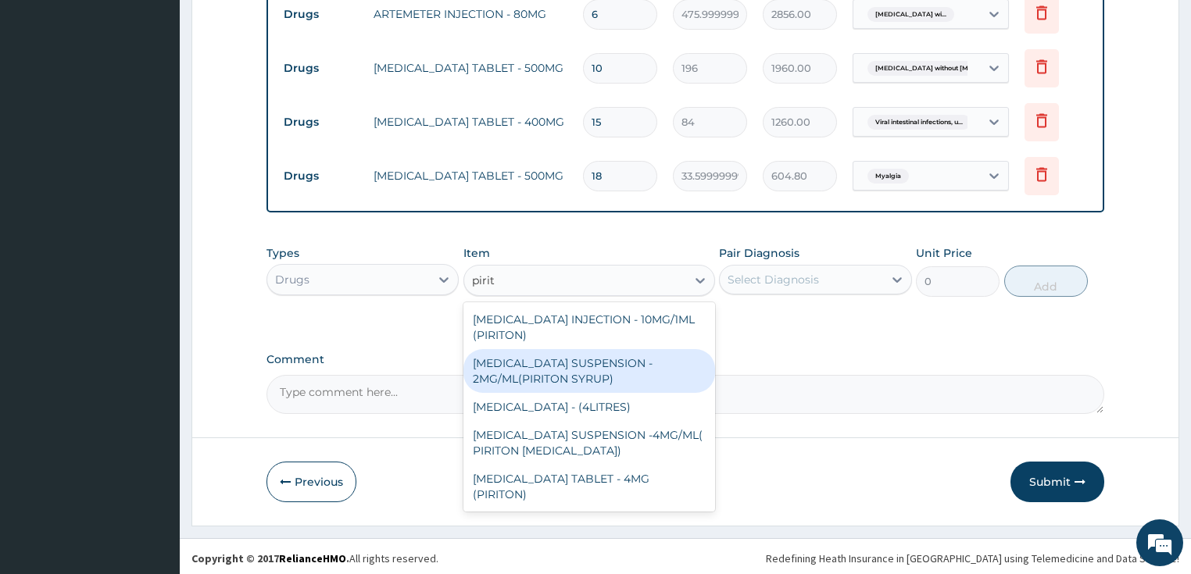
type input "pirito"
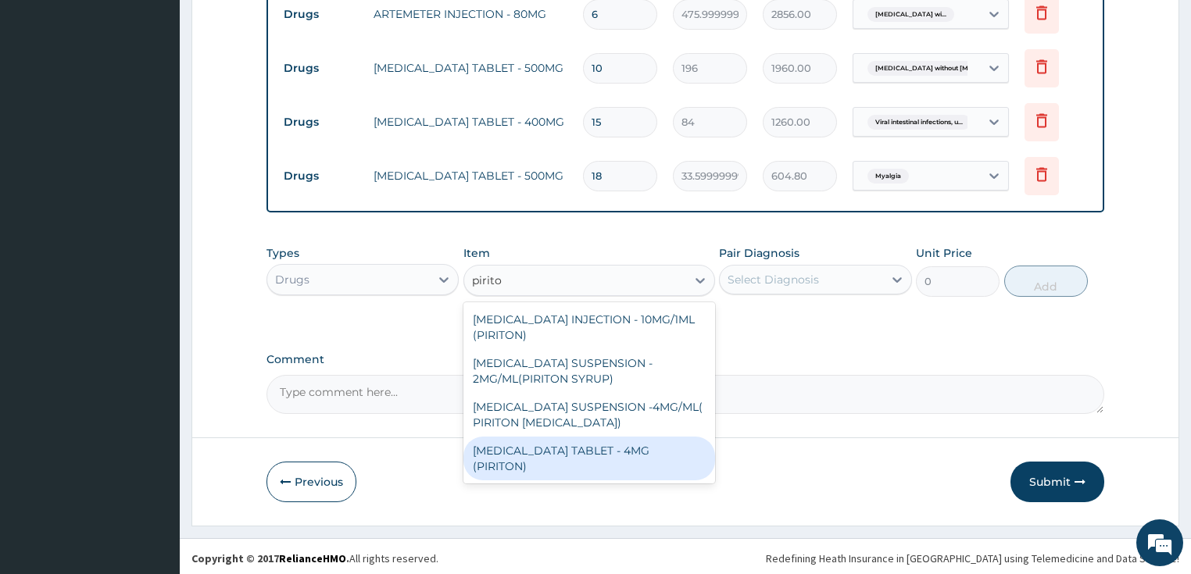
click at [623, 444] on div "CHLORPHENIRAMINE TABLET - 4MG (PIRITON)" at bounding box center [589, 459] width 252 height 44
type input "22.4"
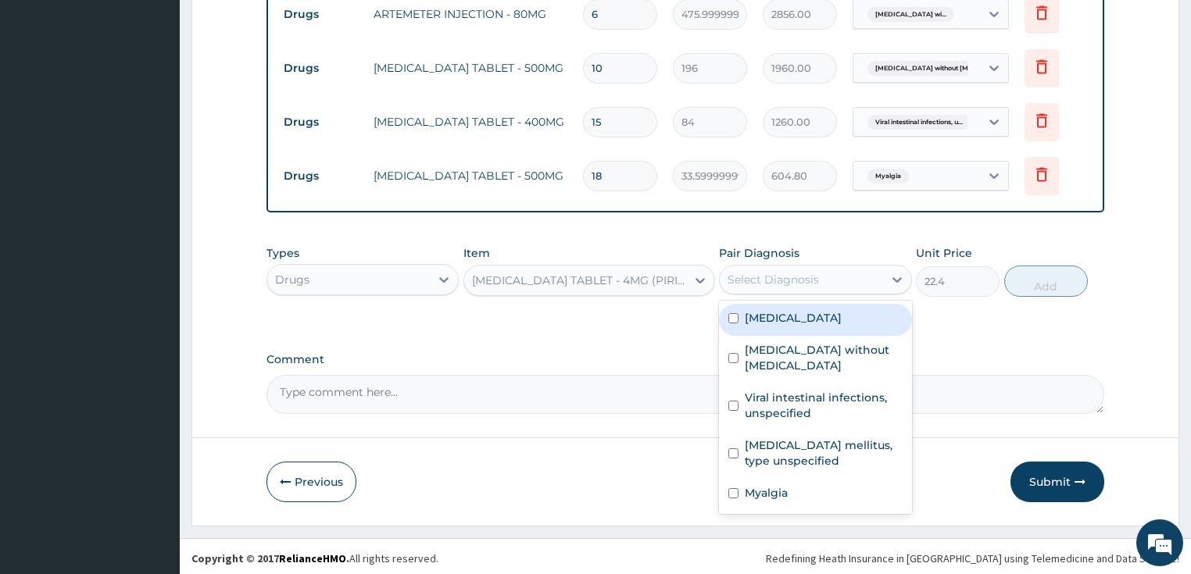
click at [836, 277] on div "Select Diagnosis" at bounding box center [801, 279] width 163 height 25
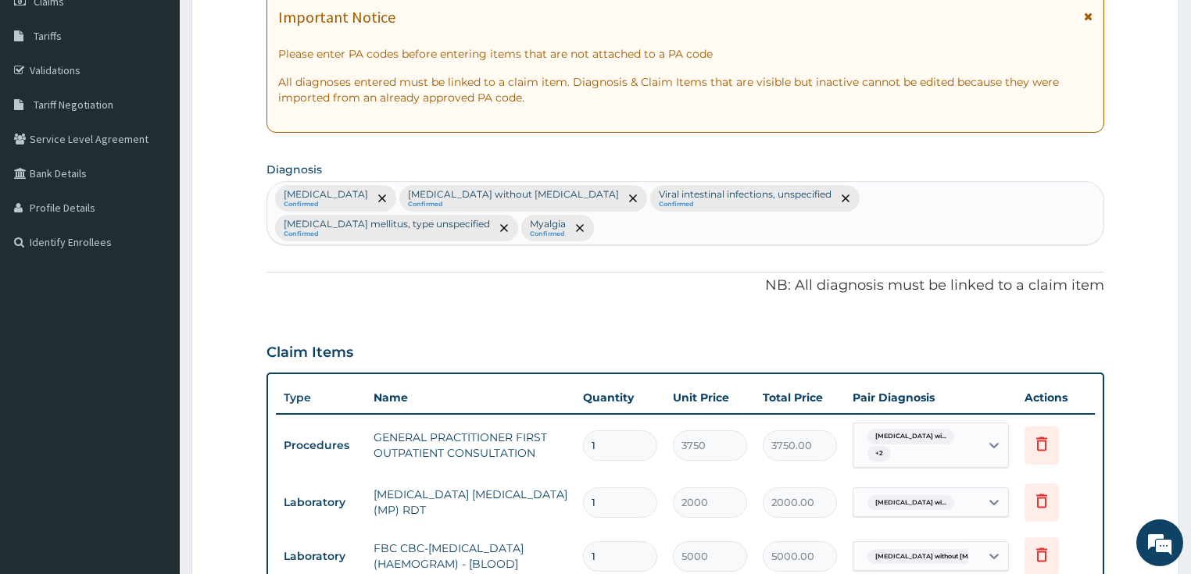
scroll to position [200, 0]
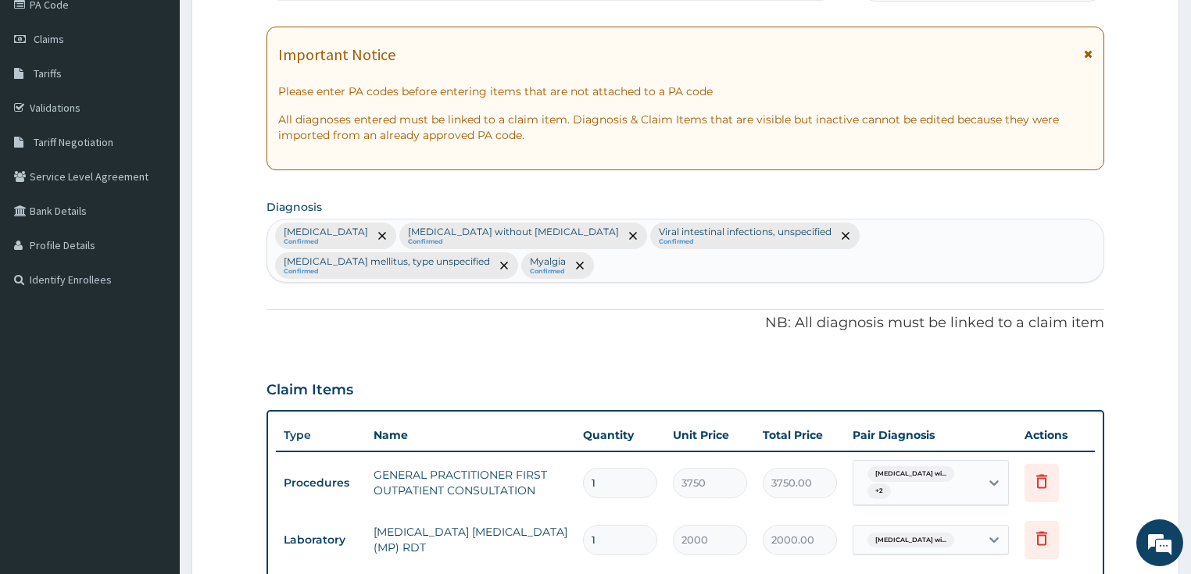
click at [598, 266] on div "Plasmodium malariae malaria without complication Confirmed Sepsis without septi…" at bounding box center [685, 251] width 837 height 63
type input "upper"
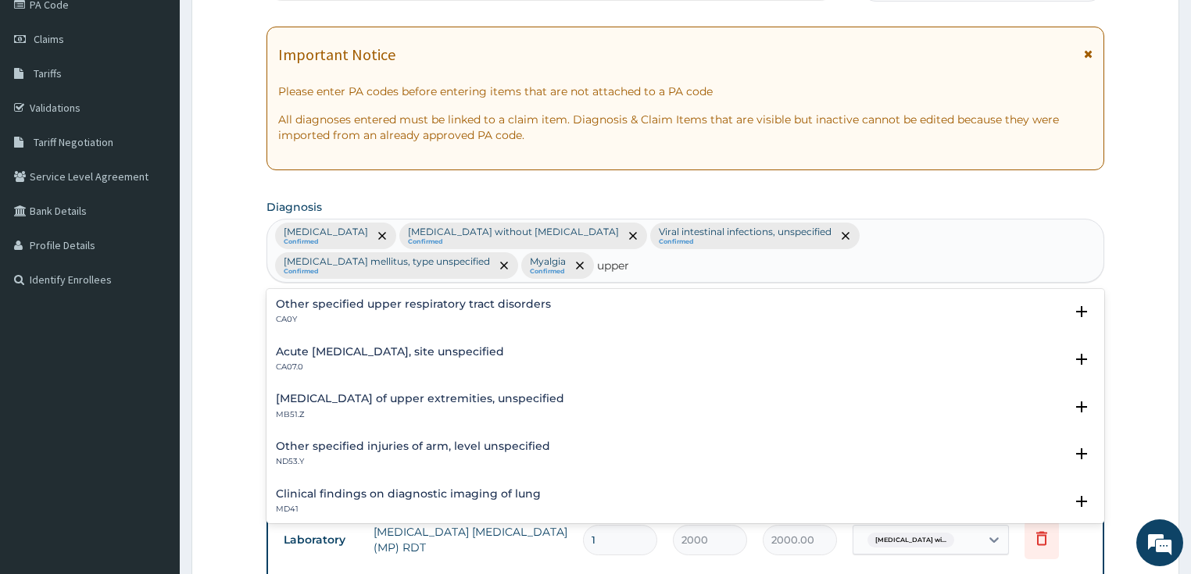
click at [504, 352] on h4 "Acute upper respiratory infection, site unspecified" at bounding box center [390, 352] width 228 height 12
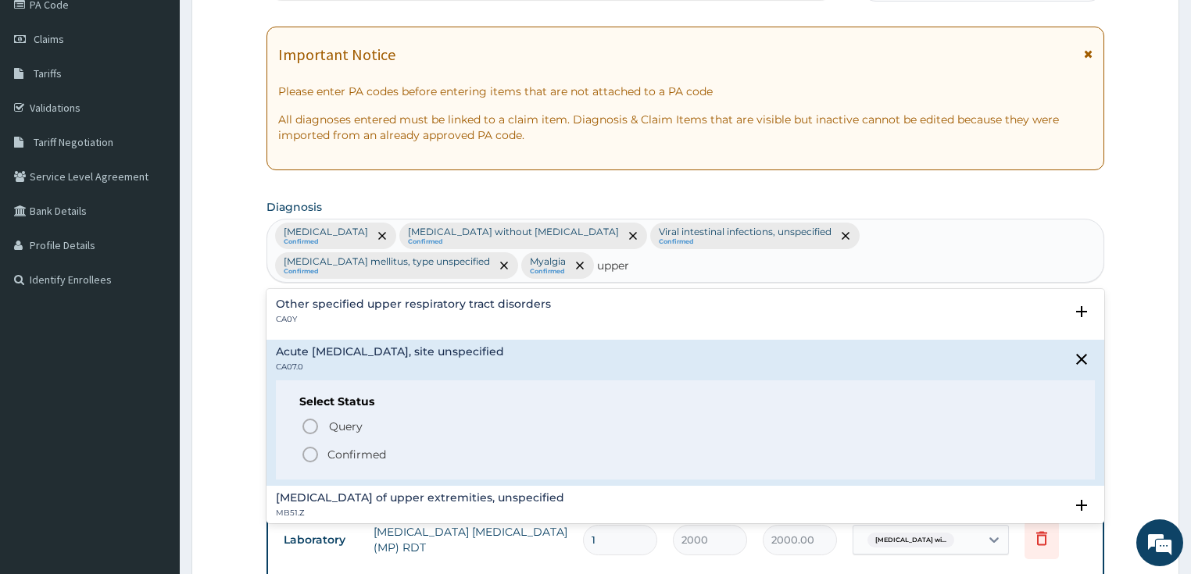
click at [384, 449] on p "Confirmed" at bounding box center [356, 455] width 59 height 16
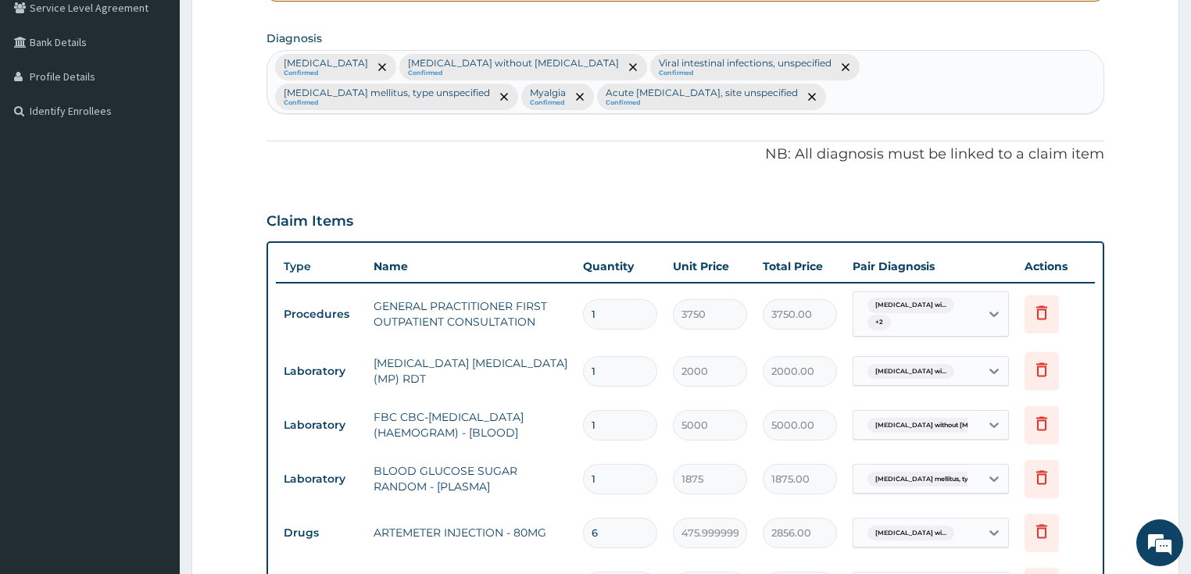
scroll to position [700, 0]
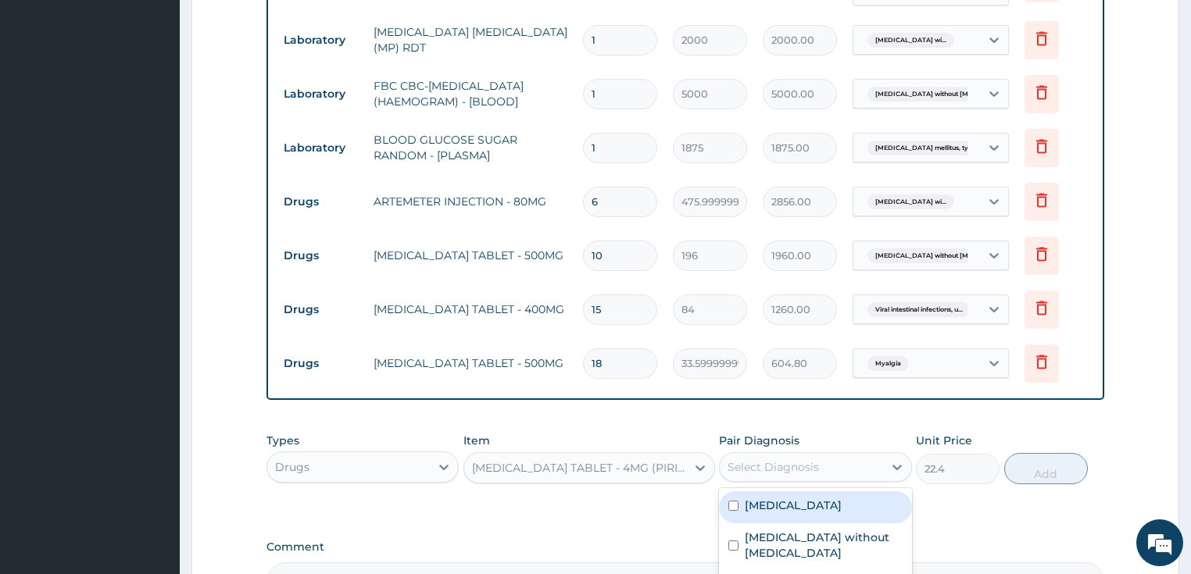
click at [845, 455] on div "Select Diagnosis" at bounding box center [801, 467] width 163 height 25
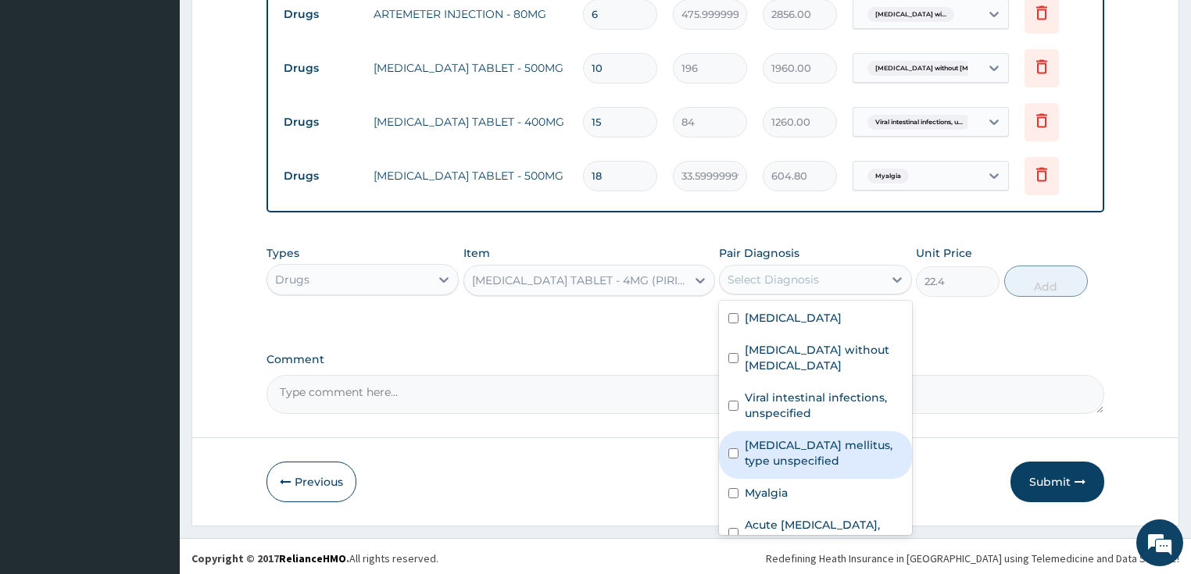
scroll to position [58, 0]
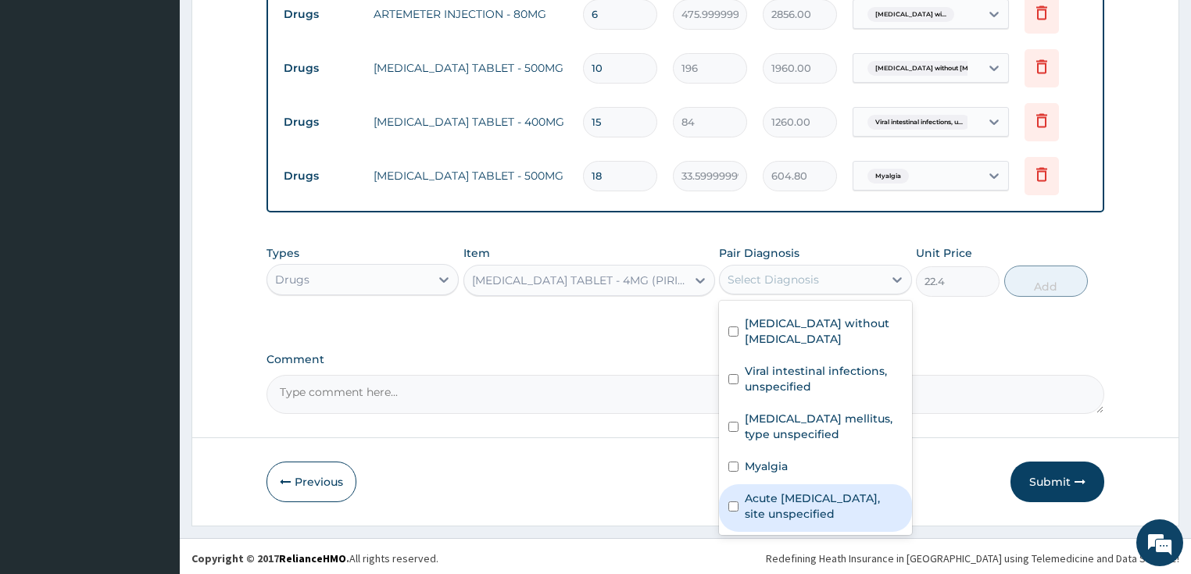
click at [803, 505] on label "Acute upper respiratory infection, site unspecified" at bounding box center [824, 506] width 158 height 31
checkbox input "true"
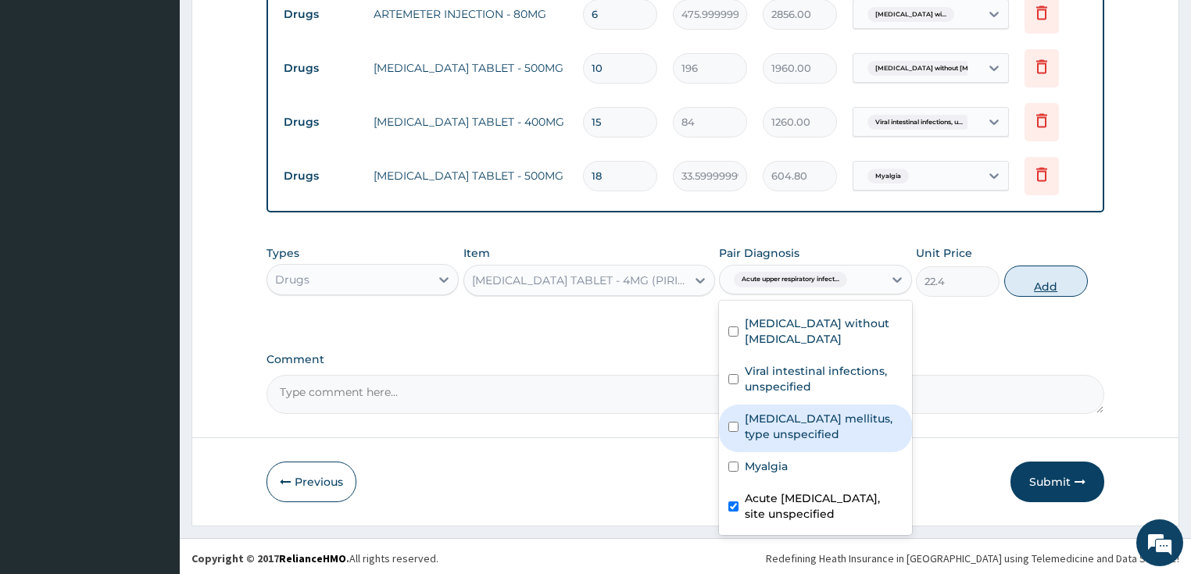
click at [1022, 274] on button "Add" at bounding box center [1046, 281] width 84 height 31
type input "0"
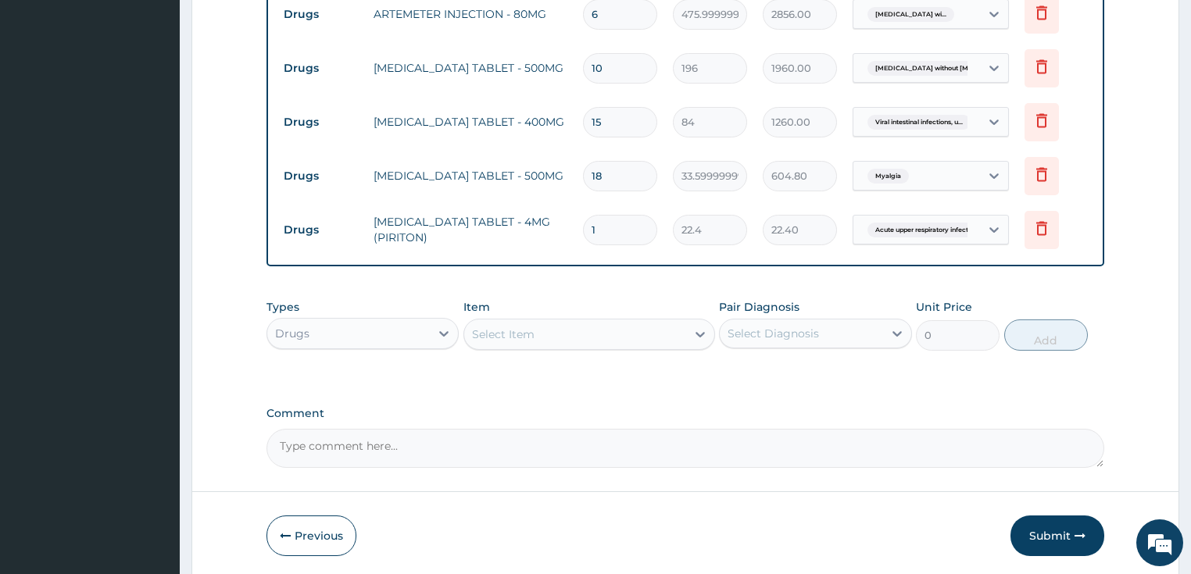
type input "0.00"
type input "4"
type input "89.60"
type input "4"
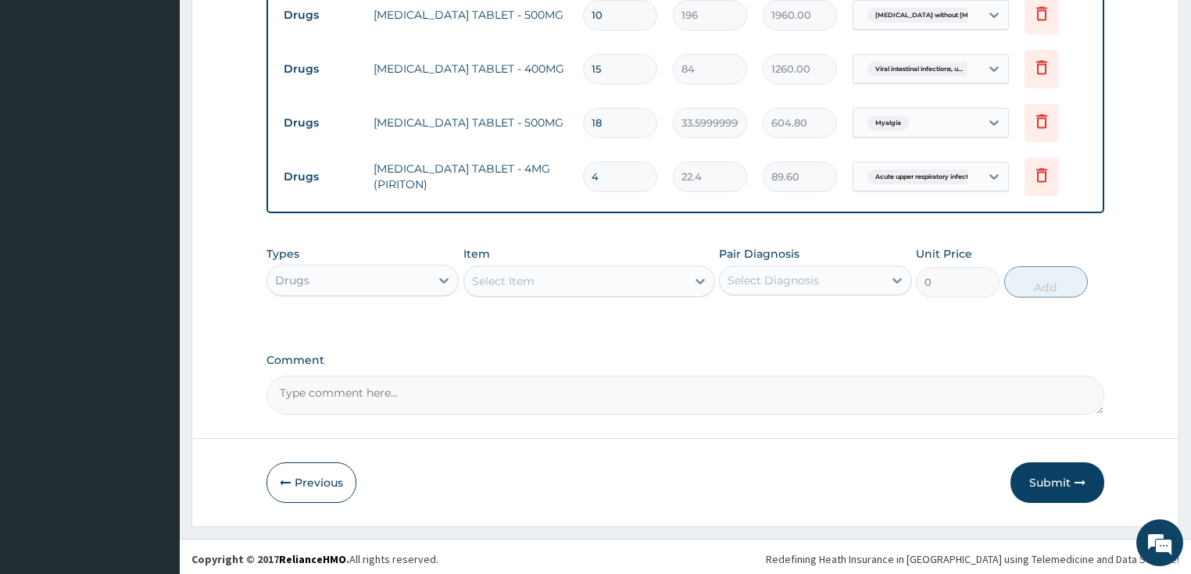
drag, startPoint x: 1078, startPoint y: 471, endPoint x: 980, endPoint y: 394, distance: 125.2
click at [1078, 471] on button "Submit" at bounding box center [1057, 483] width 94 height 41
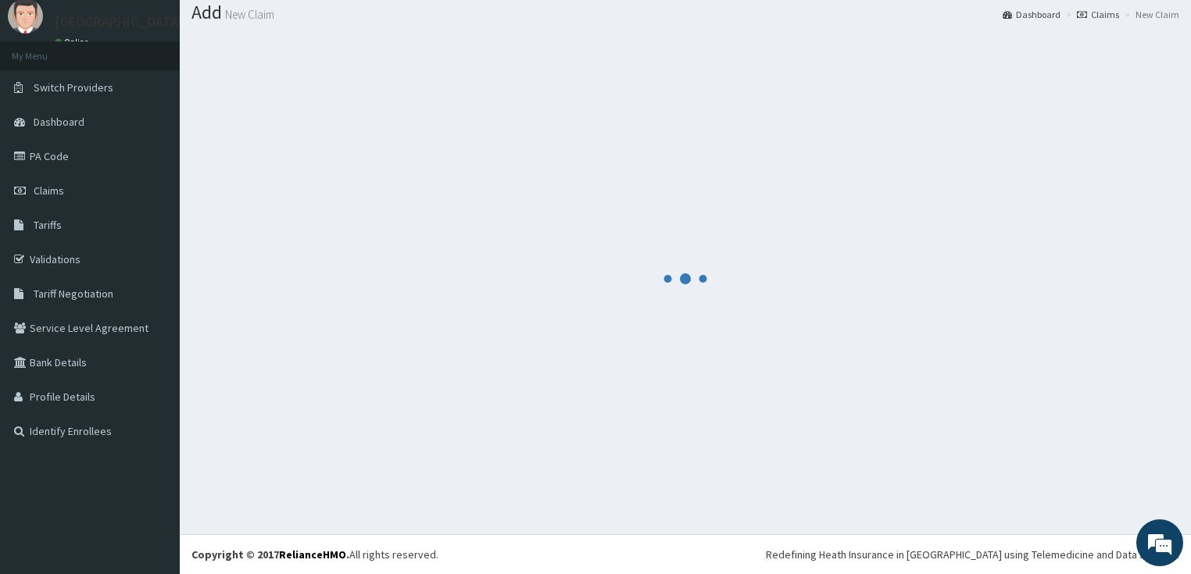
scroll to position [48, 0]
